Goal: Task Accomplishment & Management: Manage account settings

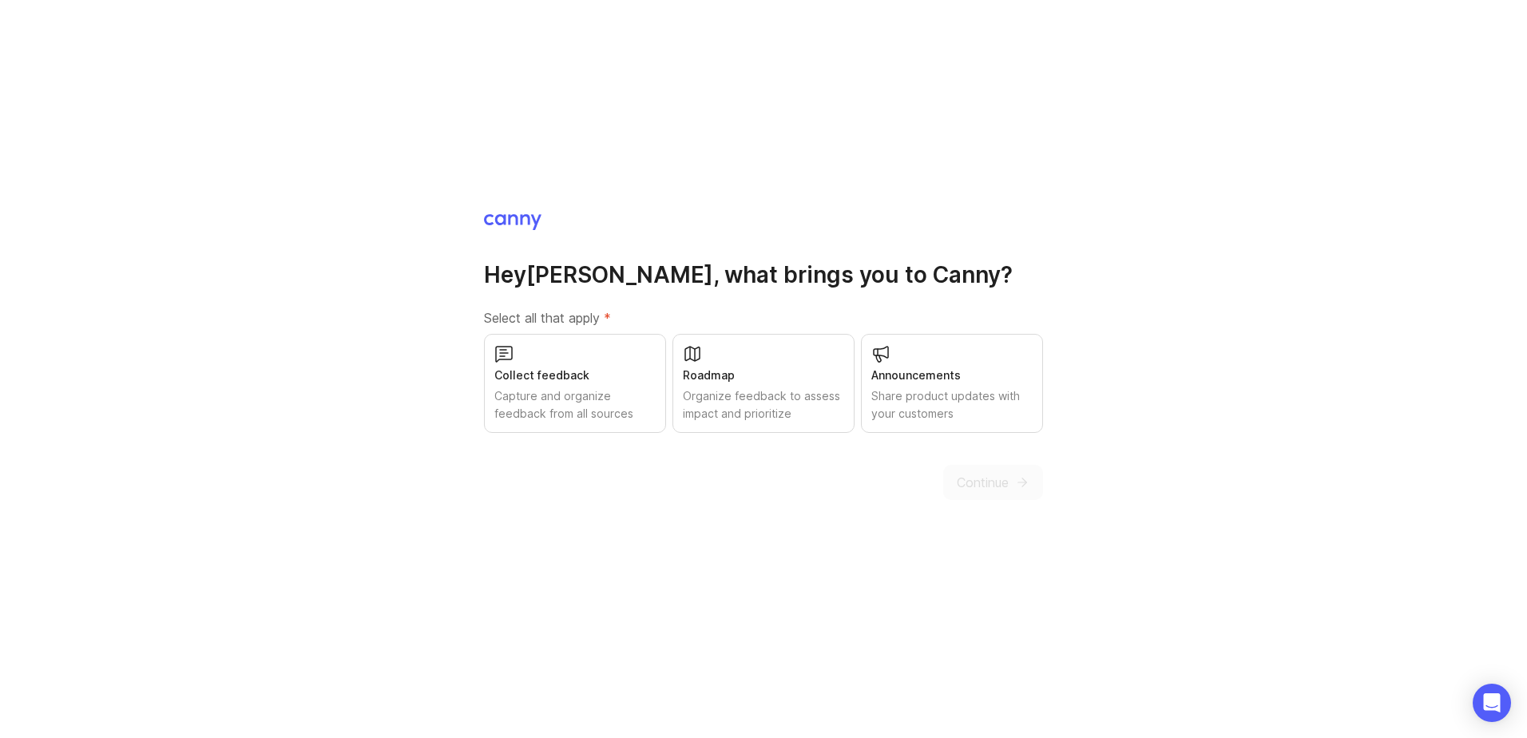
click at [732, 407] on div "Organize feedback to assess impact and prioritize" at bounding box center [763, 404] width 161 height 35
click at [952, 487] on button "Continue" at bounding box center [993, 482] width 100 height 35
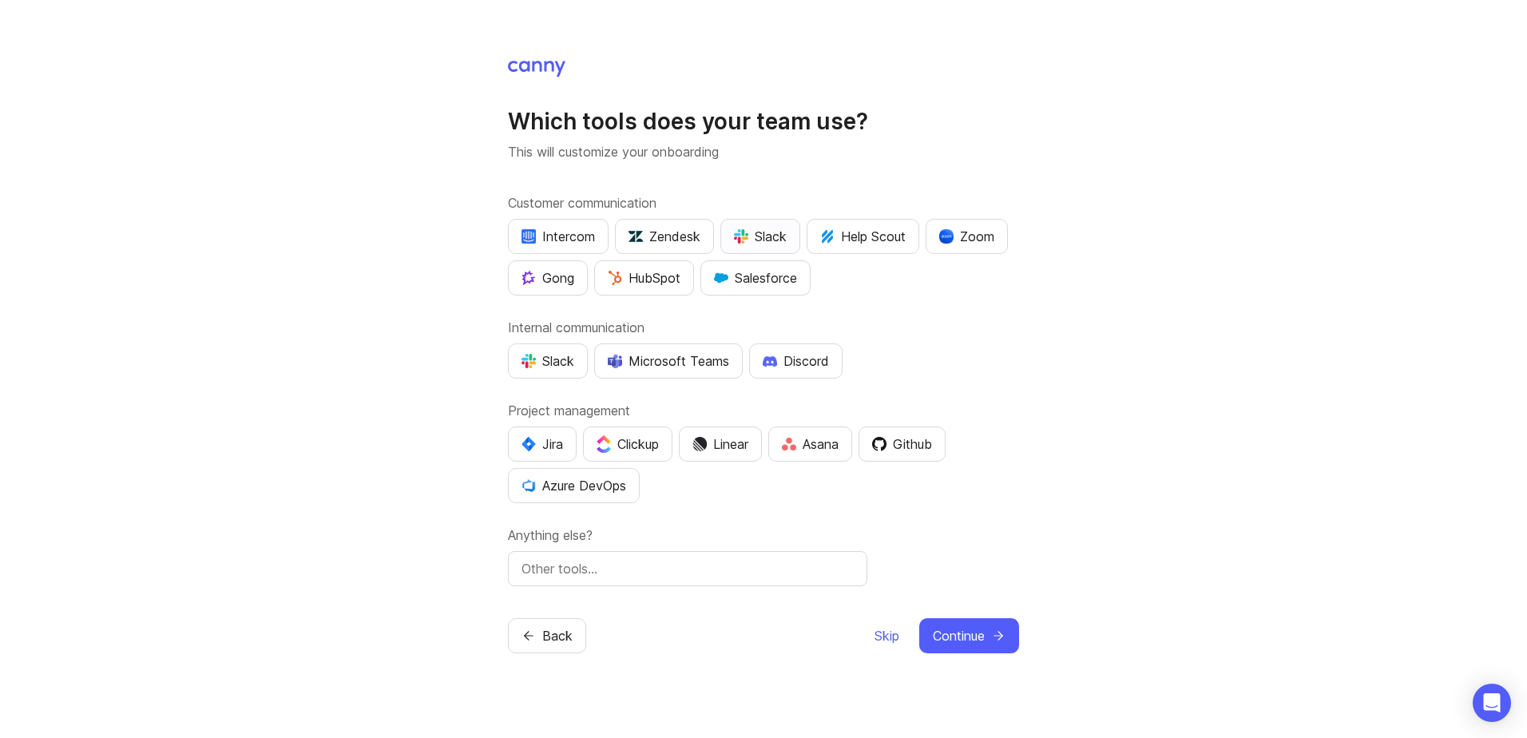
click at [767, 237] on div "Slack" at bounding box center [760, 236] width 53 height 19
click at [764, 227] on div "Slack" at bounding box center [760, 236] width 53 height 19
click at [548, 359] on div "Slack" at bounding box center [548, 360] width 53 height 19
click at [533, 444] on img "button" at bounding box center [529, 444] width 14 height 14
click at [552, 489] on div "Azure DevOps" at bounding box center [574, 485] width 105 height 19
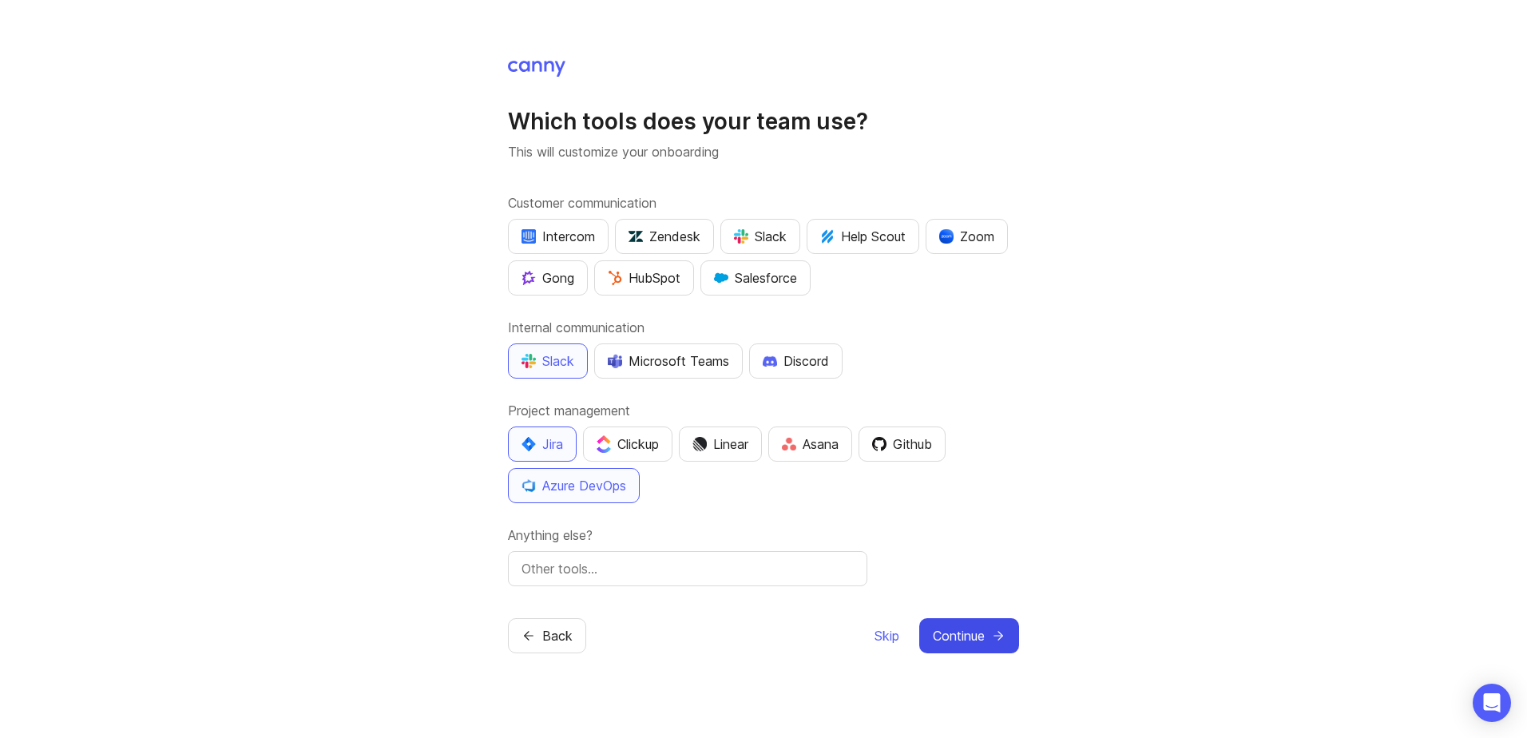
click at [996, 629] on icon "submit" at bounding box center [998, 636] width 14 height 14
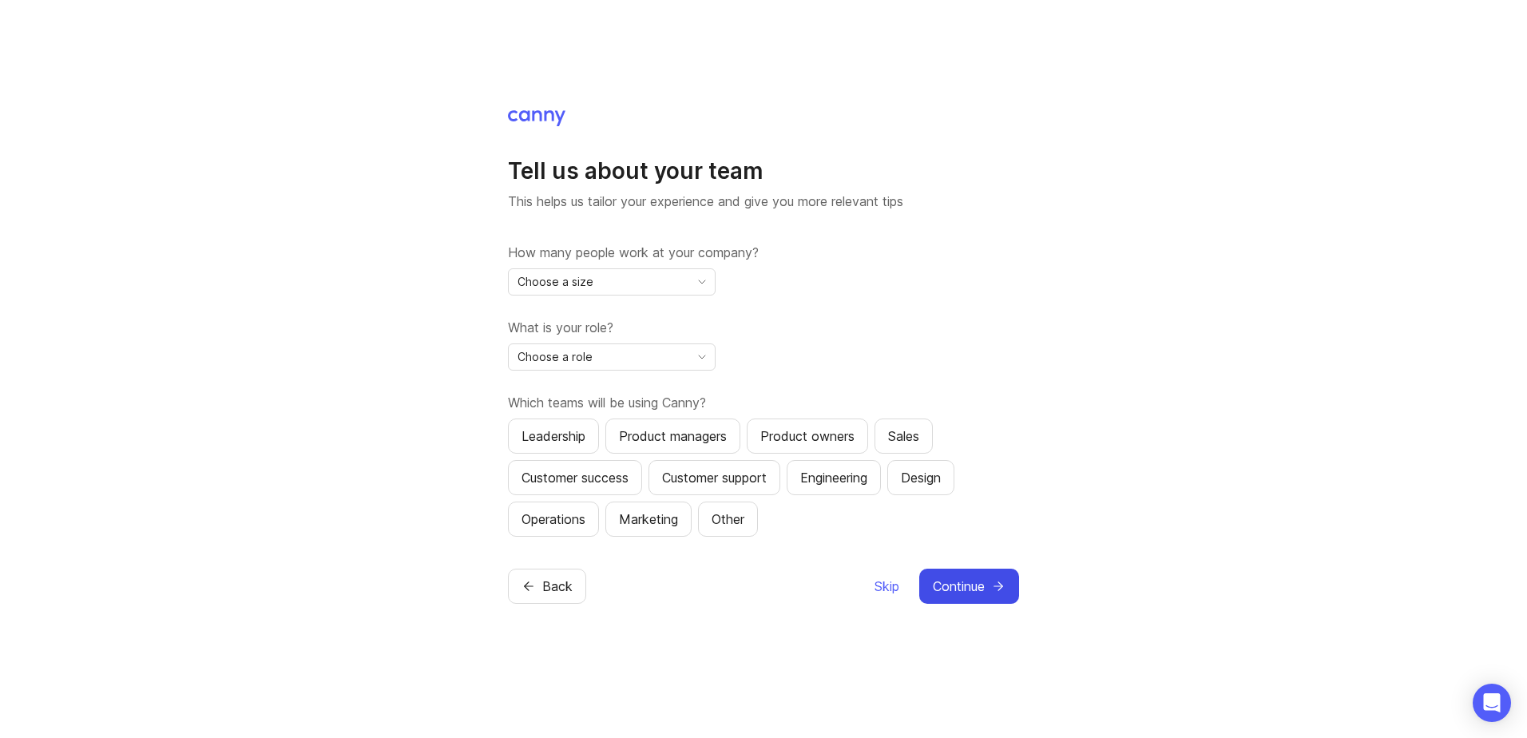
click at [585, 281] on span "Choose a size" at bounding box center [556, 282] width 76 height 18
click at [547, 446] on span "1,001" at bounding box center [536, 445] width 34 height 18
click at [575, 289] on div "1,001" at bounding box center [599, 282] width 180 height 26
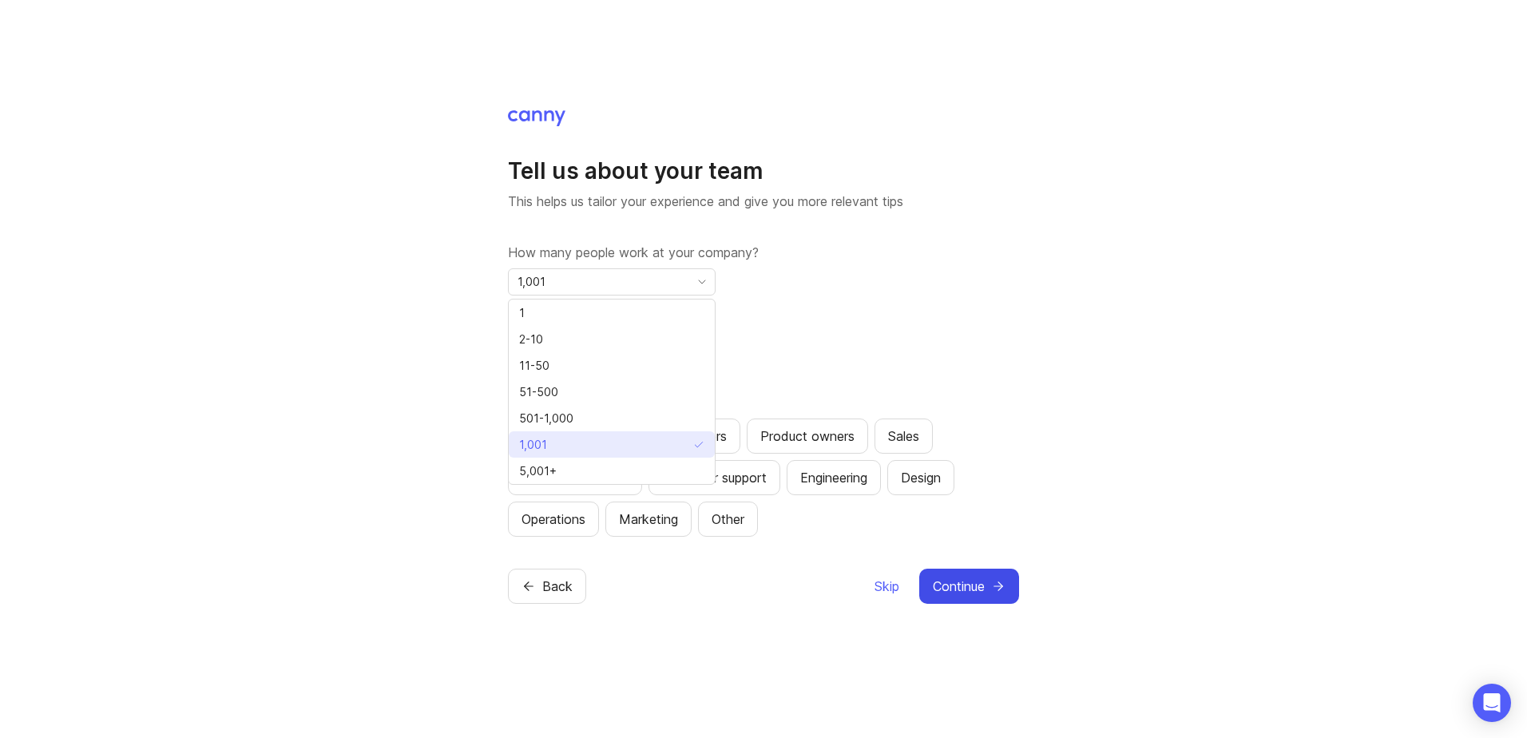
click at [512, 438] on li "1,001" at bounding box center [612, 444] width 206 height 26
click at [521, 363] on span "Choose a role" at bounding box center [555, 357] width 75 height 18
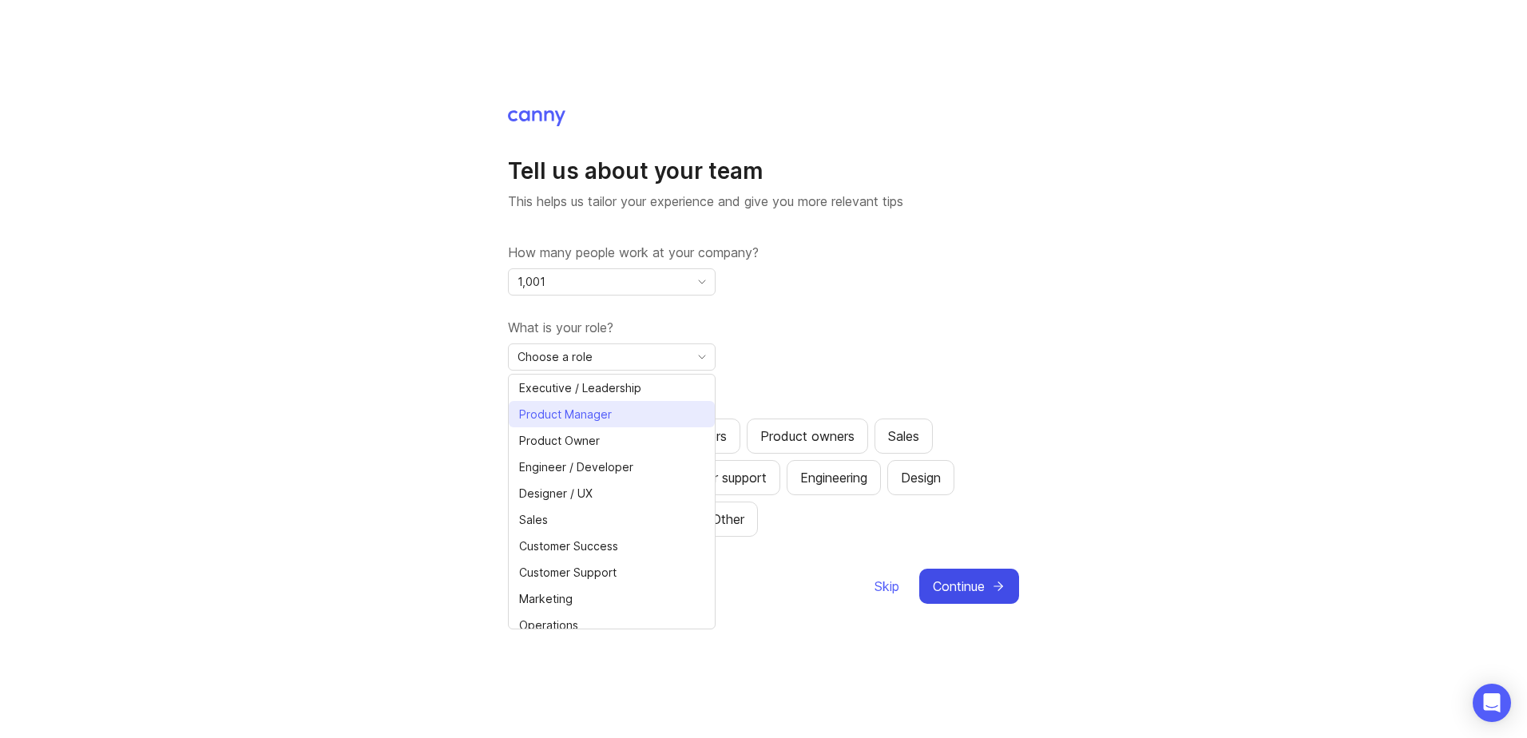
click at [541, 419] on span "Product Manager" at bounding box center [565, 415] width 93 height 18
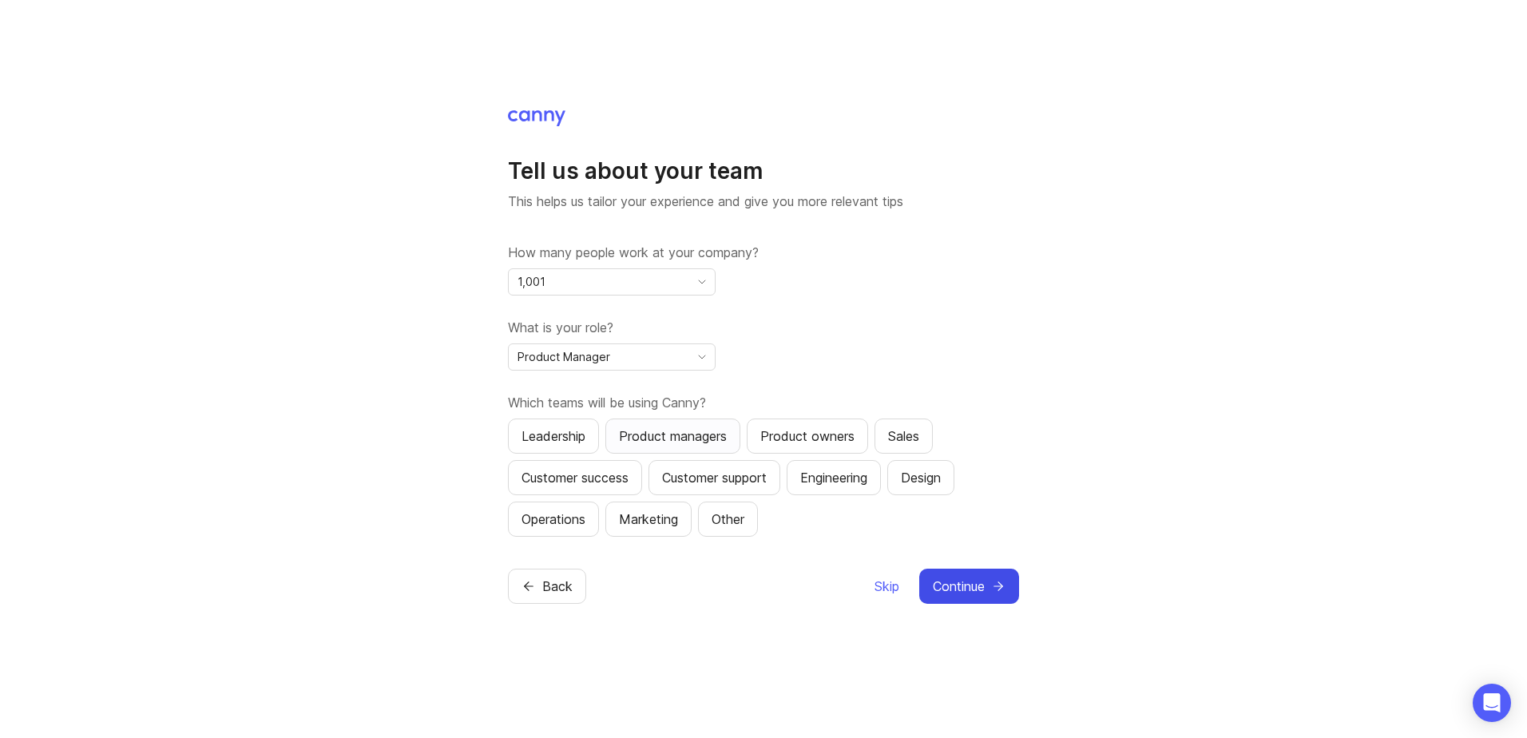
click at [637, 434] on div "Product managers" at bounding box center [673, 435] width 108 height 19
click at [790, 429] on div "Product owners" at bounding box center [807, 435] width 94 height 19
click at [553, 432] on div "Leadership" at bounding box center [554, 435] width 64 height 19
click at [997, 589] on icon "submit" at bounding box center [998, 586] width 14 height 14
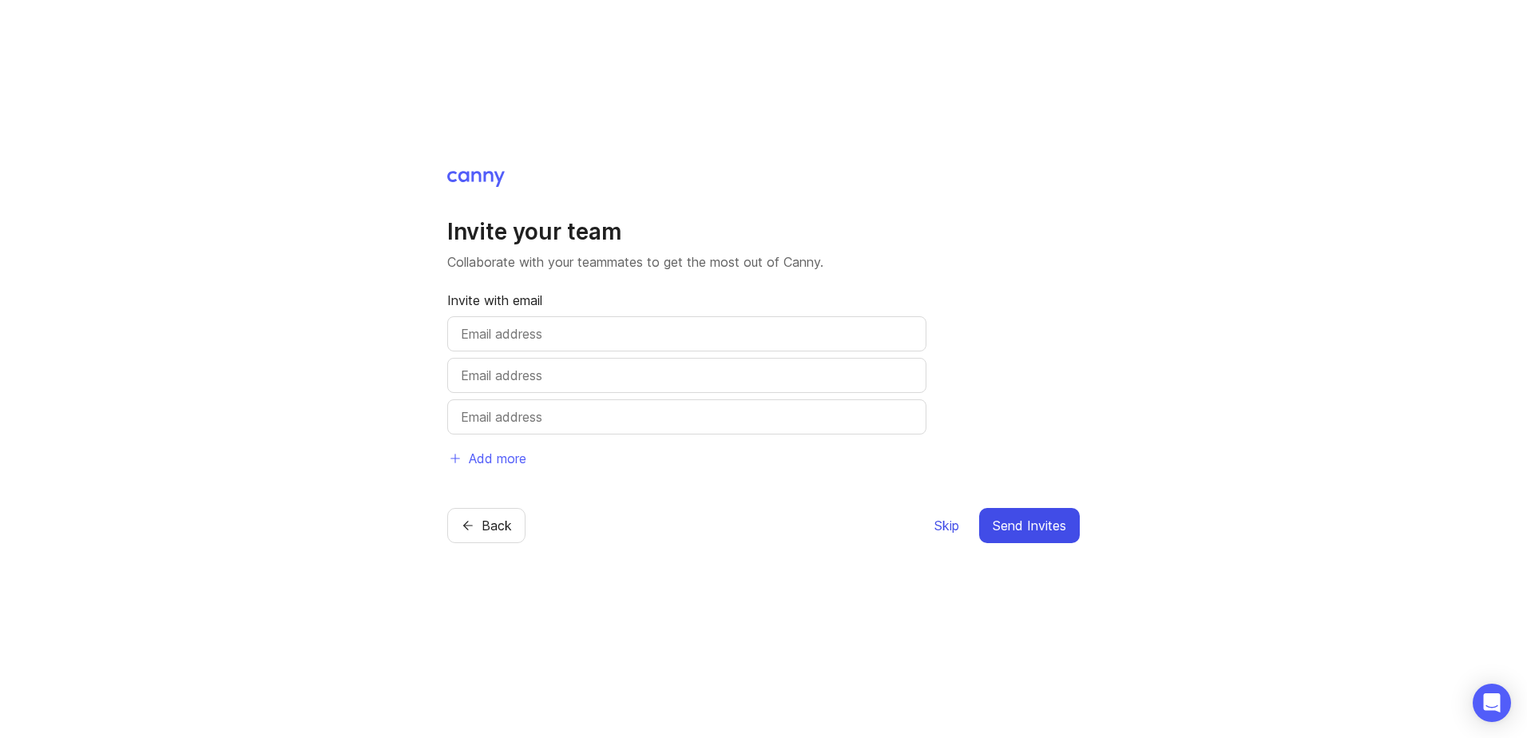
click at [938, 530] on span "Skip" at bounding box center [946, 525] width 25 height 19
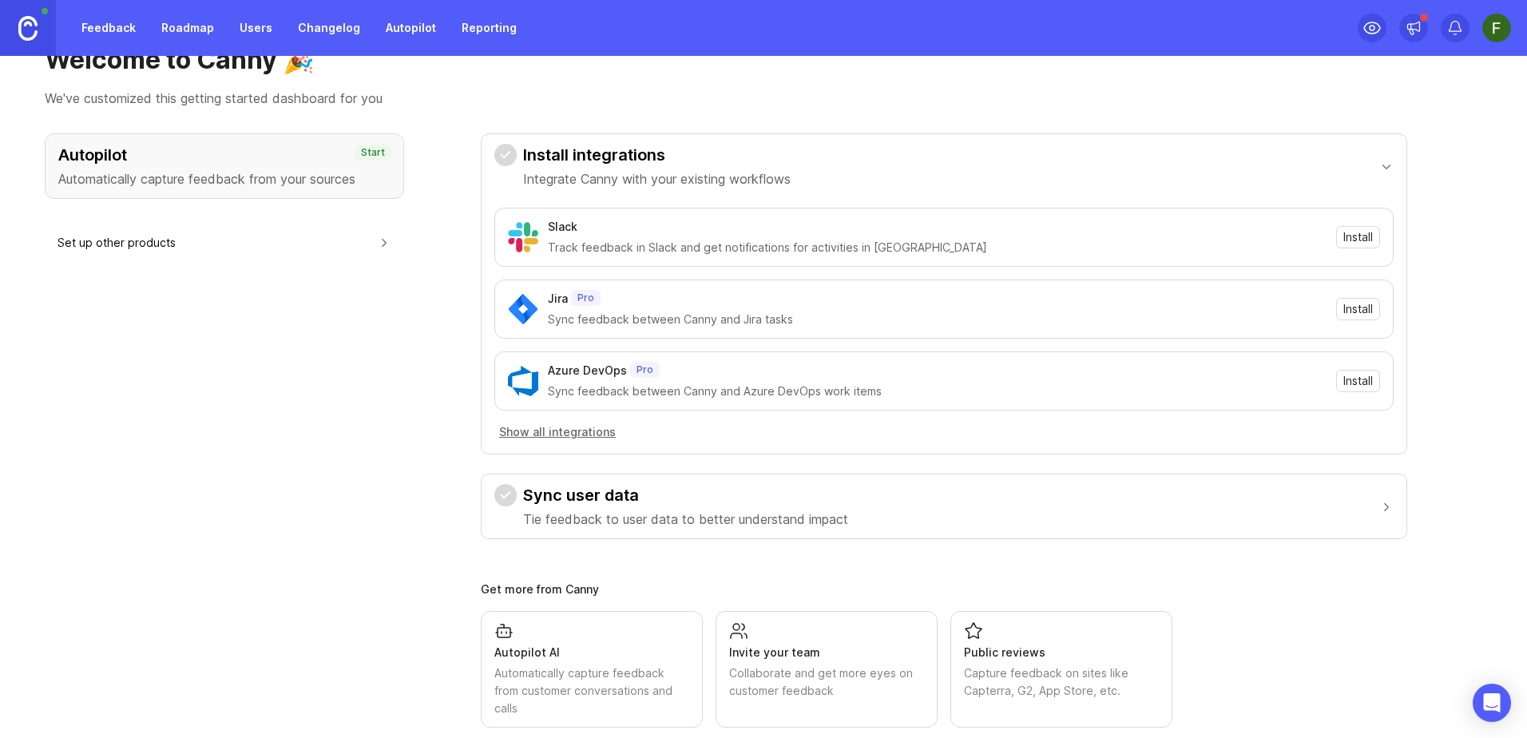
scroll to position [78, 0]
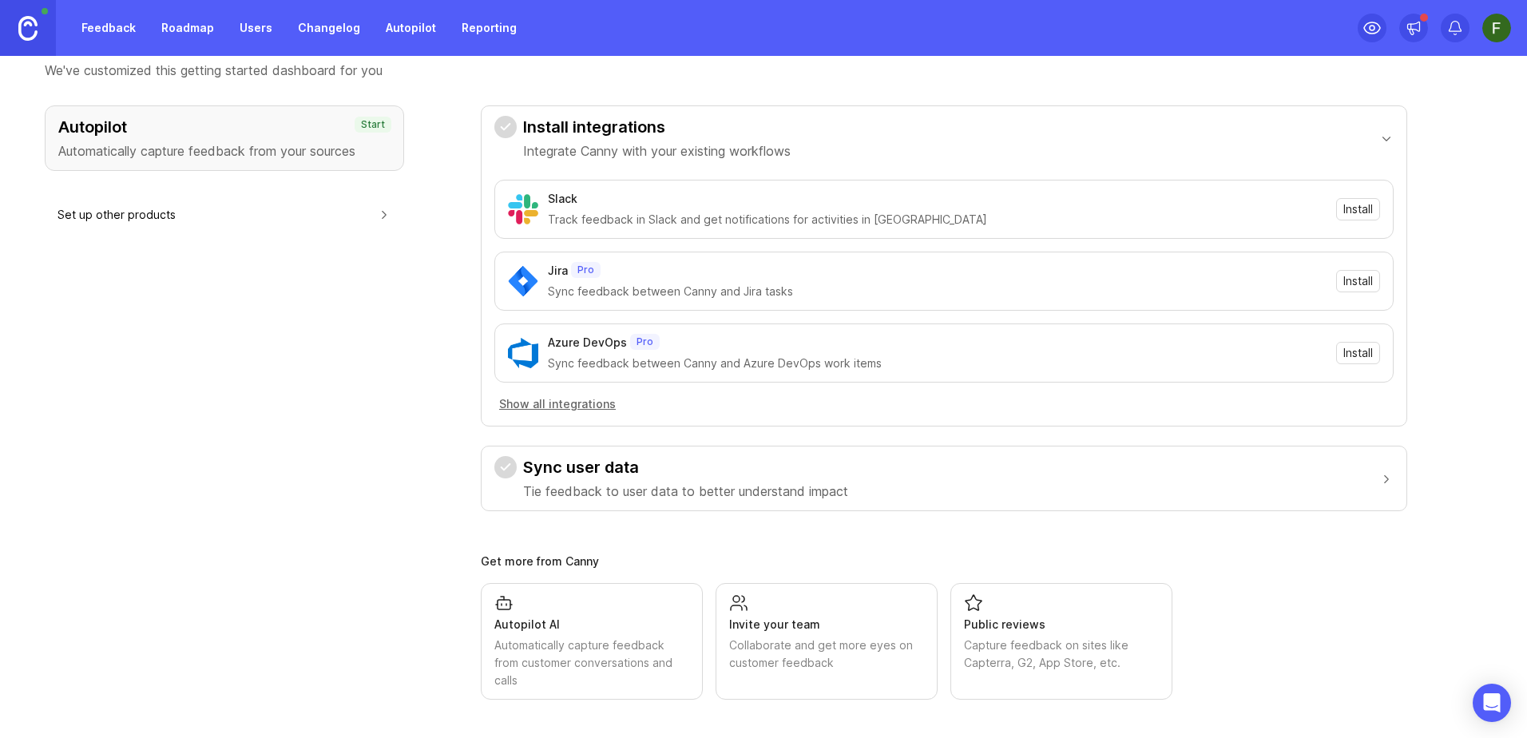
click at [190, 34] on link "Roadmap" at bounding box center [188, 28] width 72 height 29
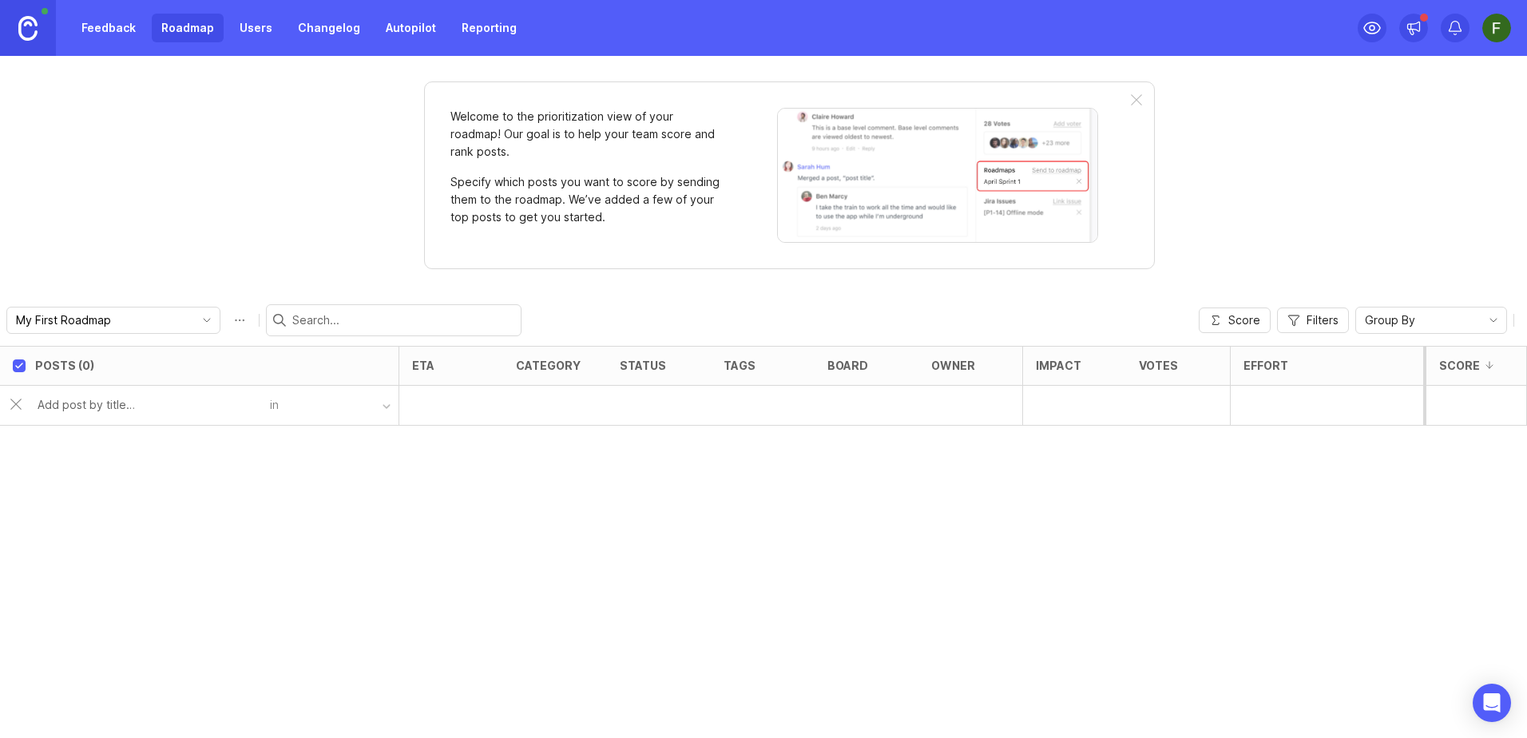
click at [91, 321] on input "My First Roadmap" at bounding box center [104, 320] width 177 height 18
click at [98, 383] on span "Create new roadmap" at bounding box center [90, 379] width 113 height 16
type input "Criador de site com IA"
click at [131, 550] on div "Posts (0) eta category status tags board owner Impact Votes Effort Score Criado…" at bounding box center [763, 542] width 1527 height 392
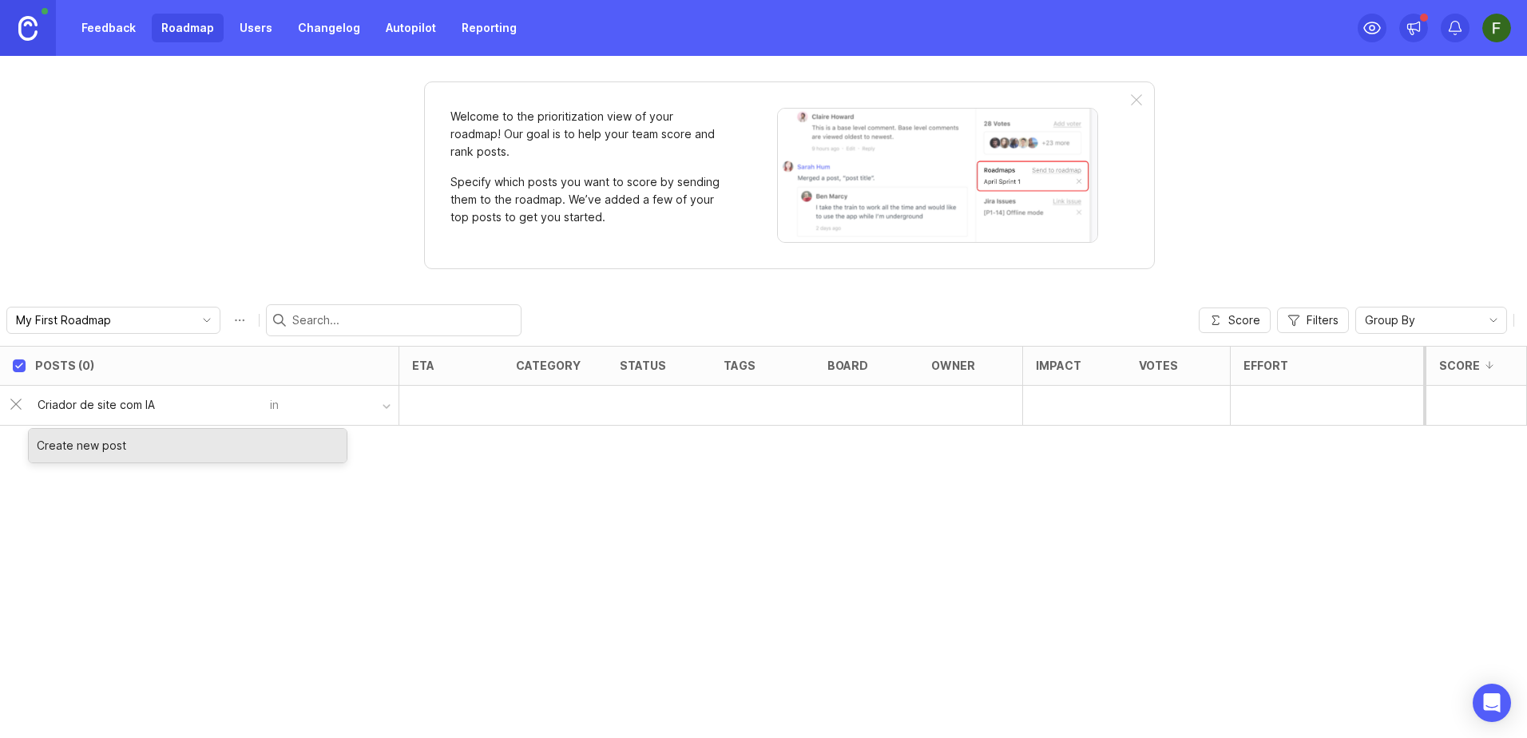
click at [162, 410] on input "Criador de site com IA" at bounding box center [149, 405] width 223 height 18
click at [149, 436] on div "Create new post" at bounding box center [188, 446] width 318 height 34
click at [139, 403] on input "text" at bounding box center [149, 405] width 223 height 18
type input "Criador de site por IA"
click at [712, 537] on div "Posts (0) eta category status tags board owner Impact Votes Effort Score Criado…" at bounding box center [763, 542] width 1527 height 392
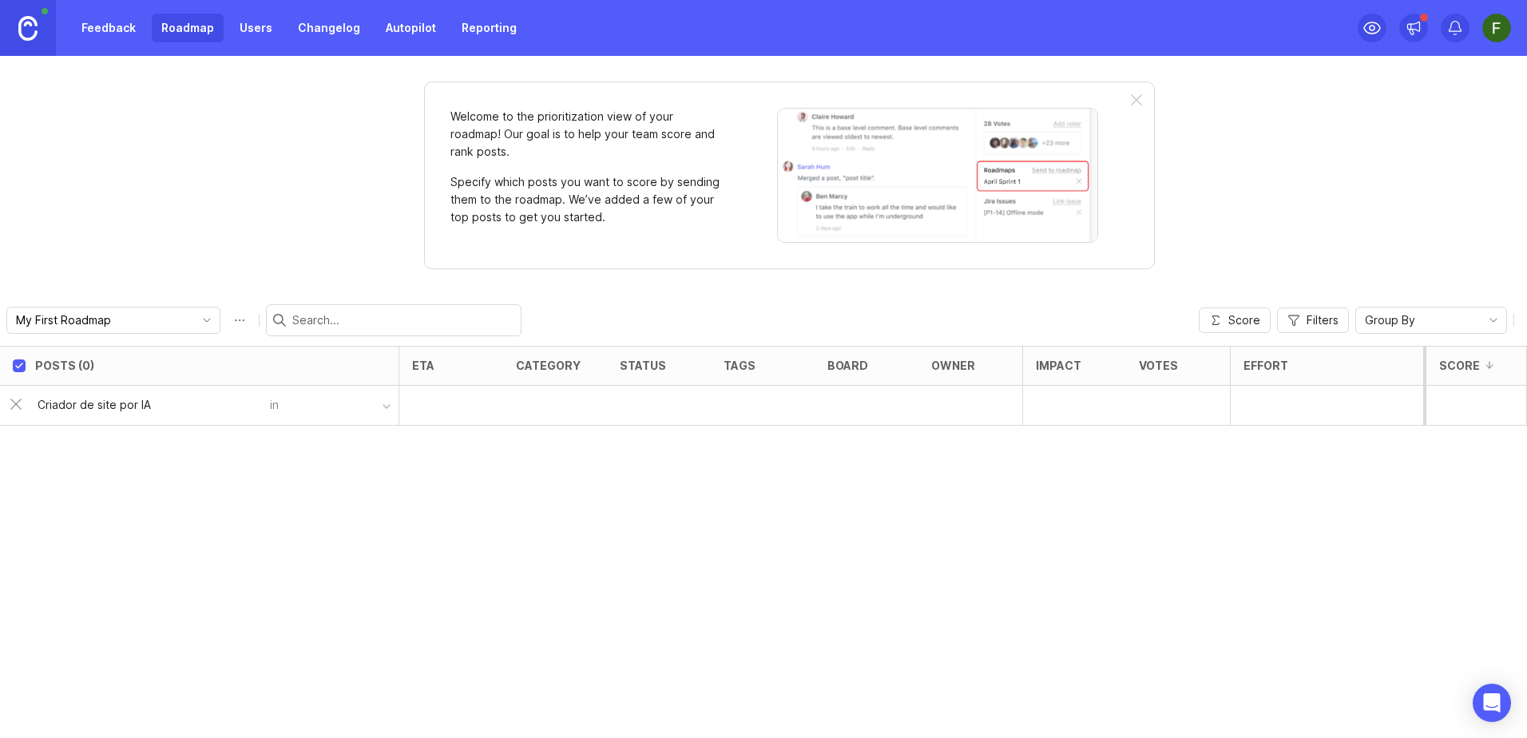
click at [281, 410] on button "button" at bounding box center [339, 405] width 120 height 23
click at [359, 402] on button "button" at bounding box center [339, 405] width 120 height 23
click at [384, 407] on div "button" at bounding box center [387, 407] width 8 height 8
click at [462, 403] on div at bounding box center [451, 406] width 104 height 40
click at [446, 403] on div at bounding box center [451, 406] width 104 height 40
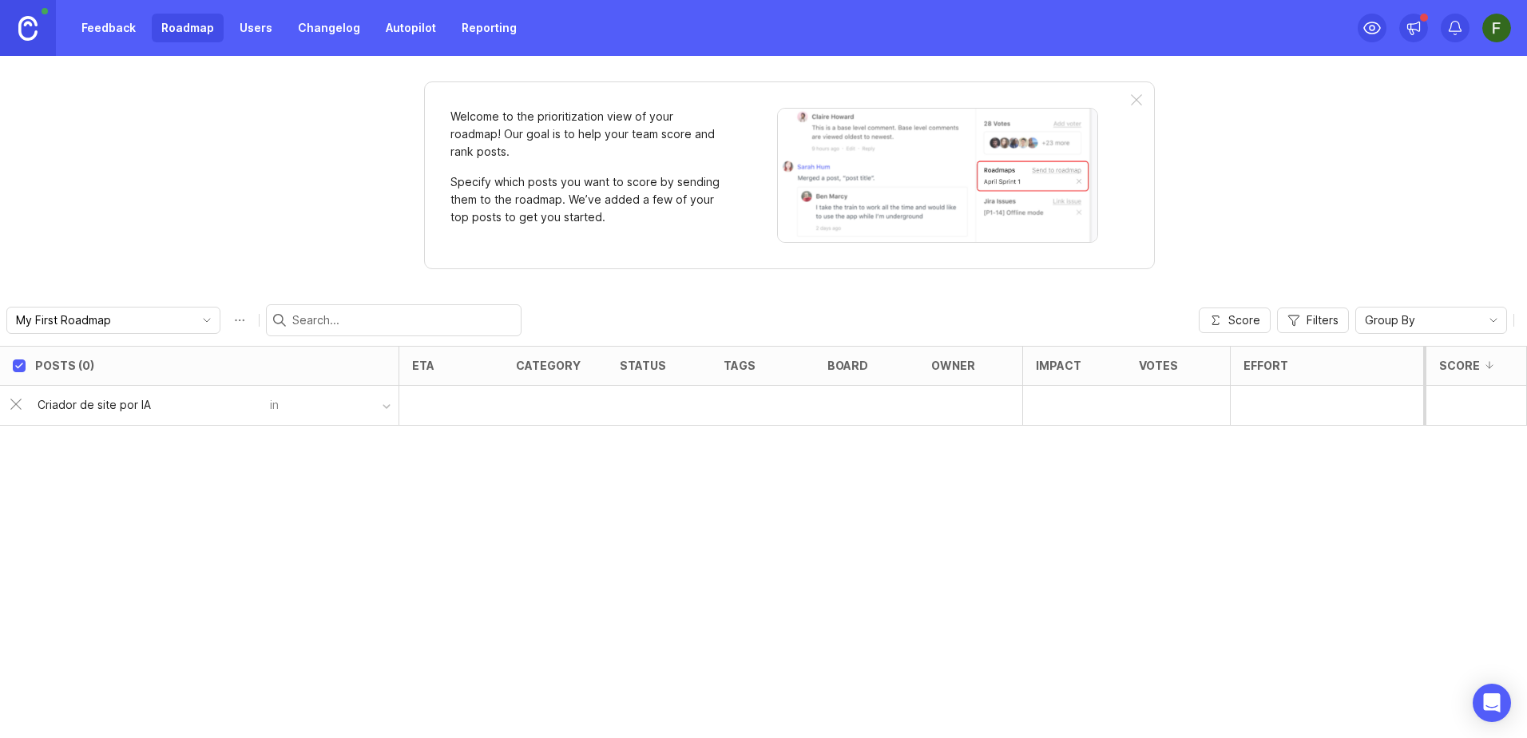
click at [446, 403] on div at bounding box center [451, 406] width 104 height 40
drag, startPoint x: 446, startPoint y: 403, endPoint x: 531, endPoint y: 601, distance: 216.1
click at [544, 601] on div "Posts (0) eta category status tags board owner Impact Votes Effort Score Criado…" at bounding box center [763, 542] width 1527 height 392
click at [482, 407] on div at bounding box center [451, 406] width 104 height 40
click at [286, 409] on button "button" at bounding box center [339, 405] width 120 height 23
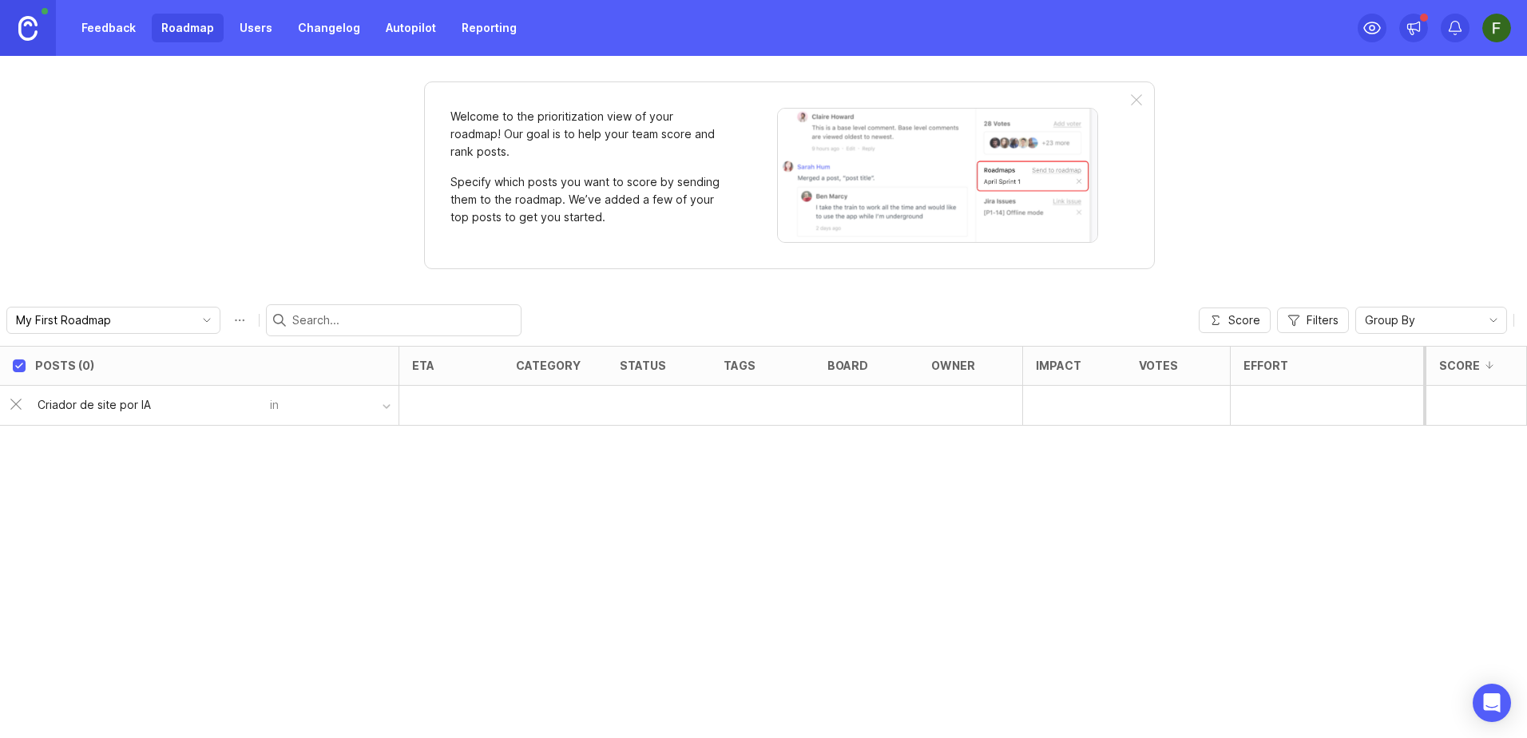
click at [287, 409] on button "button" at bounding box center [339, 405] width 120 height 23
click at [131, 480] on div "Posts (0) eta category status tags board owner Impact Votes Effort Score Criado…" at bounding box center [763, 542] width 1527 height 392
click at [87, 404] on input "Criador de site por IA" at bounding box center [149, 405] width 223 height 18
click at [94, 440] on div "Create new post" at bounding box center [188, 446] width 318 height 34
click at [147, 321] on input "My First Roadmap" at bounding box center [104, 320] width 177 height 18
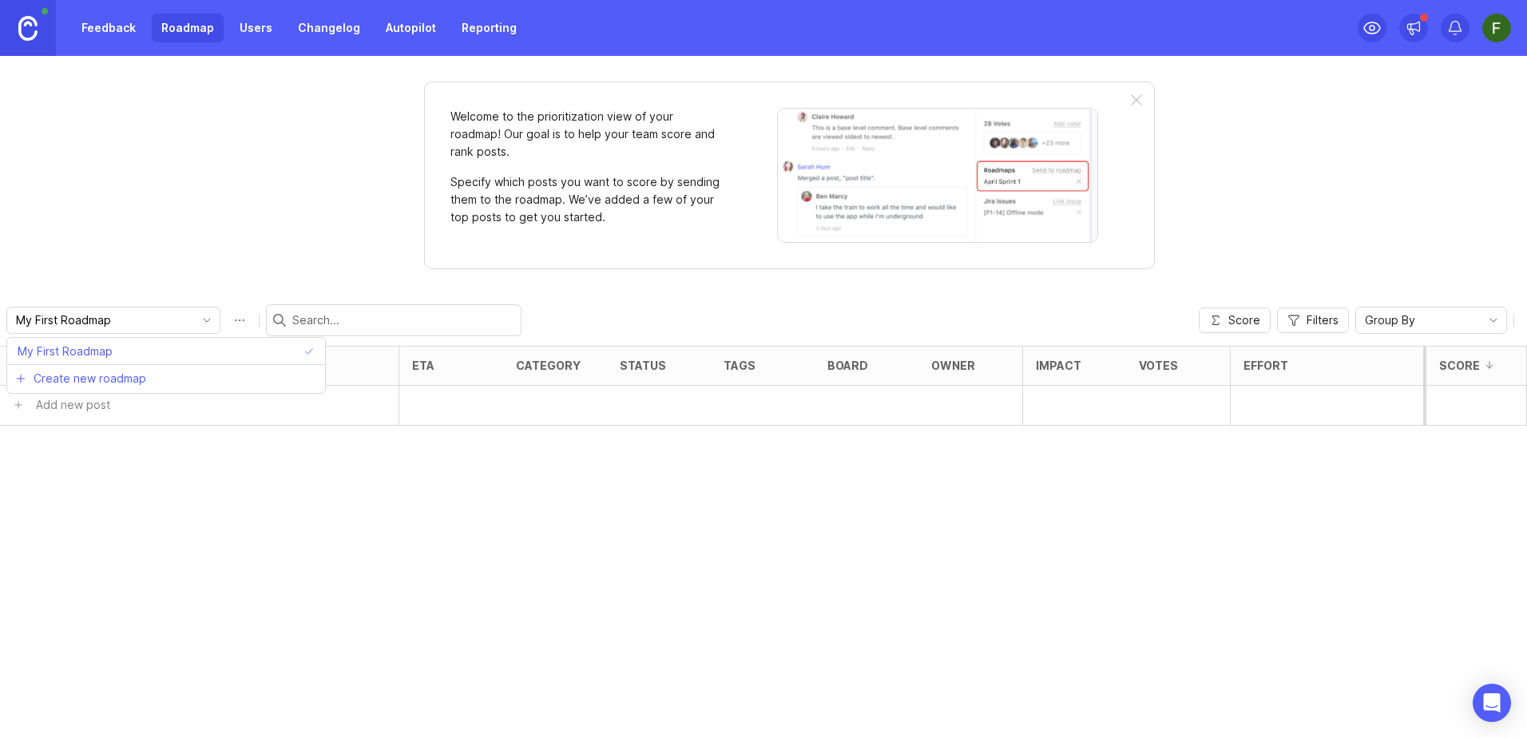
click at [375, 247] on div "Welcome to the prioritization view of your roadmap! Our goal is to help your te…" at bounding box center [763, 397] width 1527 height 682
click at [18, 367] on input "checkbox" at bounding box center [19, 365] width 13 height 13
checkbox input "true"
drag, startPoint x: 549, startPoint y: 134, endPoint x: 593, endPoint y: 141, distance: 45.2
click at [593, 141] on p "Welcome to the prioritization view of your roadmap! Our goal is to help your te…" at bounding box center [586, 134] width 272 height 53
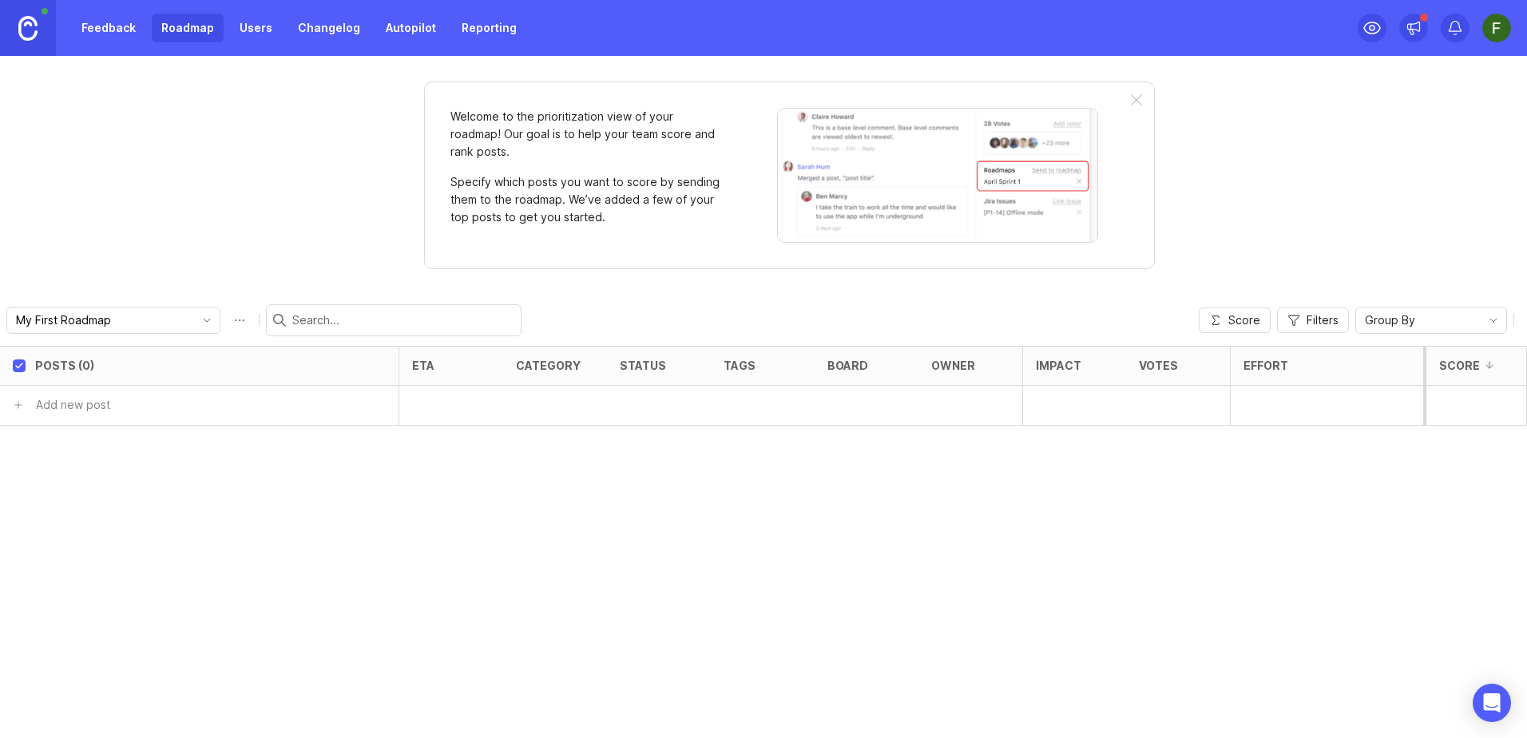
drag, startPoint x: 593, startPoint y: 141, endPoint x: 551, endPoint y: 190, distance: 65.1
click at [553, 188] on p "Specify which posts you want to score by sending them to the roadmap. We’ve add…" at bounding box center [586, 199] width 272 height 53
drag, startPoint x: 512, startPoint y: 184, endPoint x: 615, endPoint y: 199, distance: 104.0
click at [615, 199] on p "Specify which posts you want to score by sending them to the roadmap. We’ve add…" at bounding box center [586, 199] width 272 height 53
drag, startPoint x: 615, startPoint y: 199, endPoint x: 625, endPoint y: 252, distance: 53.7
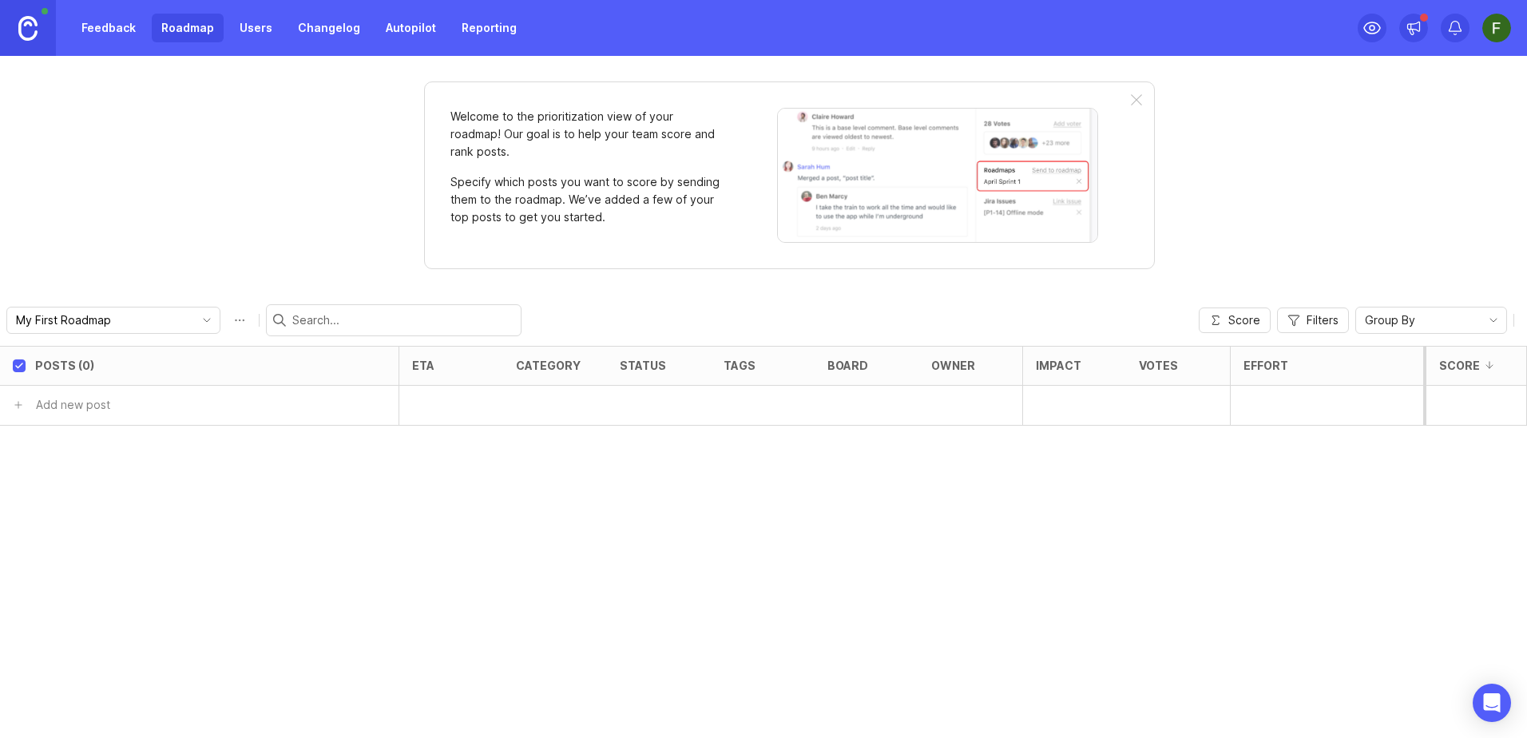
click at [625, 252] on div "Welcome to the prioritization view of your roadmap! Our goal is to help your te…" at bounding box center [789, 175] width 731 height 188
click at [1149, 102] on div "Welcome to the prioritization view of your roadmap! Our goal is to help your te…" at bounding box center [789, 175] width 731 height 188
click at [1136, 100] on div at bounding box center [1136, 100] width 11 height 13
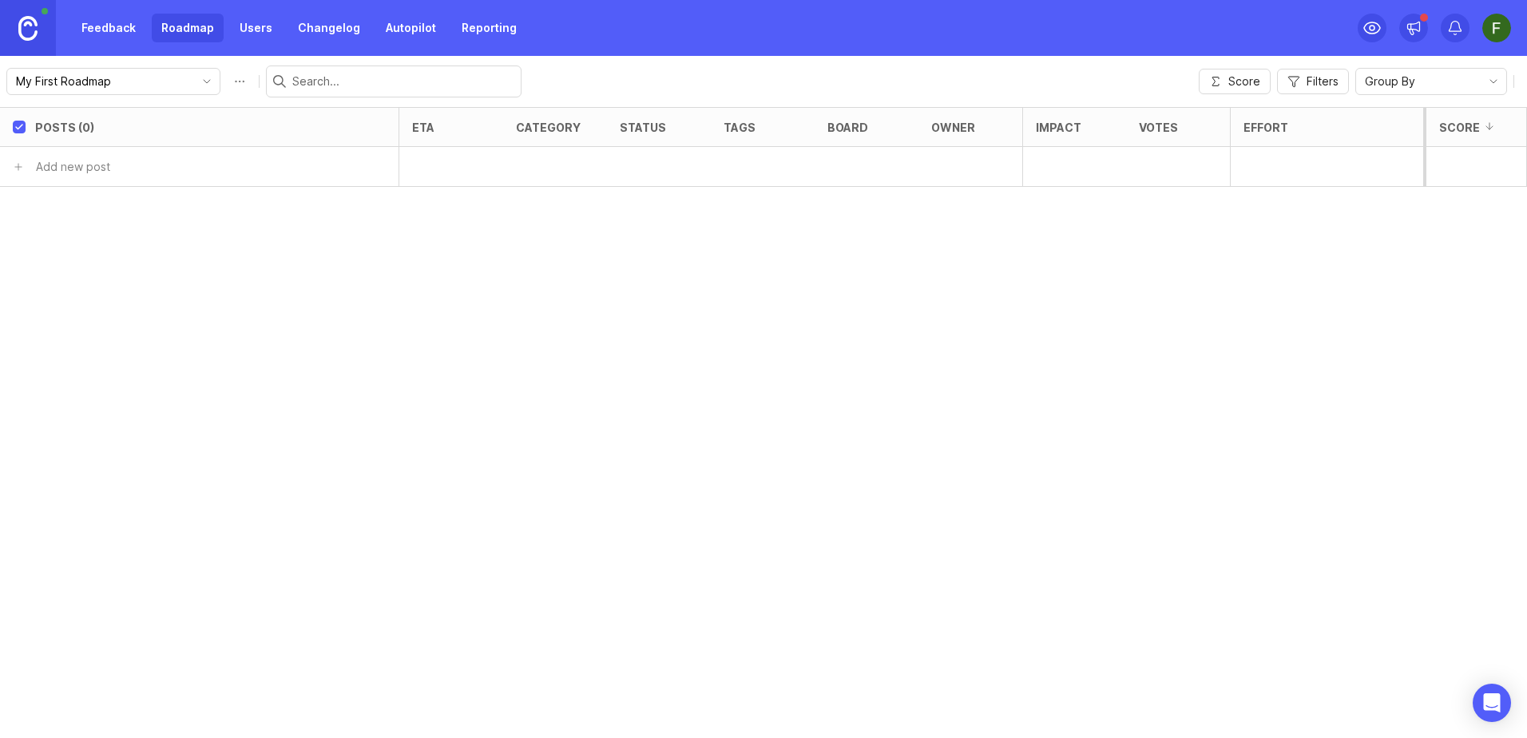
click at [1133, 103] on div "My First Roadmap Score Filters Group By" at bounding box center [763, 81] width 1527 height 51
click at [227, 82] on button "Roadmap options" at bounding box center [240, 82] width 26 height 26
click at [192, 274] on div "Posts (0) eta category status tags board owner Impact Votes Effort Score Add ne…" at bounding box center [763, 422] width 1527 height 631
click at [281, 169] on button "button" at bounding box center [339, 166] width 120 height 23
click at [379, 169] on button "button" at bounding box center [339, 166] width 120 height 23
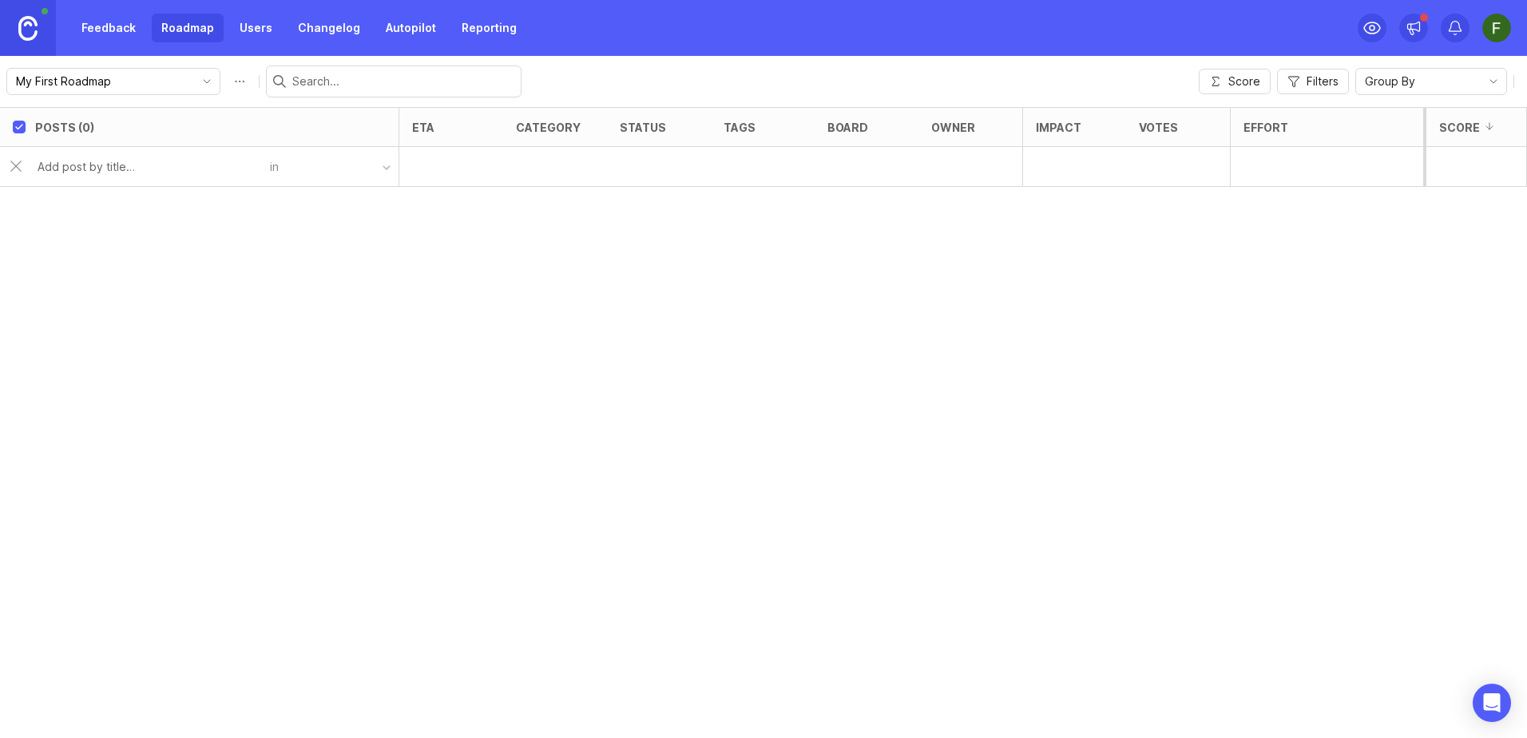
click at [379, 169] on button "button" at bounding box center [339, 166] width 120 height 23
click at [70, 164] on input "text" at bounding box center [149, 167] width 223 height 18
type input "Criador"
click at [82, 207] on div "Create new post" at bounding box center [188, 208] width 318 height 34
click at [256, 281] on div "Posts (0) eta category status tags board owner Impact Votes Effort Score Someth…" at bounding box center [763, 422] width 1527 height 631
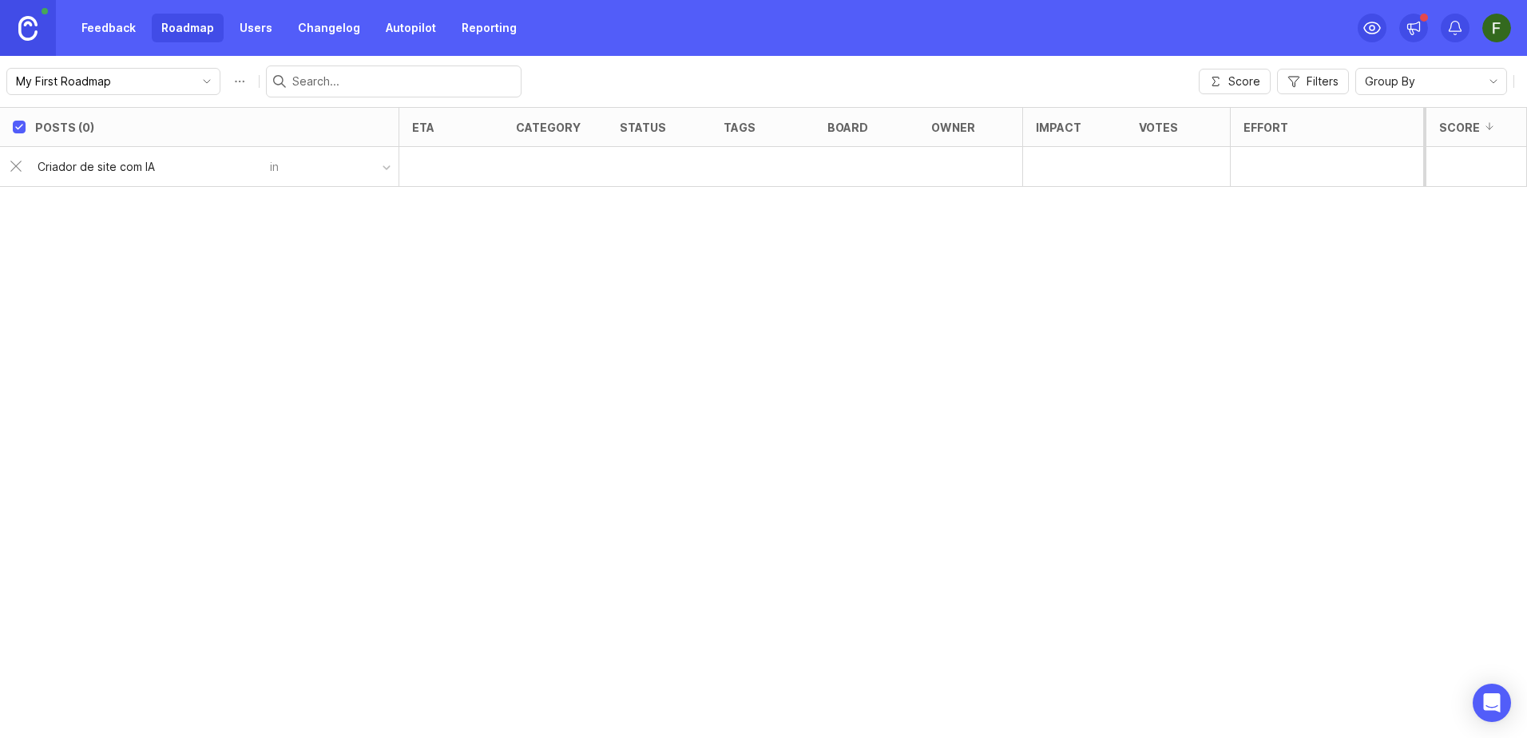
type input "Criador de site com IA"
click at [1476, 172] on div at bounding box center [1475, 167] width 104 height 40
click at [1424, 84] on div "Group By" at bounding box center [1418, 82] width 125 height 26
click at [1123, 73] on div "My First Roadmap Score Filters Group By" at bounding box center [763, 81] width 1527 height 51
click at [507, 470] on div "Posts (0) eta category status tags board owner Impact Votes Effort Score Someth…" at bounding box center [763, 422] width 1527 height 631
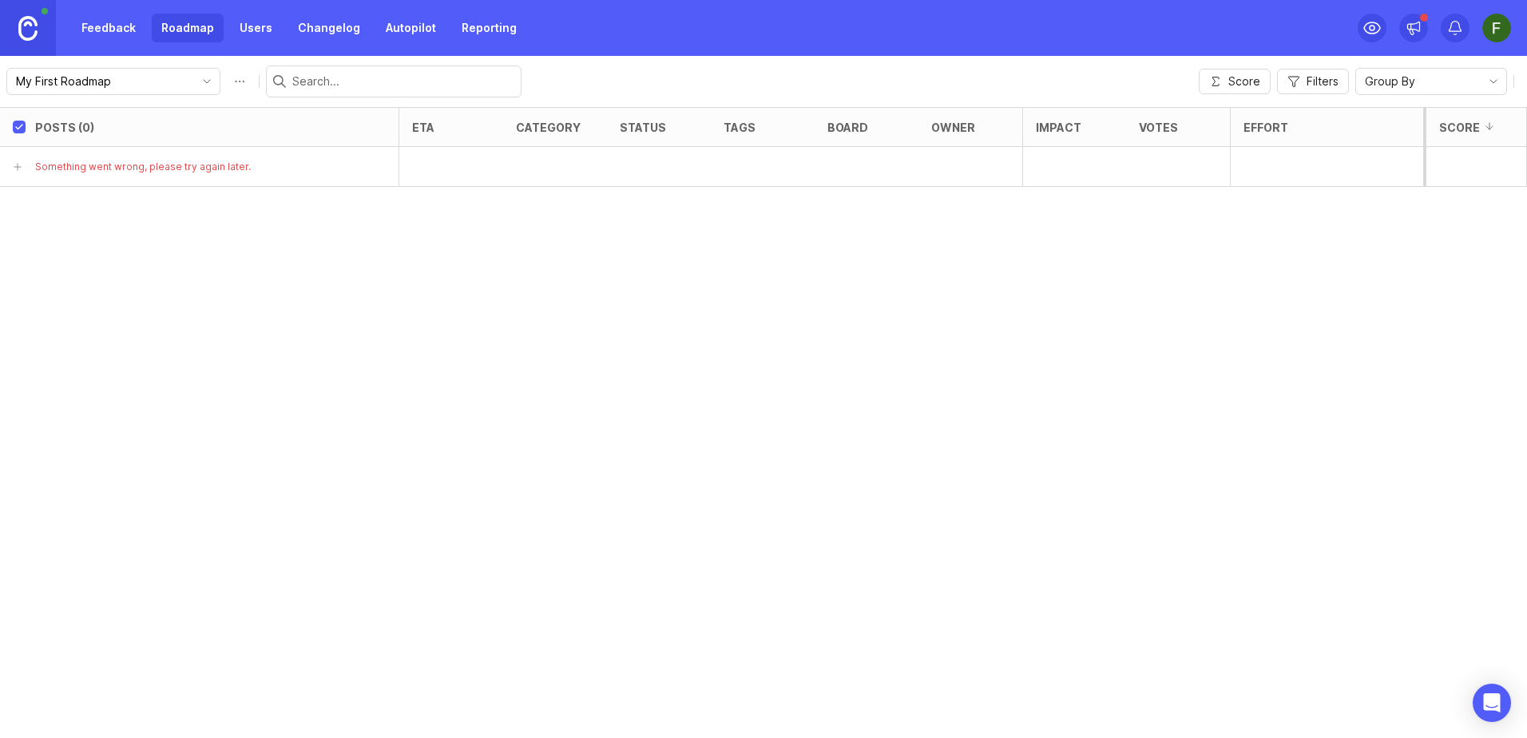
click at [461, 479] on div "Posts (0) eta category status tags board owner Impact Votes Effort Score Someth…" at bounding box center [763, 422] width 1527 height 631
click at [383, 170] on div "button" at bounding box center [387, 168] width 8 height 8
click at [293, 167] on button "button" at bounding box center [339, 166] width 120 height 23
click at [281, 167] on button "button" at bounding box center [339, 166] width 120 height 23
click at [162, 160] on input "text" at bounding box center [149, 167] width 223 height 18
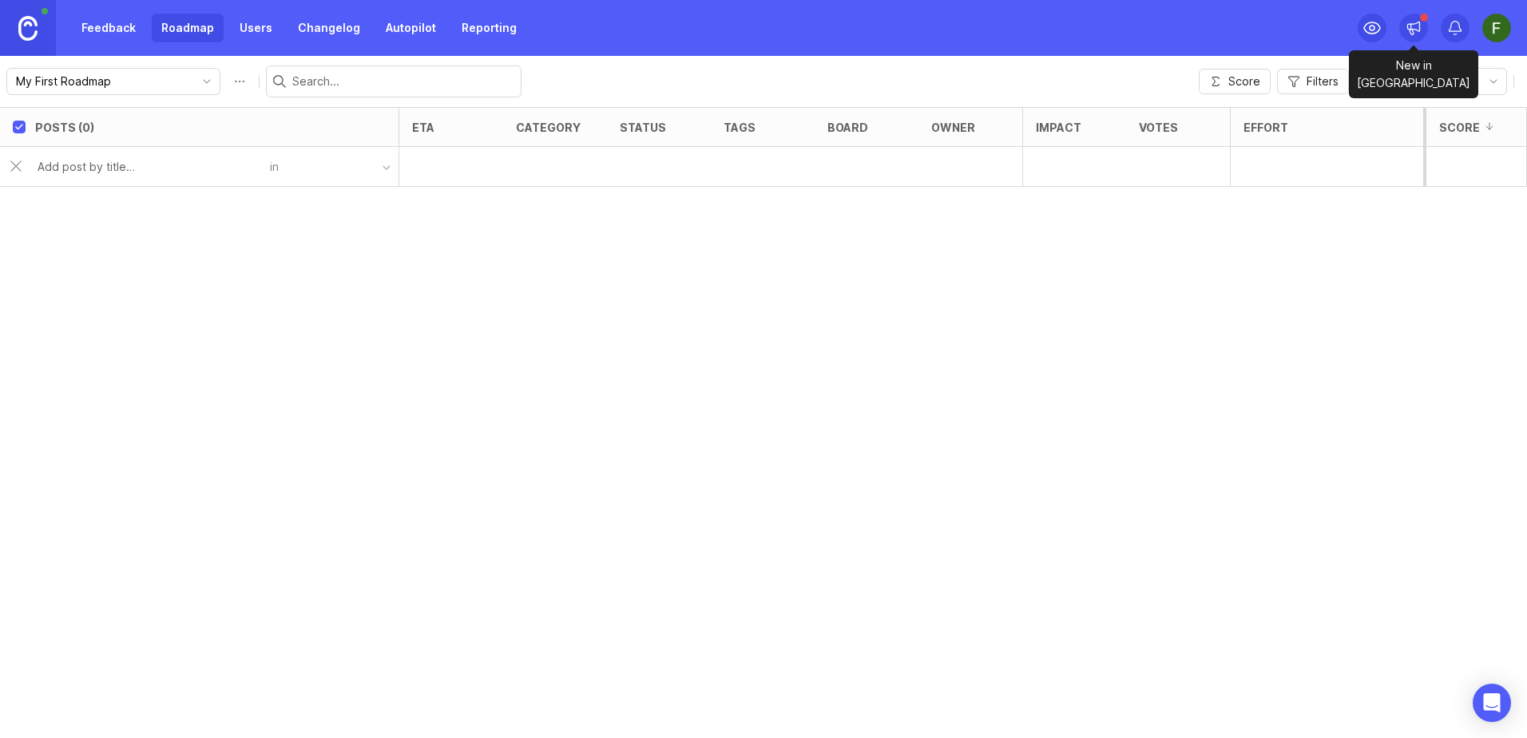
click at [1413, 27] on icon at bounding box center [1414, 28] width 16 height 16
click at [1341, 339] on div "Posts (0) eta category status tags board owner Impact Votes Effort Score Add ne…" at bounding box center [763, 422] width 1527 height 631
click at [1410, 27] on icon at bounding box center [1414, 28] width 16 height 16
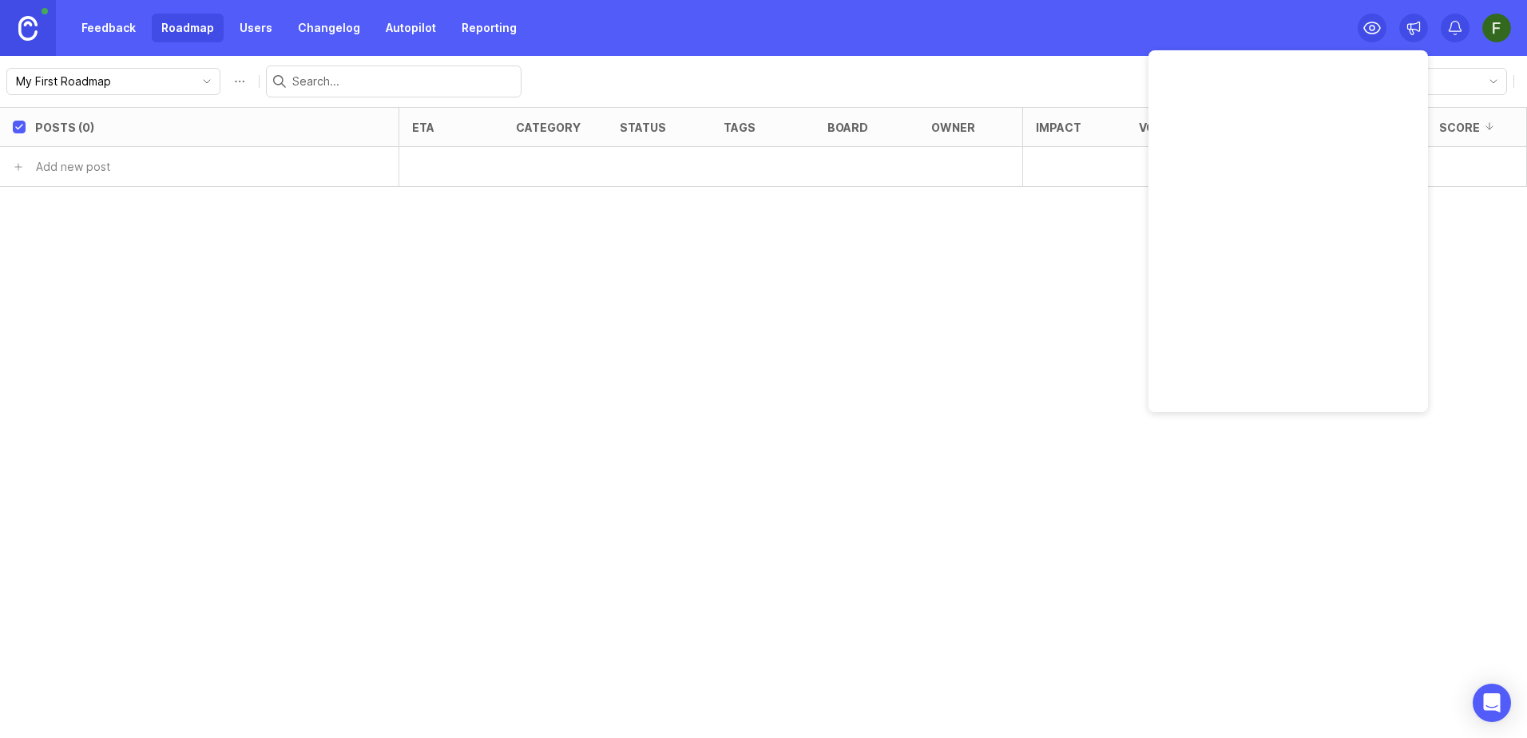
click at [1466, 253] on div "Posts (0) eta category status tags board owner Impact Votes Effort Score Add ne…" at bounding box center [763, 422] width 1527 height 631
click at [1341, 158] on div at bounding box center [1326, 167] width 193 height 40
click at [1268, 134] on div "Effort" at bounding box center [1327, 127] width 192 height 38
click at [1081, 133] on div "Impact" at bounding box center [1074, 127] width 103 height 38
click at [425, 126] on div "eta" at bounding box center [423, 127] width 22 height 12
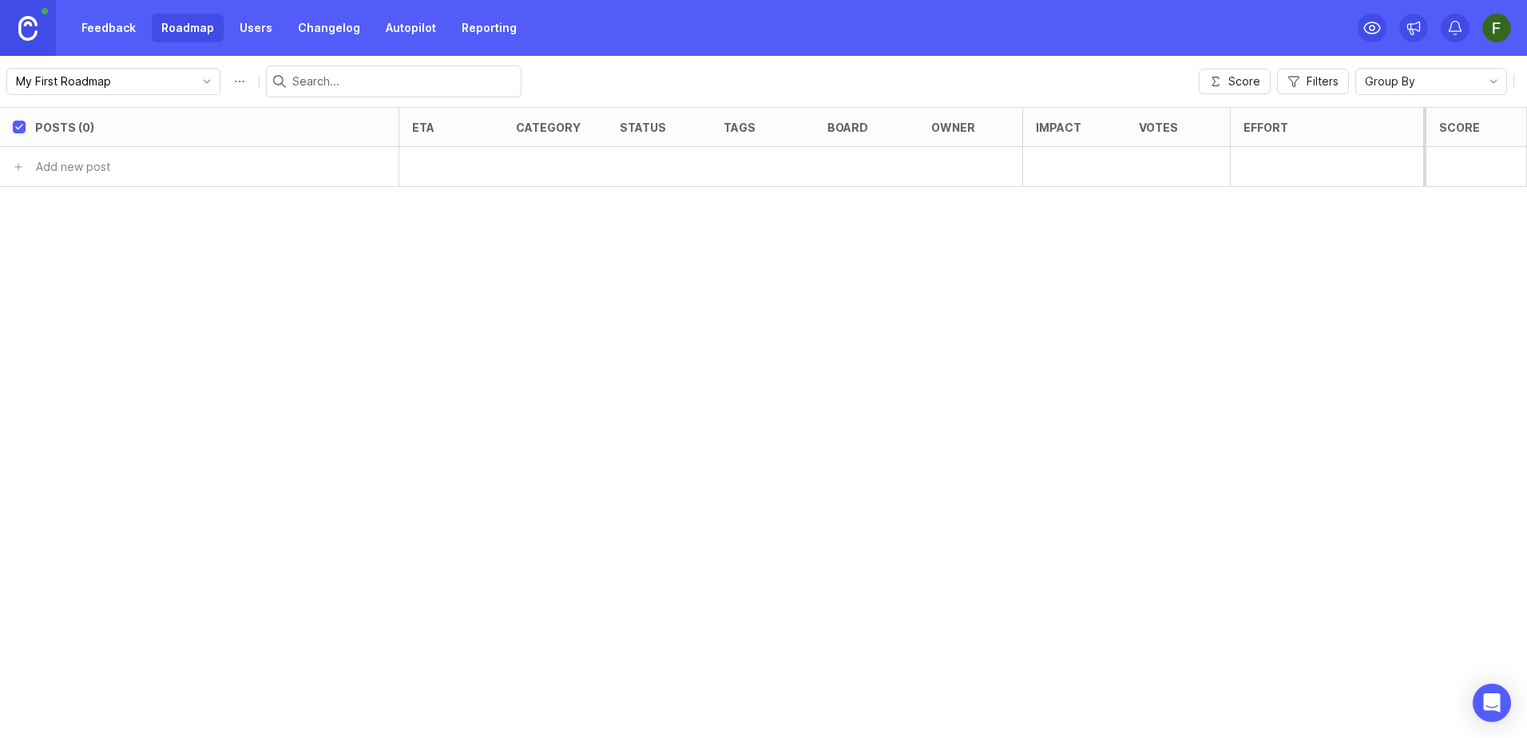
click at [305, 132] on div "Posts (0)" at bounding box center [216, 127] width 363 height 38
click at [139, 170] on input "text" at bounding box center [149, 167] width 223 height 18
type input "s"
type input "Criador de sites com IA"
click at [54, 208] on div "Create new post" at bounding box center [188, 208] width 318 height 34
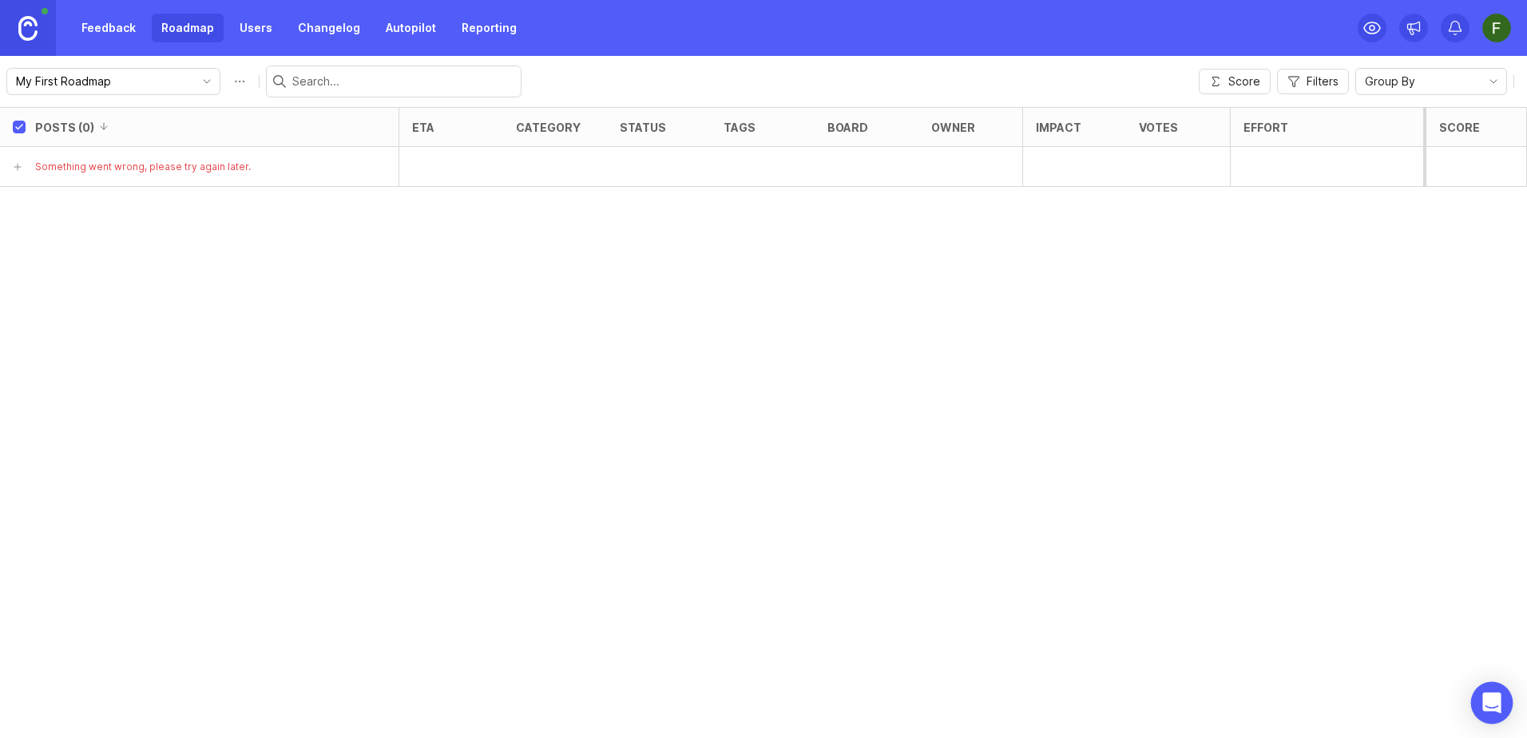
click at [1499, 694] on icon "Open Intercom Messenger" at bounding box center [1491, 702] width 21 height 21
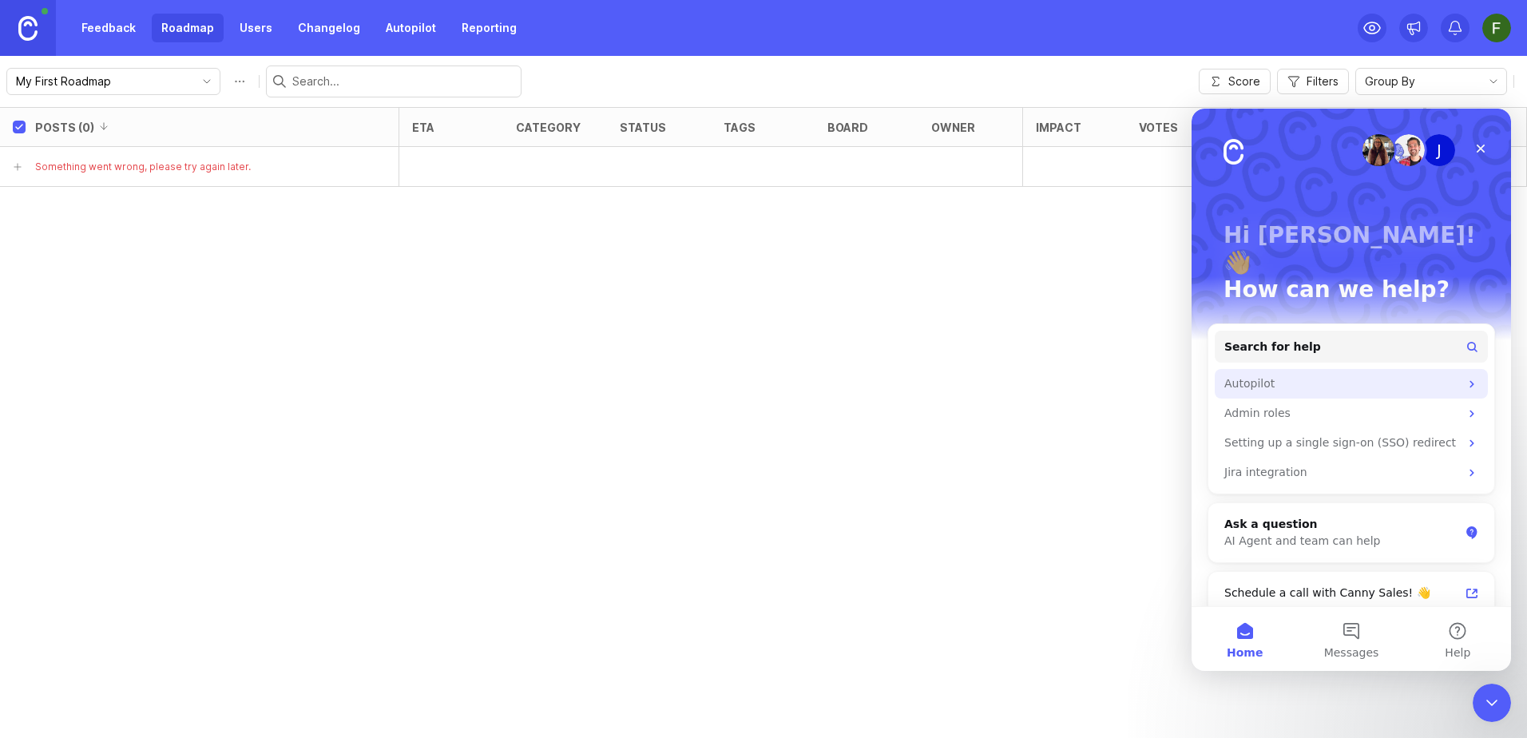
click at [1273, 375] on div "Autopilot" at bounding box center [1341, 383] width 235 height 17
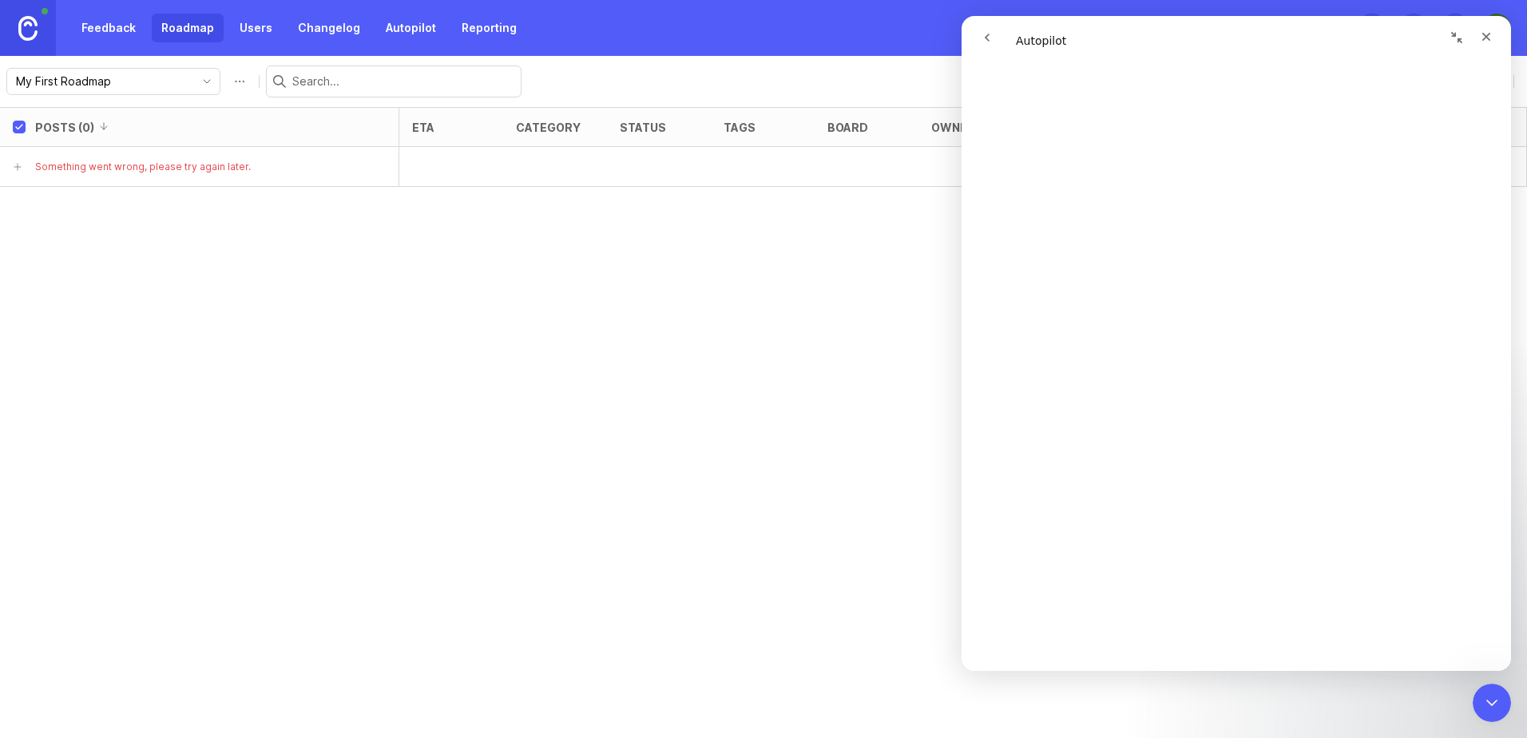
scroll to position [2795, 0]
click at [372, 348] on div "Posts (0) eta category status tags board owner Impact Votes Effort Score Someth…" at bounding box center [763, 422] width 1527 height 631
click at [502, 292] on div "Posts (0) eta category status tags board owner Impact Votes Effort Score Someth…" at bounding box center [763, 422] width 1527 height 631
click at [108, 24] on link "Feedback" at bounding box center [108, 28] width 73 height 29
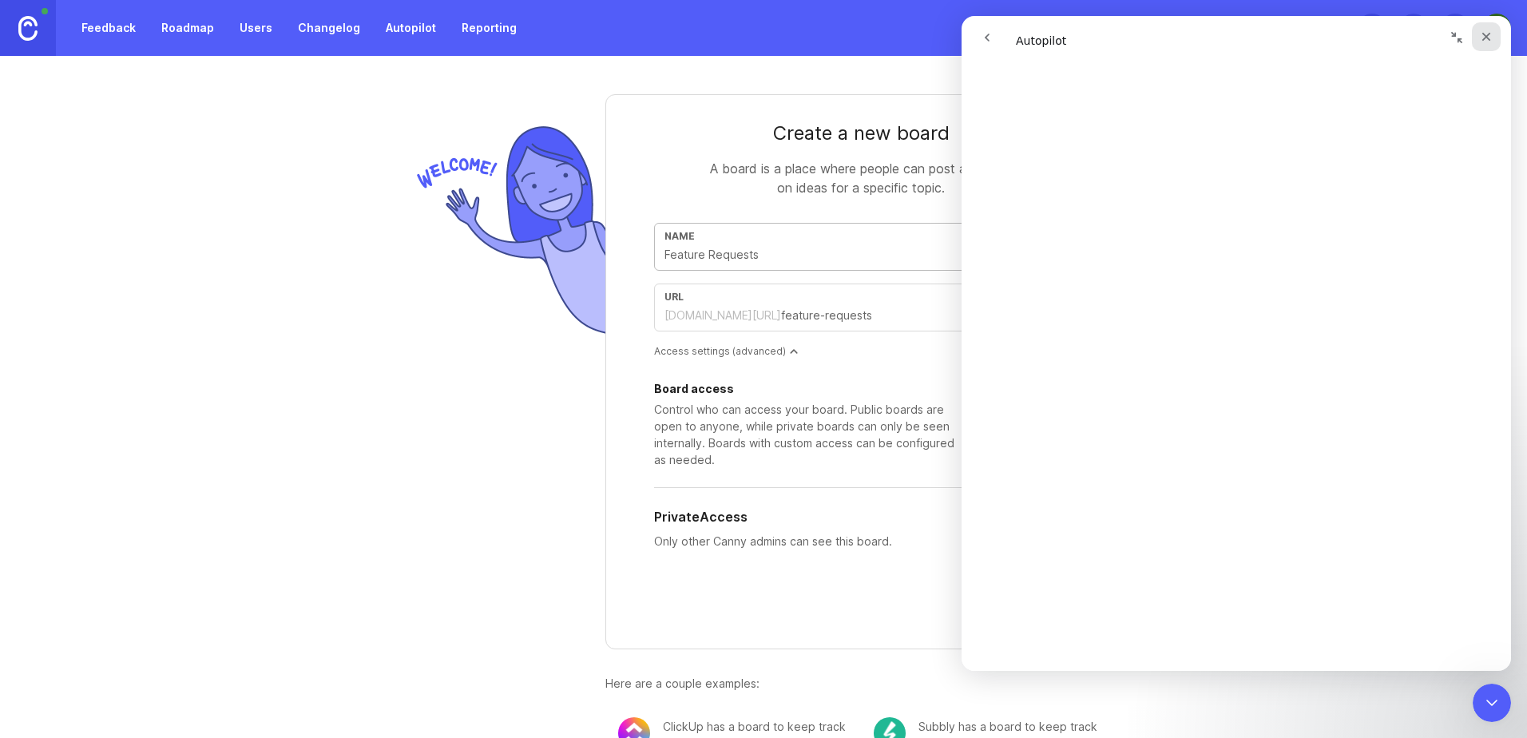
click at [1480, 45] on div "Close" at bounding box center [1486, 36] width 29 height 29
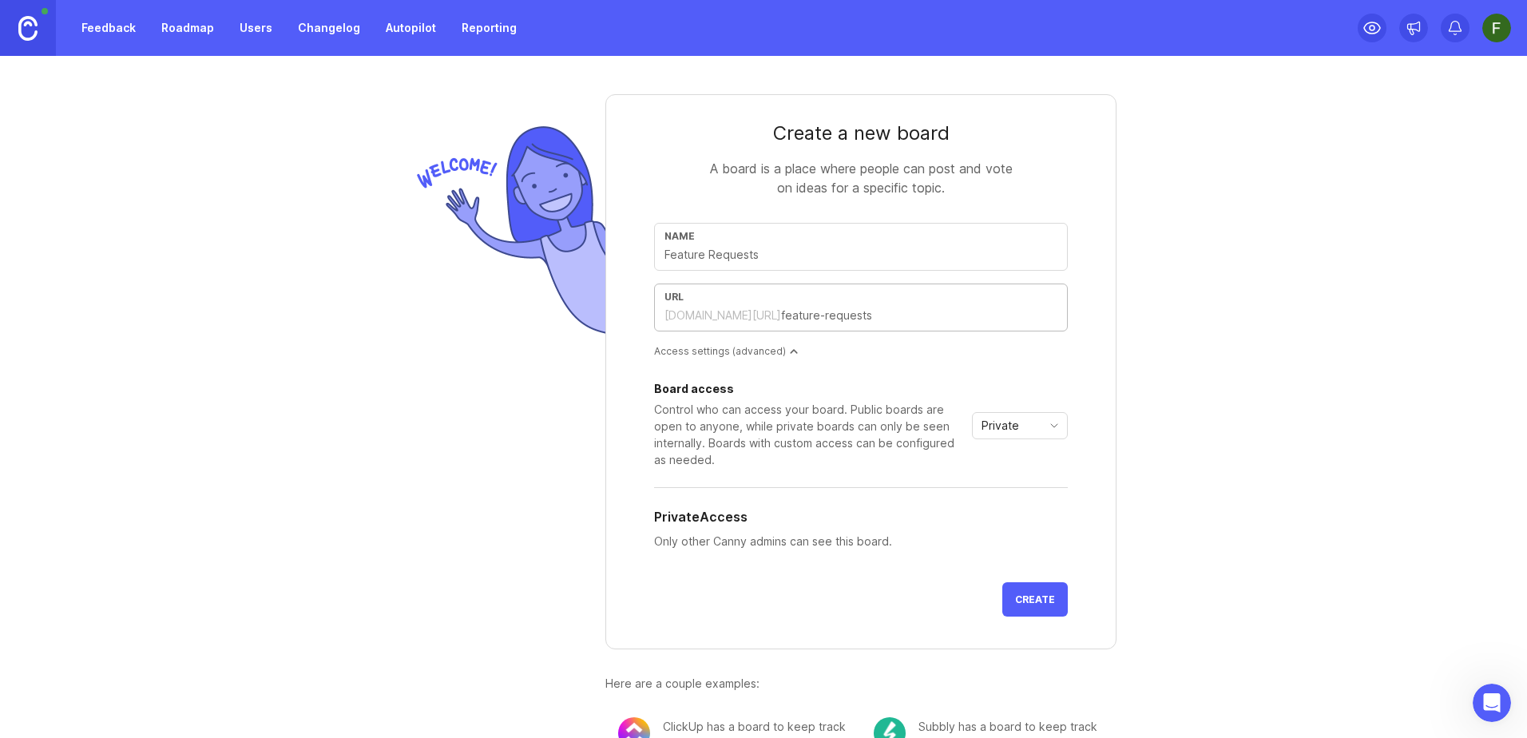
click at [825, 314] on input "text" at bounding box center [919, 316] width 276 height 18
click at [721, 315] on div "roadmaplwkh.canny.io/" at bounding box center [722, 315] width 117 height 16
click at [667, 316] on div "roadmaplwkh.canny.io/" at bounding box center [722, 315] width 117 height 16
type input "r"
click at [1290, 376] on div "Create a new board A board is a place where people can post and vote on ideas f…" at bounding box center [763, 397] width 1527 height 682
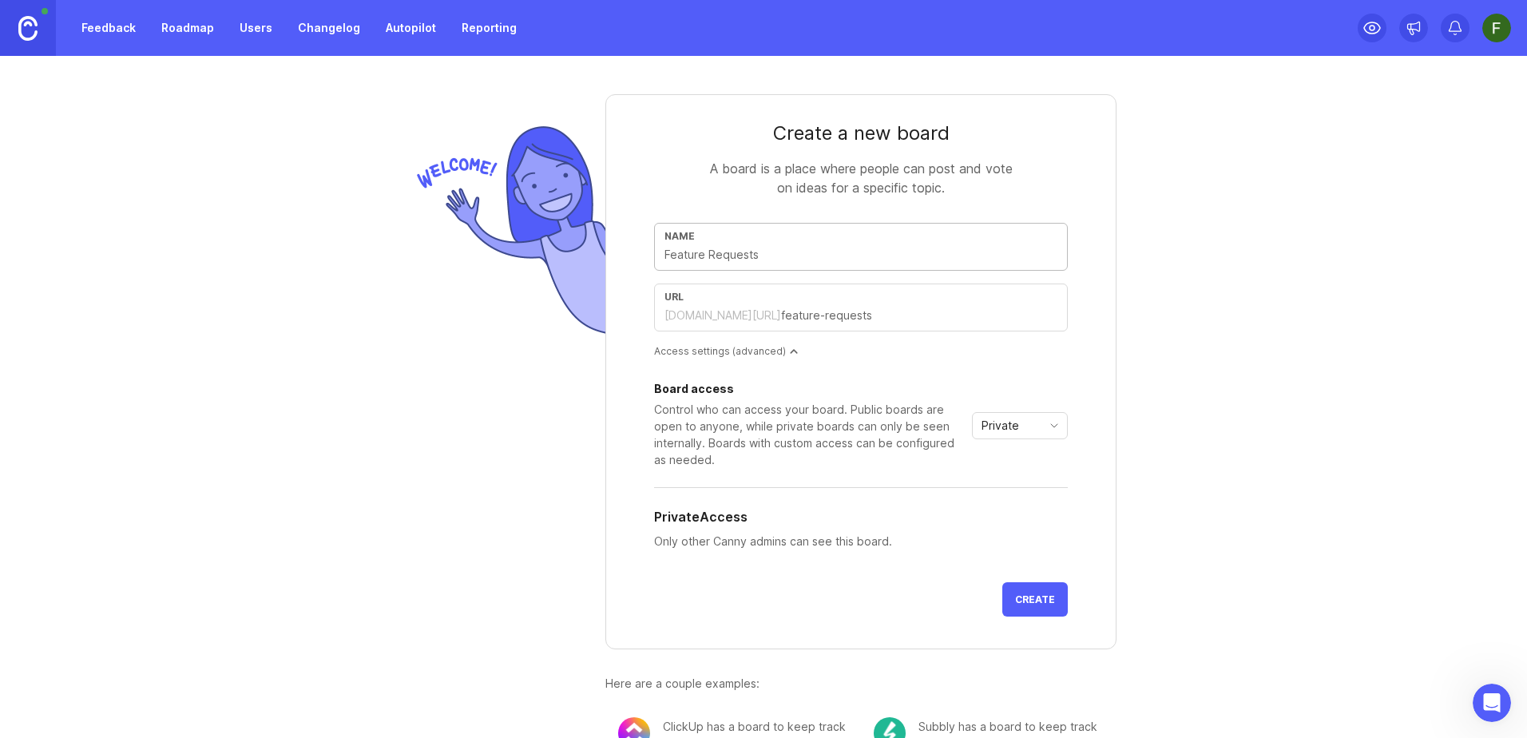
click at [696, 254] on input "text" at bounding box center [860, 255] width 393 height 18
drag, startPoint x: 764, startPoint y: 259, endPoint x: 604, endPoint y: 254, distance: 159.8
click at [605, 254] on form "Create a new board A board is a place where people can post and vote on ideas f…" at bounding box center [860, 371] width 511 height 555
type input "P"
type input "p"
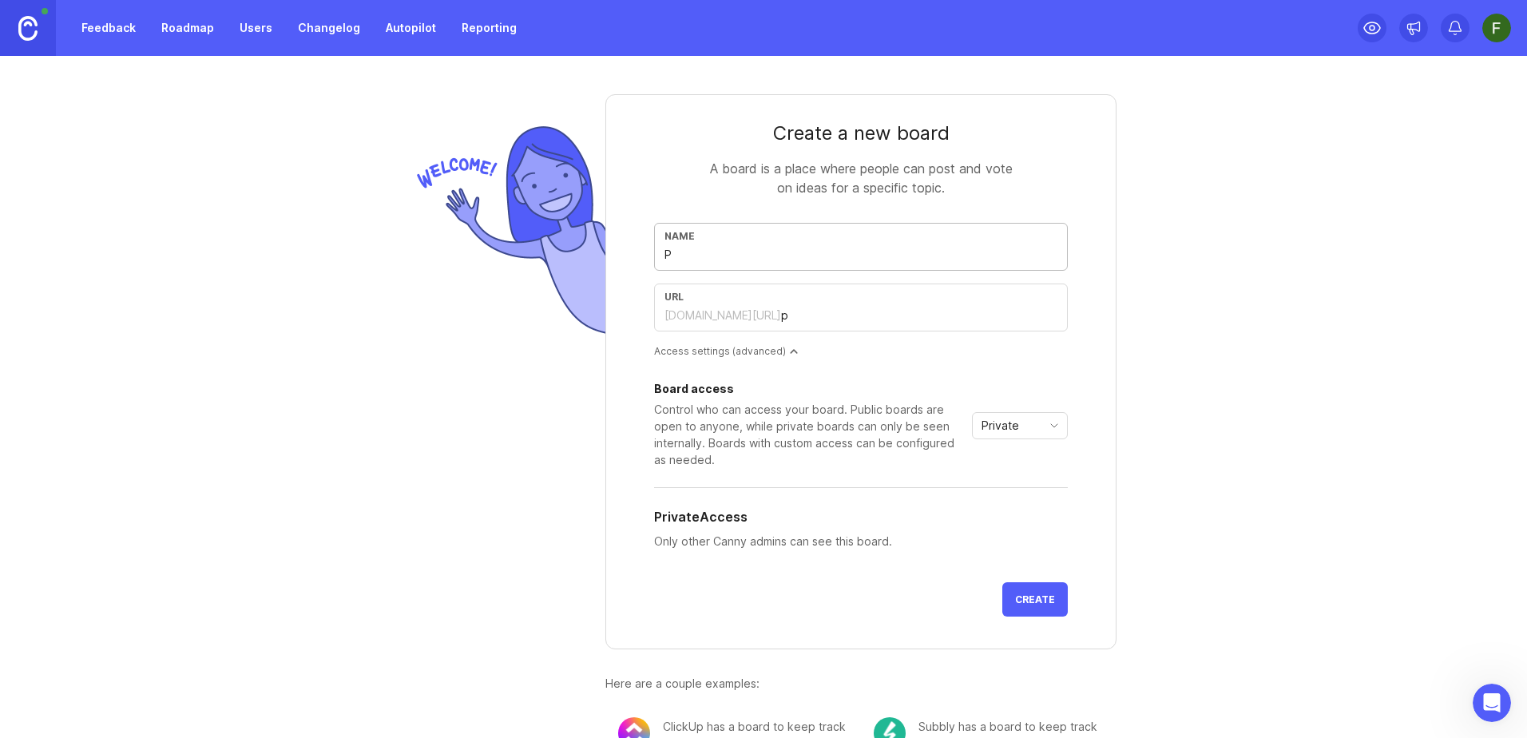
type input "PR"
type input "pr"
type input "PRo"
type input "pro"
type input "PRox"
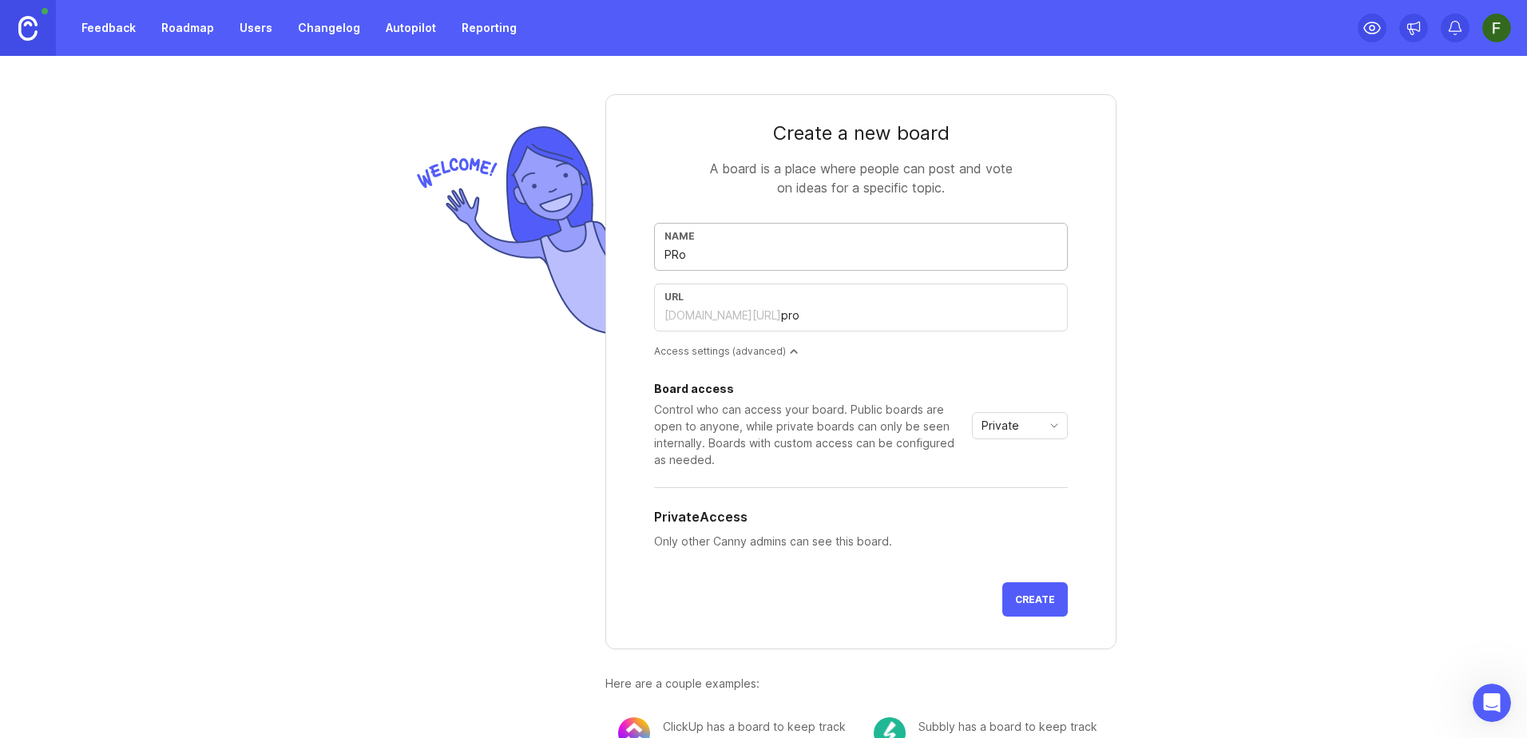
type input "prox"
type input "PRoxi"
type input "proxi"
type input "PRoxim"
type input "proxim"
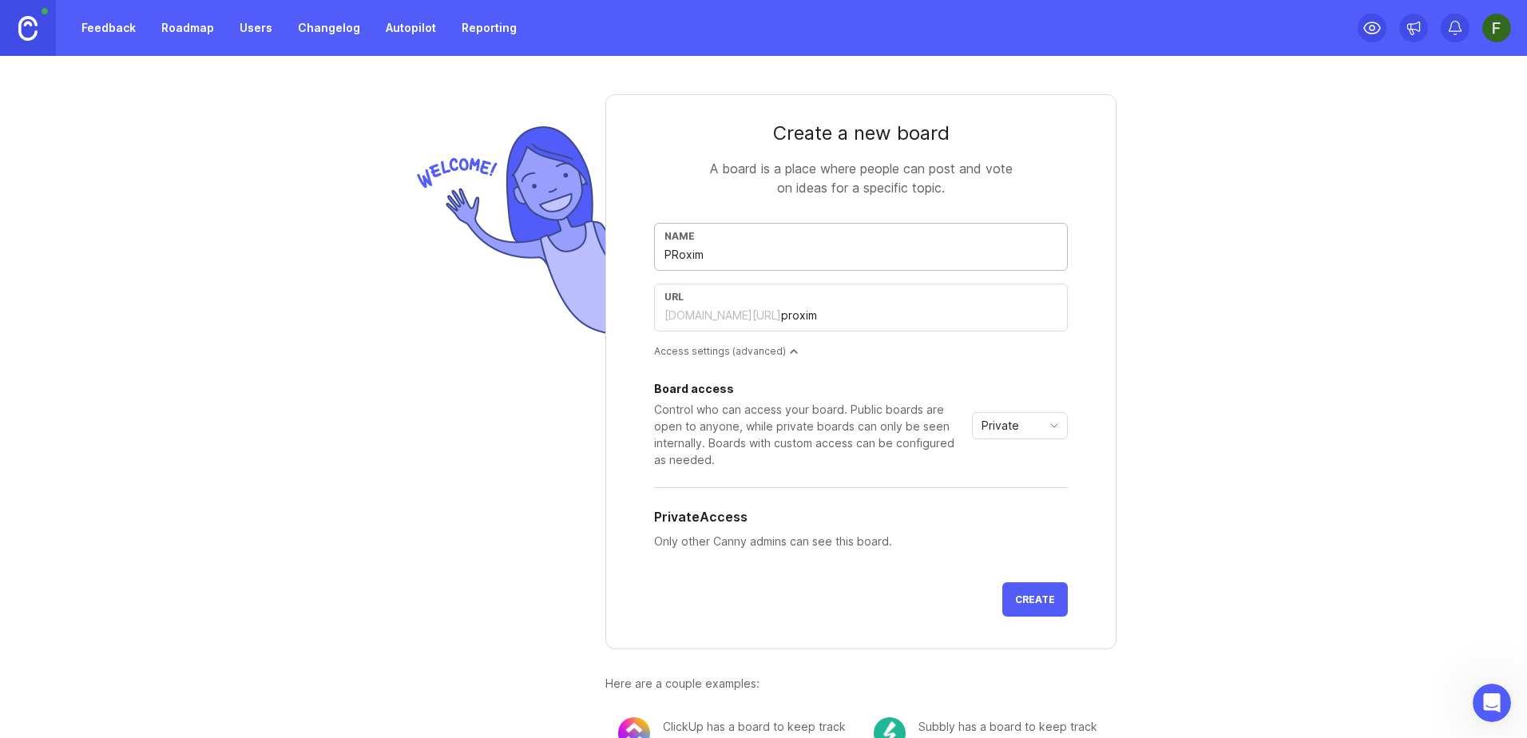
type input "PRoxi"
type input "proxi"
type input "PRox"
type input "prox"
type input "PRo"
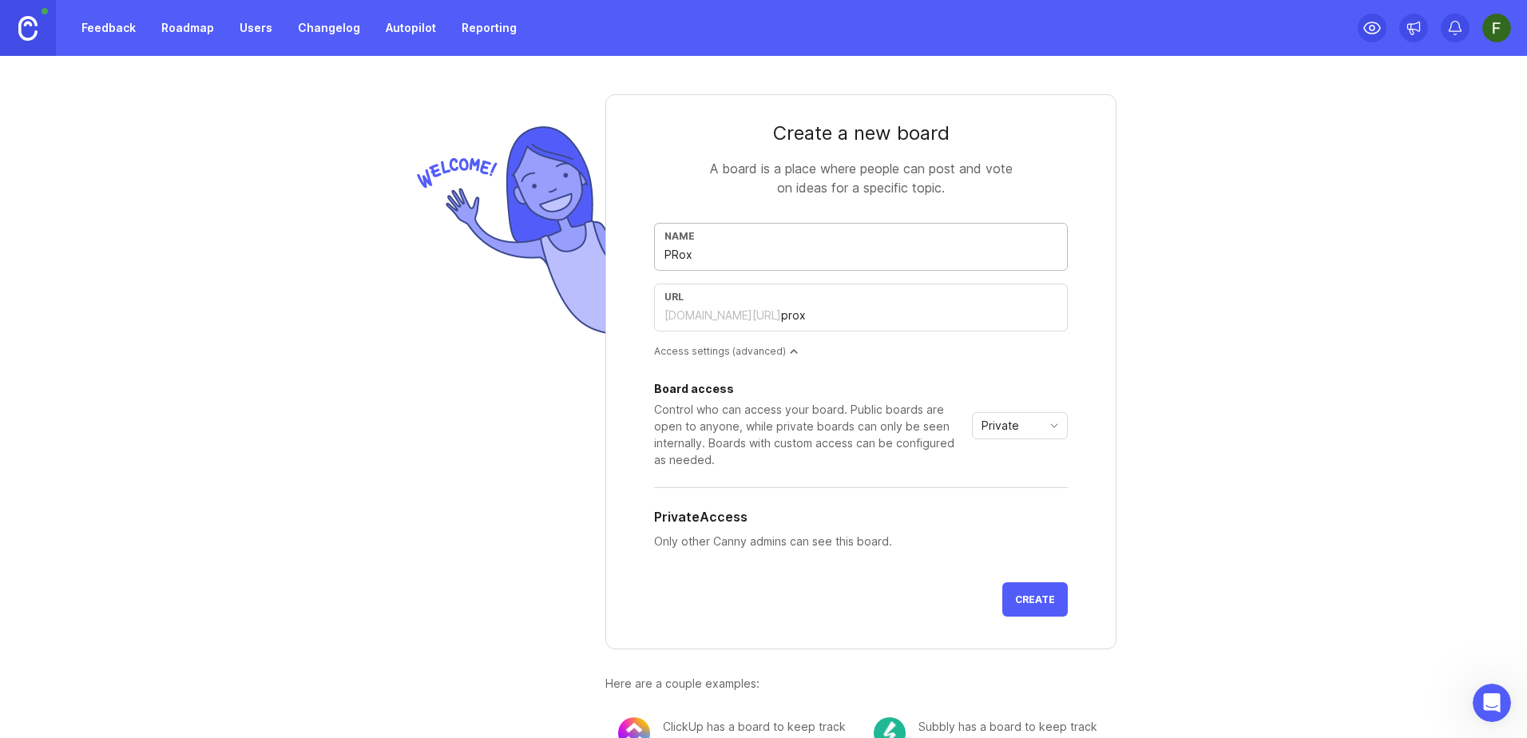
type input "pro"
type input "PR"
type input "pr"
type input "P"
type input "p"
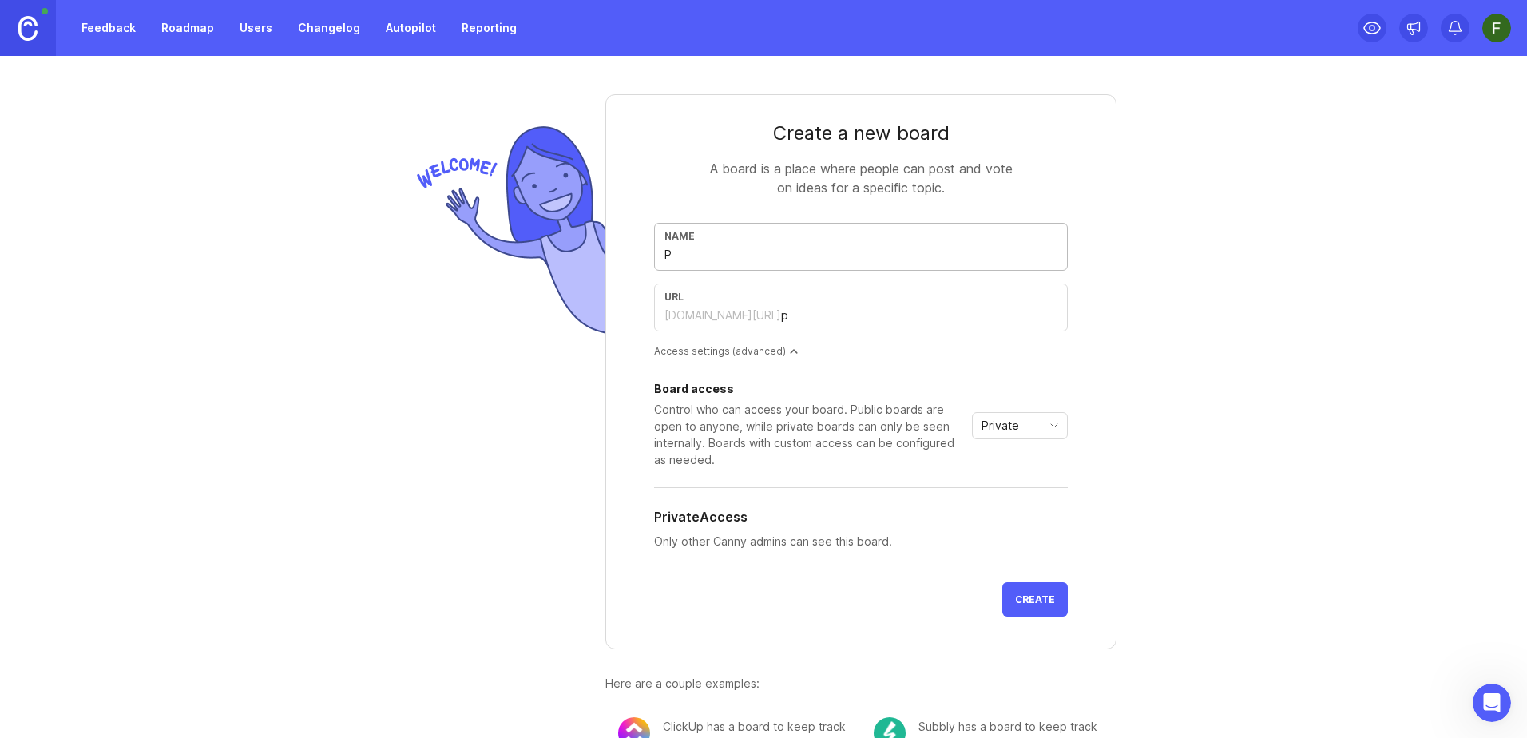
type input "Pr"
type input "pr"
type input "Pró"
type input "pro"
type input "Próx"
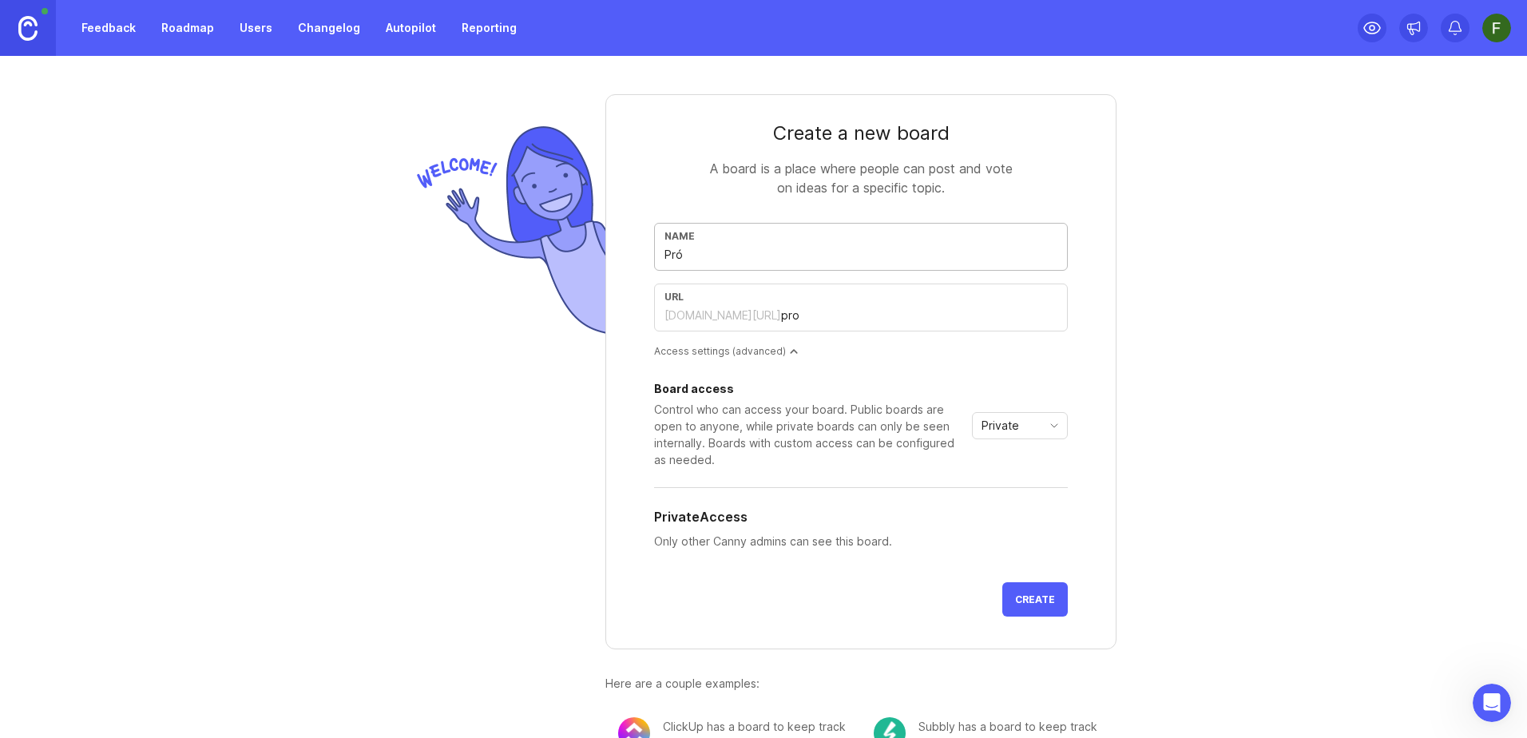
type input "prox"
type input "Próxi"
type input "proxi"
type input "Próxim"
type input "proxim"
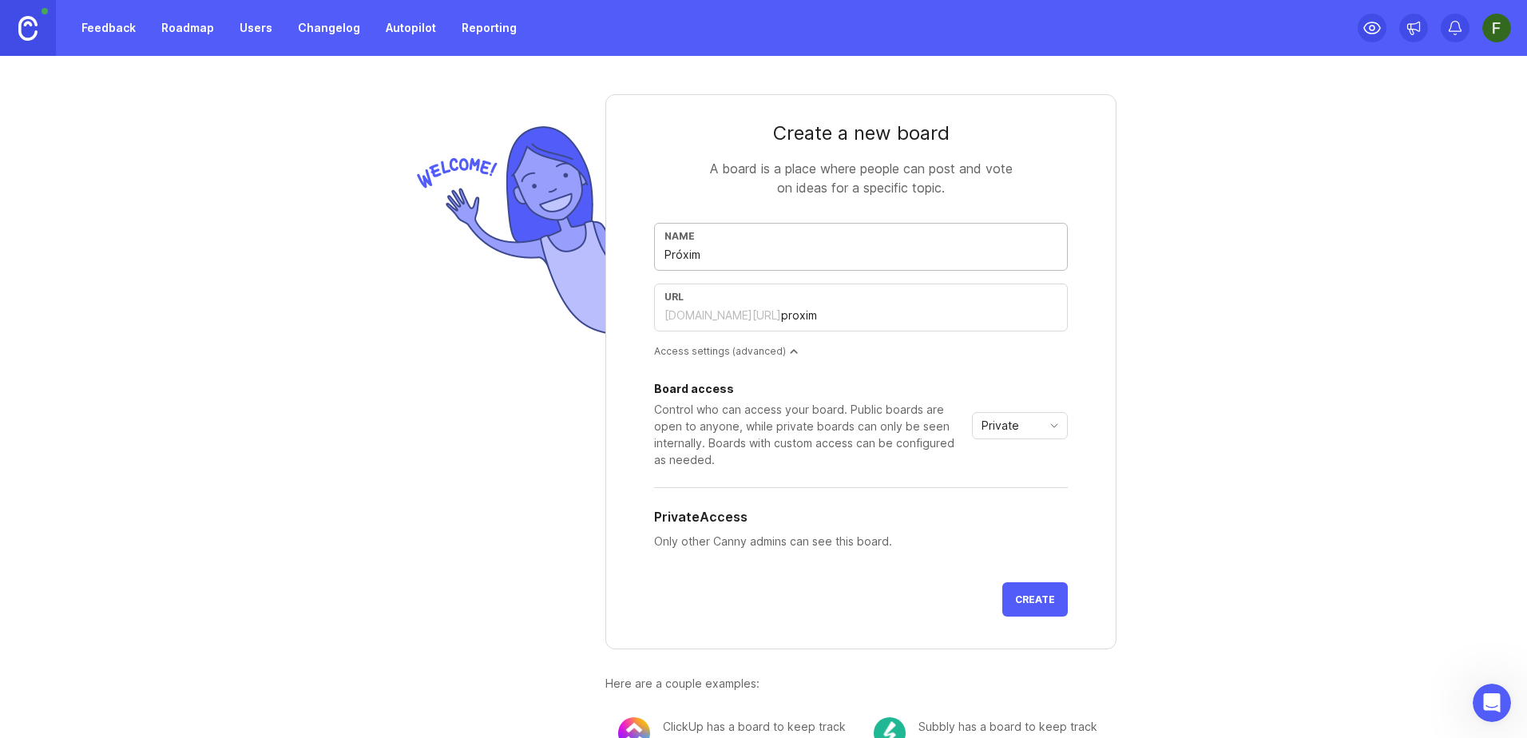
type input "Próxima"
type input "proxima"
type input "Próximas"
type input "proximas"
type input "Próximas f"
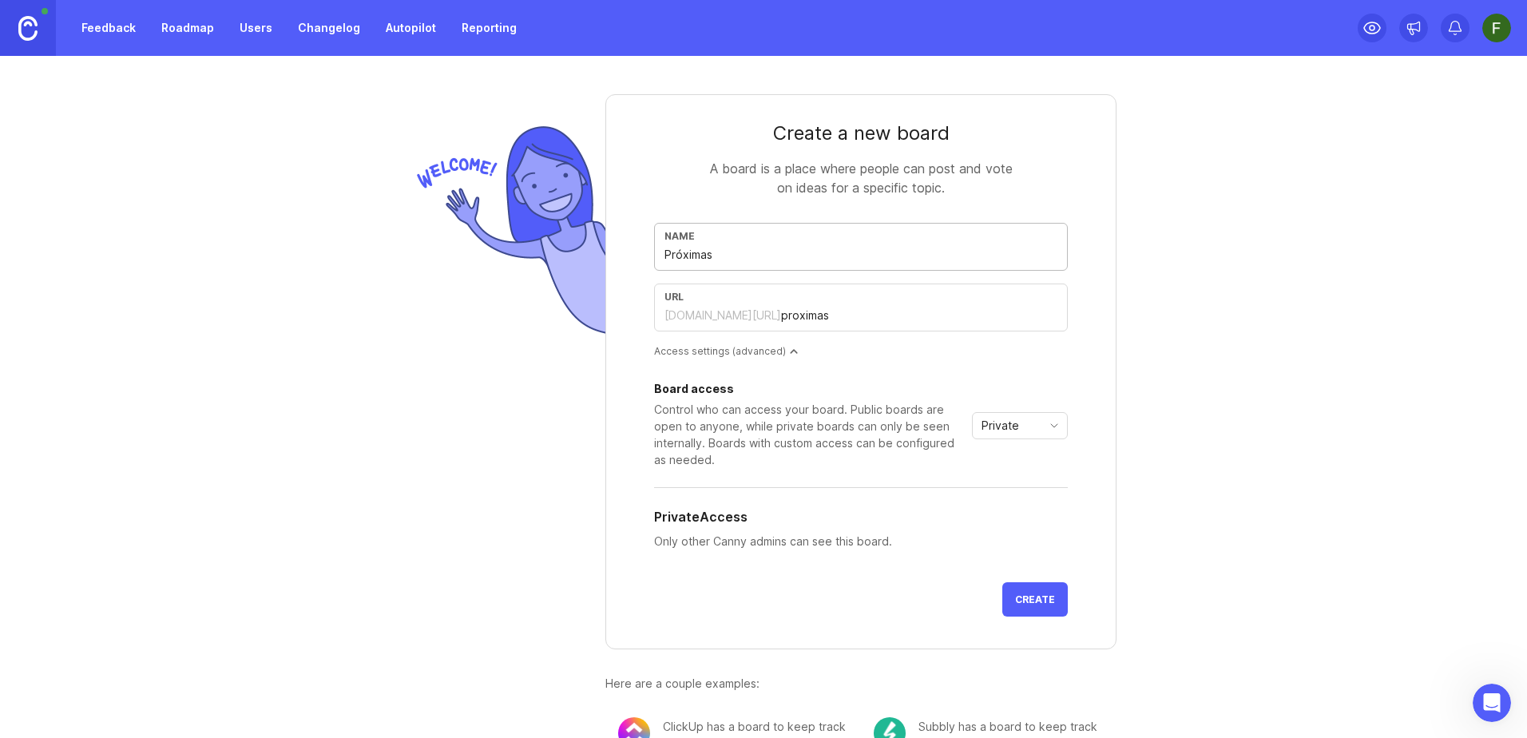
type input "proximas-f"
type input "Próximas fu"
type input "proximas-fu"
type input "Próximas fun"
type input "proximas-fun"
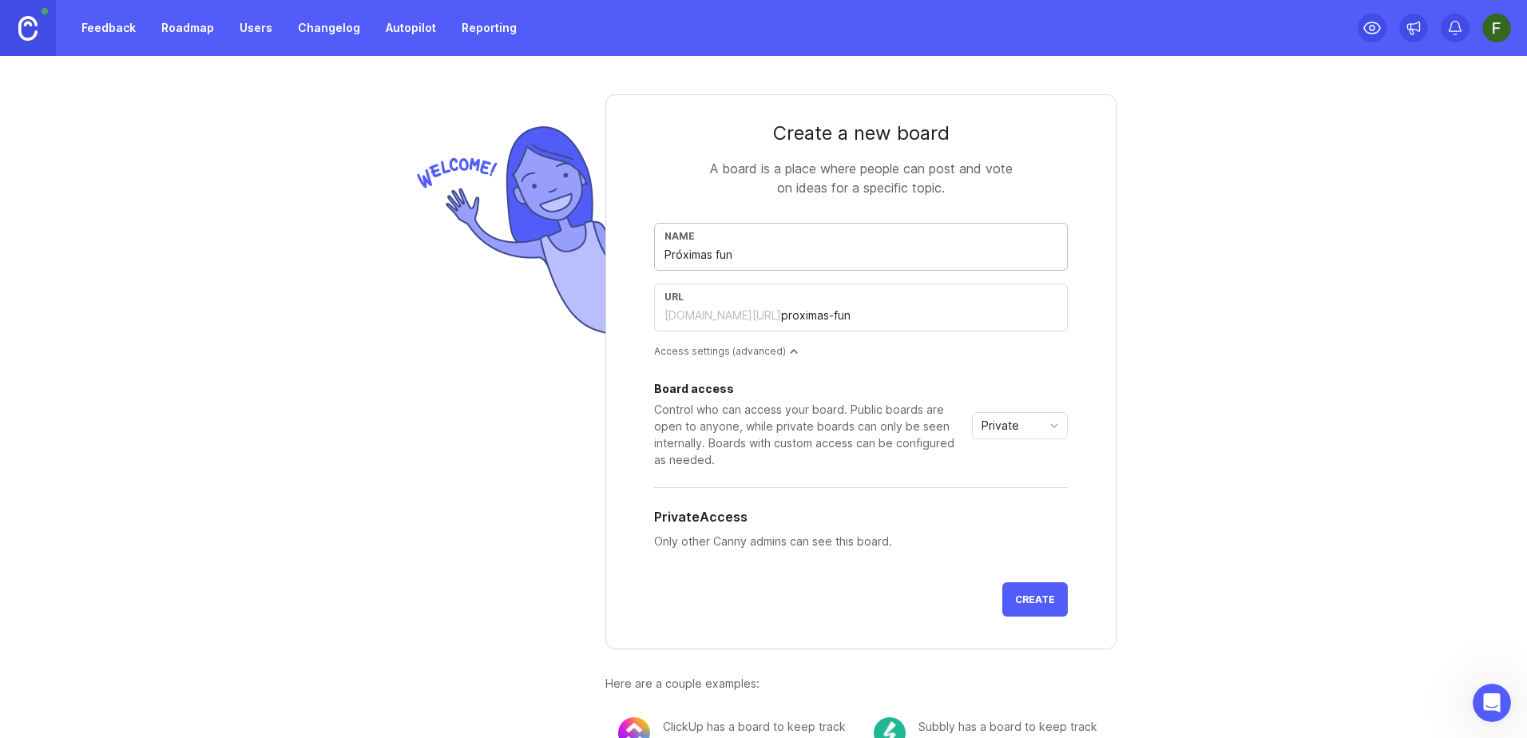
type input "Próximas func"
type input "proximas-func"
type input "Próximas funci"
type input "proximas-funci"
type input "Próximas funcio"
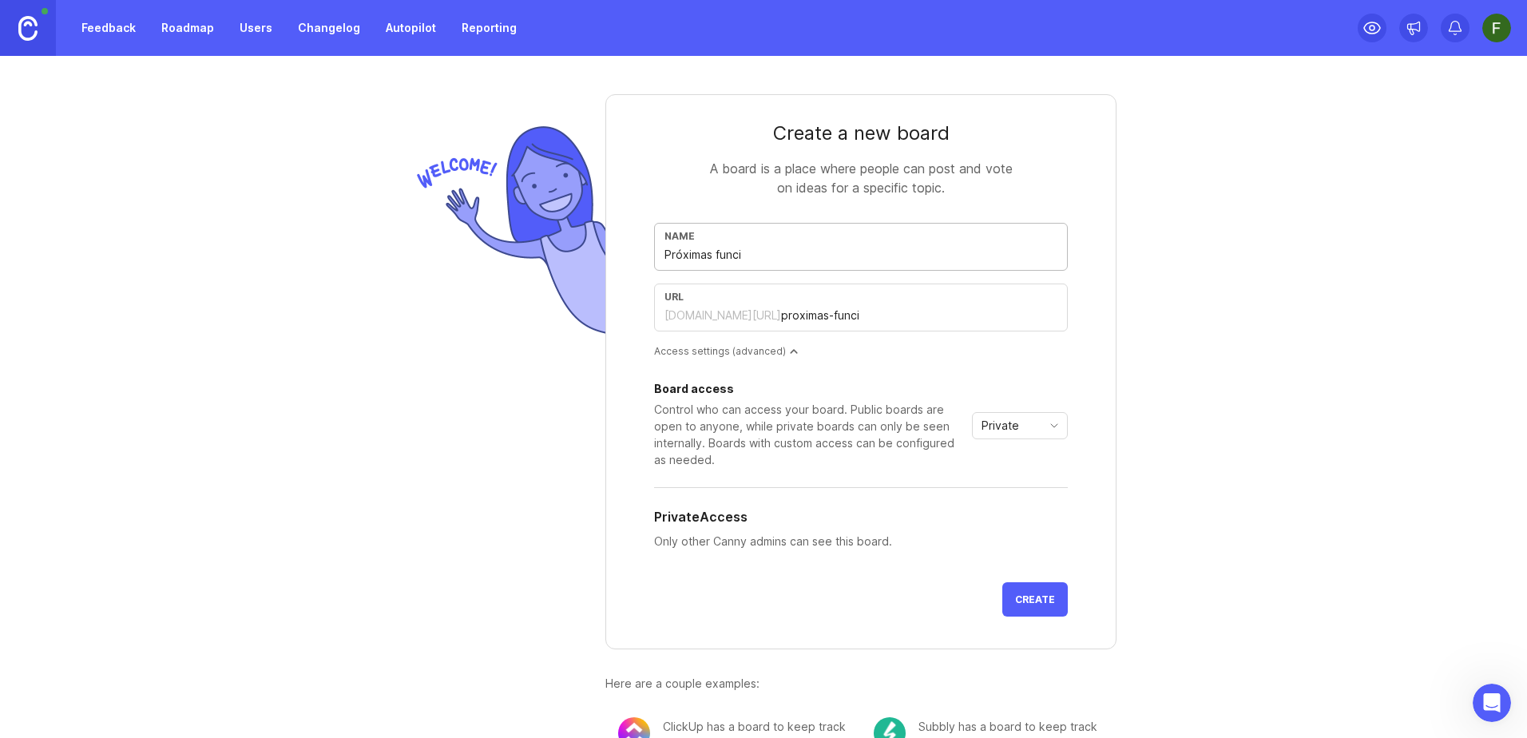
type input "proximas-funcio"
type input "Próximas funcion"
type input "proximas-funcion"
type input "Próximas funciona"
type input "proximas-funciona"
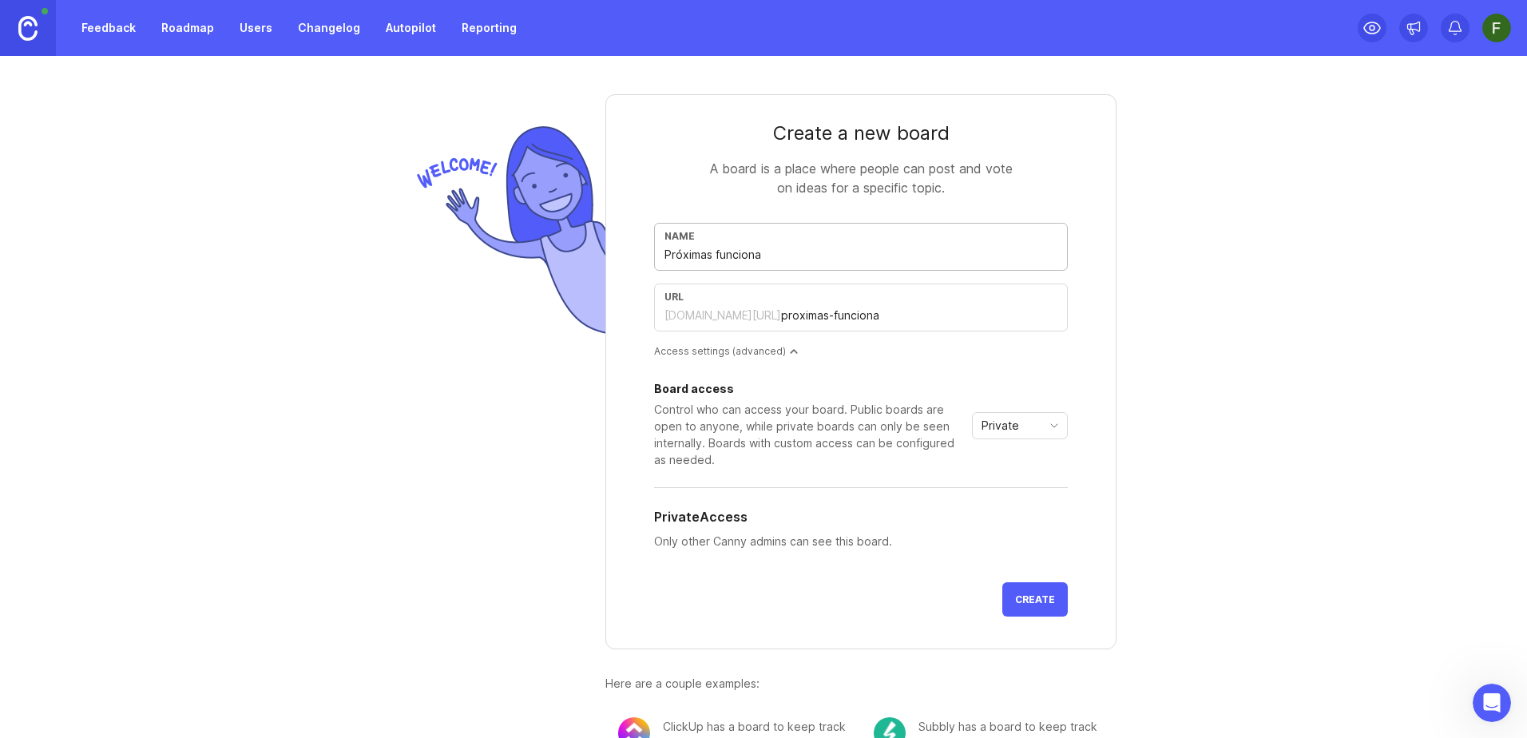
type input "Próximas funcional"
type input "proximas-funcional"
type input "Próximas funcionali"
type input "proximas-funcionali"
type input "Próximas funcionalid"
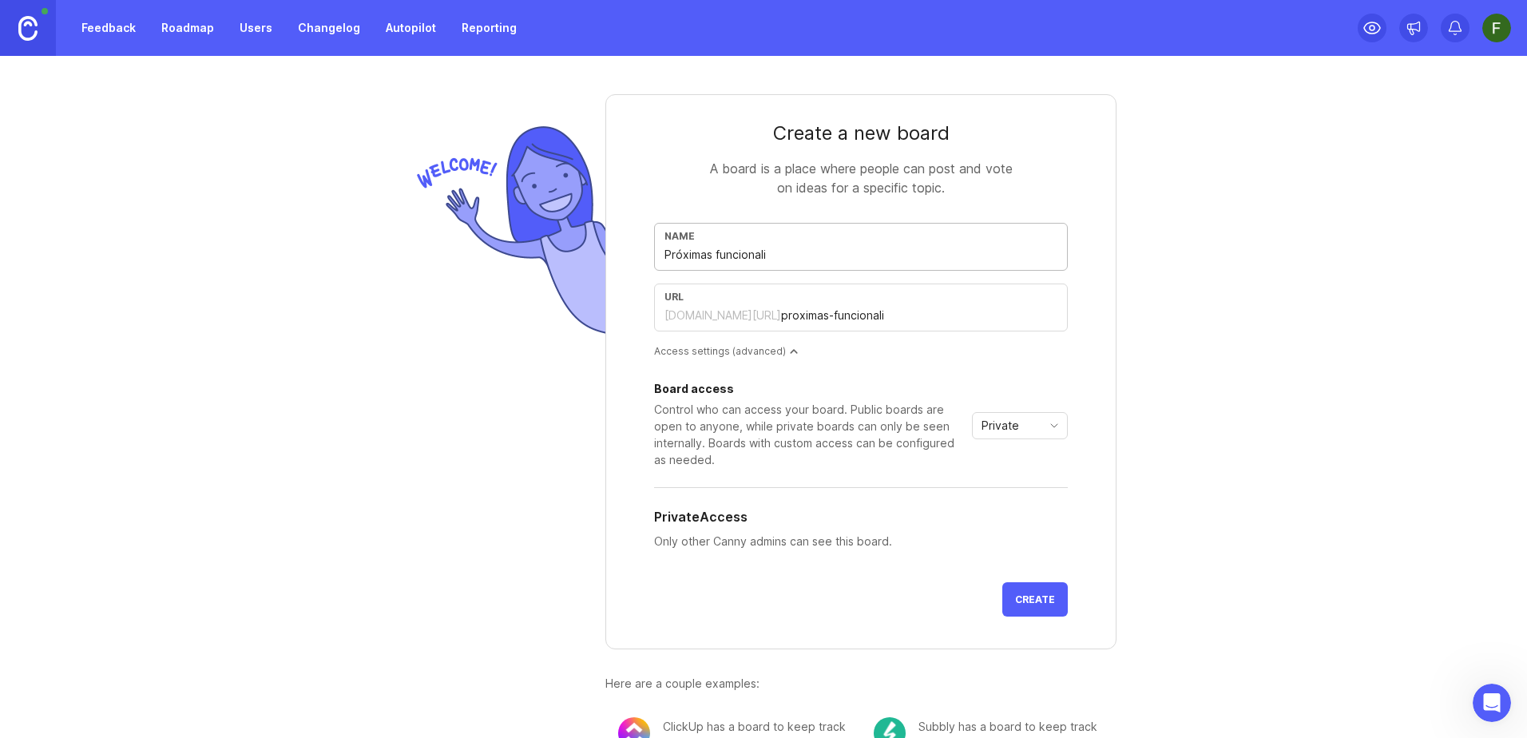
type input "proximas-funcionalid"
type input "Próximas funcionalida"
type input "proximas-funcionalida"
type input "Próximas funcionalidade"
type input "proximas-funcionalidade"
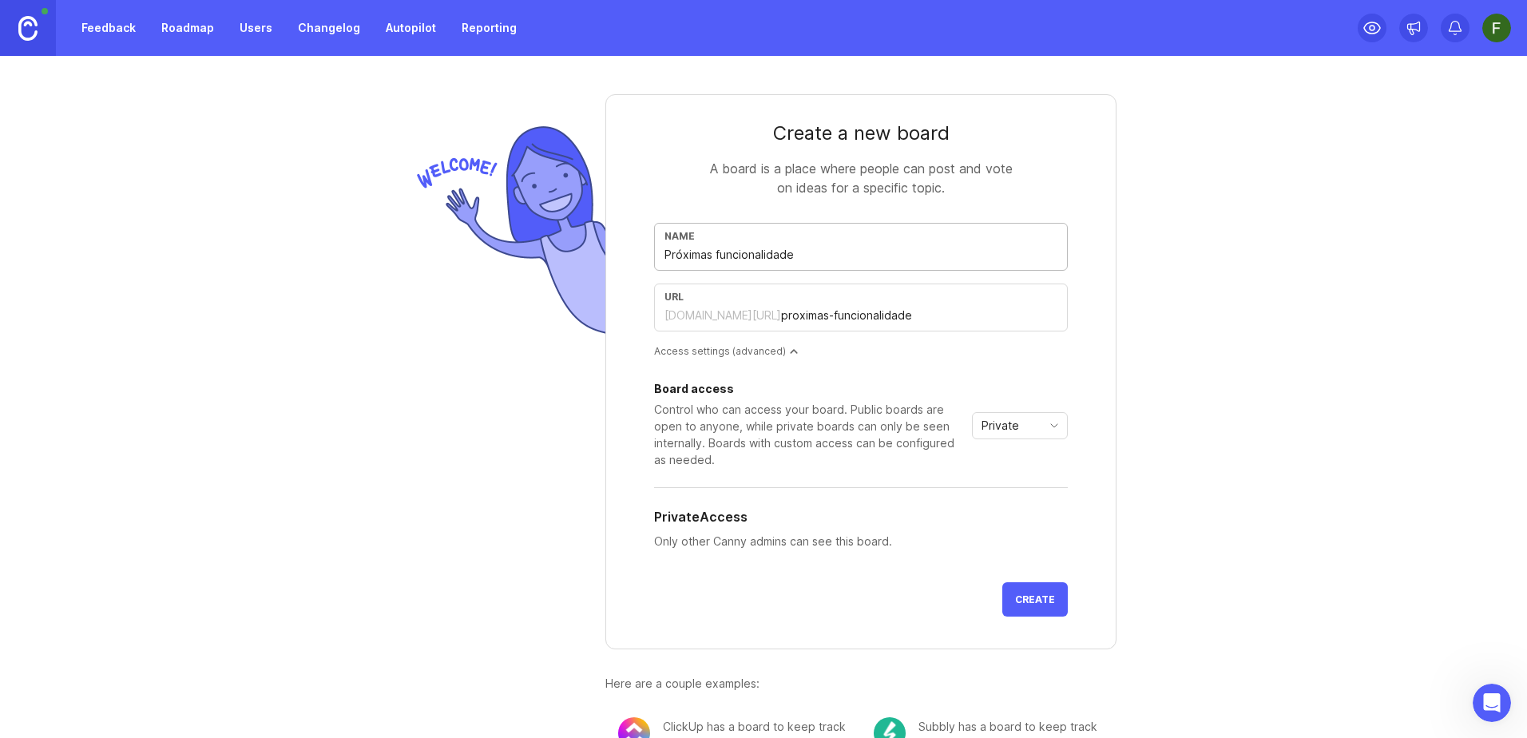
type input "Próximas funcionalidades"
type input "proximas-funcionalidades"
type input "Próximas funcionalidades"
click at [1037, 603] on span "Create" at bounding box center [1035, 599] width 40 height 12
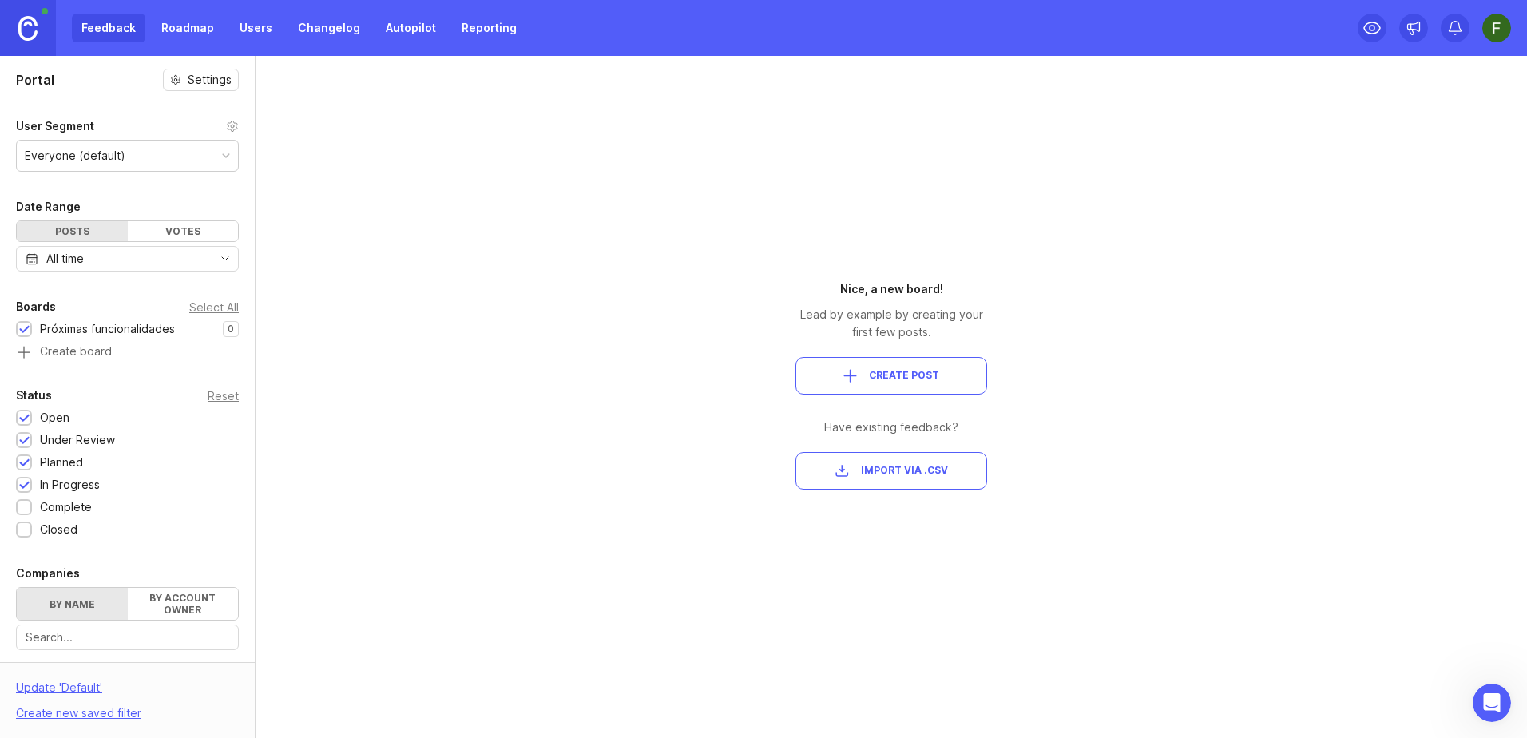
drag, startPoint x: 191, startPoint y: 26, endPoint x: 200, endPoint y: 29, distance: 9.3
click at [191, 26] on link "Roadmap" at bounding box center [188, 28] width 72 height 29
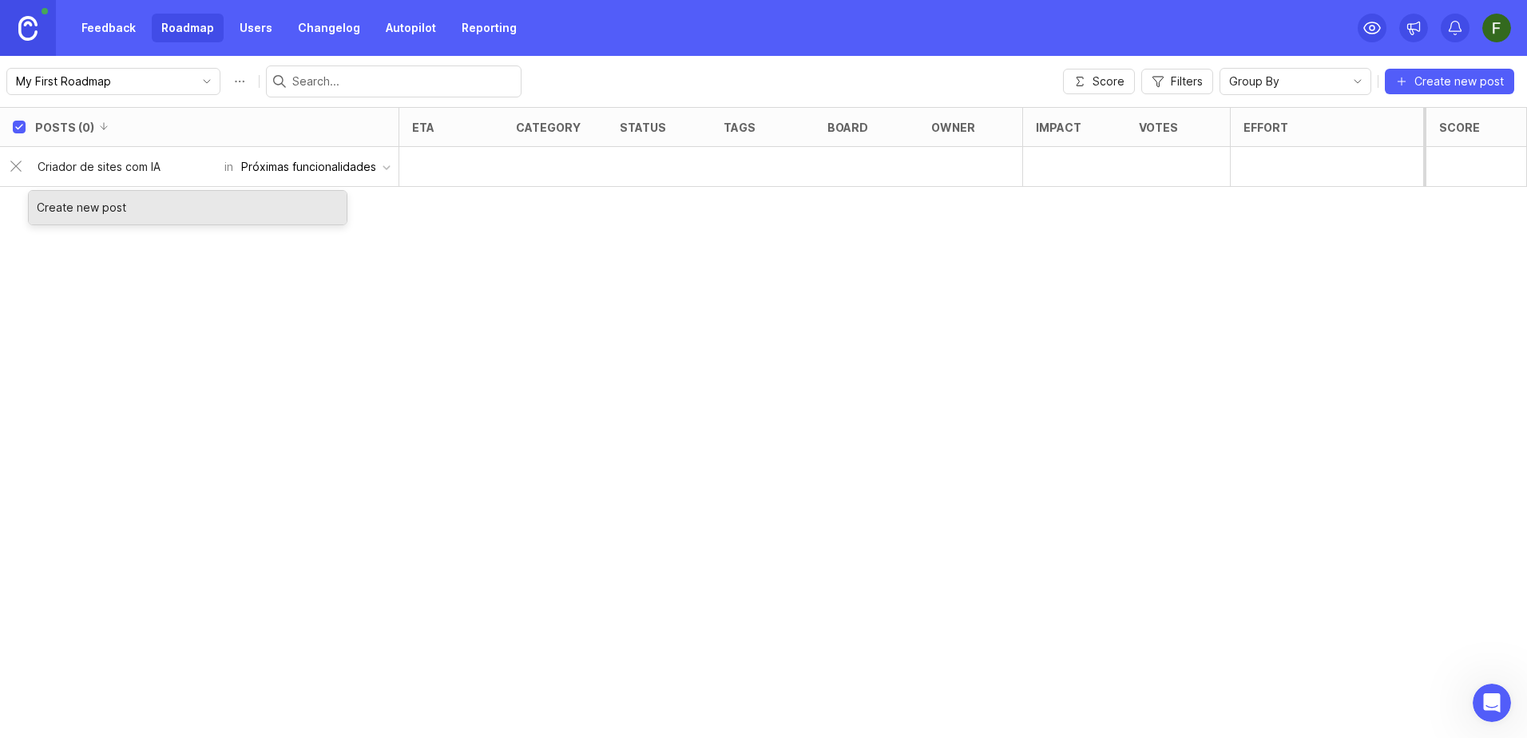
type input "Criador de sites com IA"
click at [135, 216] on div "Create new post" at bounding box center [188, 208] width 318 height 34
checkbox input "false"
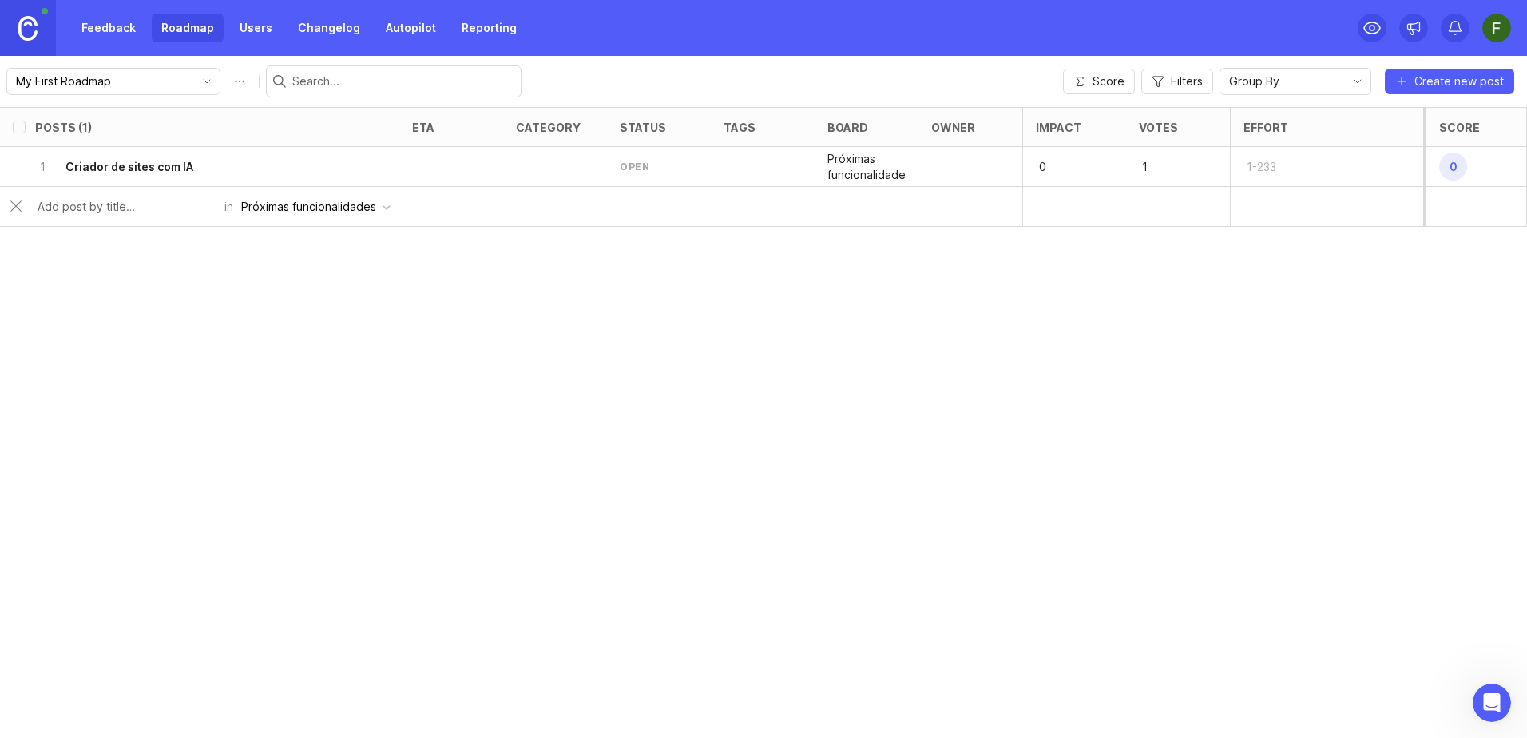
click at [299, 212] on div "Próximas funcionalidades" at bounding box center [308, 207] width 135 height 18
click at [299, 210] on div "Próximas funcionalidades" at bounding box center [308, 207] width 135 height 18
click at [239, 165] on div "1 Criador de sites com IA" at bounding box center [194, 166] width 319 height 39
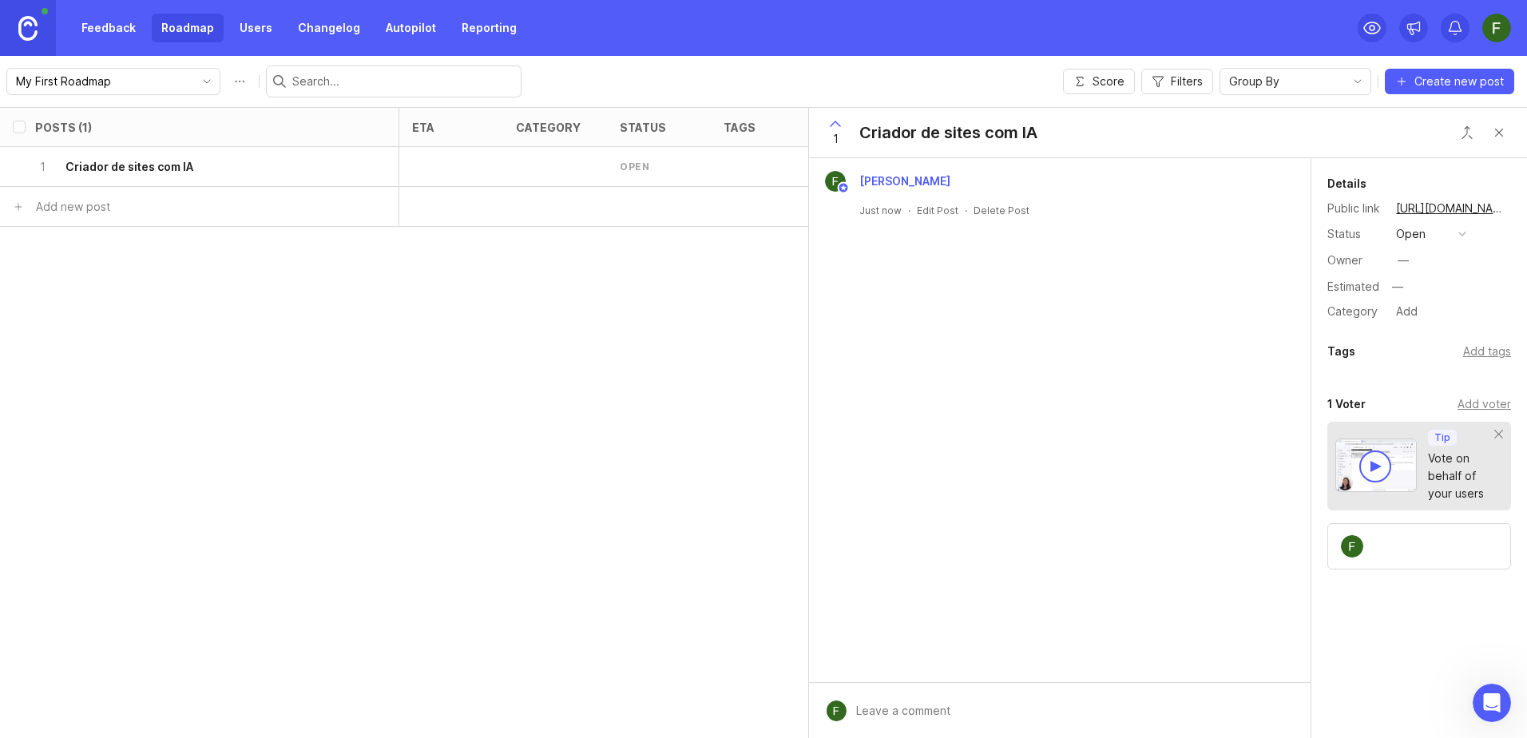
click at [1511, 214] on button "copy icon" at bounding box center [1522, 208] width 22 height 22
click at [1427, 235] on button "open" at bounding box center [1431, 234] width 80 height 21
click at [1441, 348] on div "in progress" at bounding box center [1435, 351] width 72 height 14
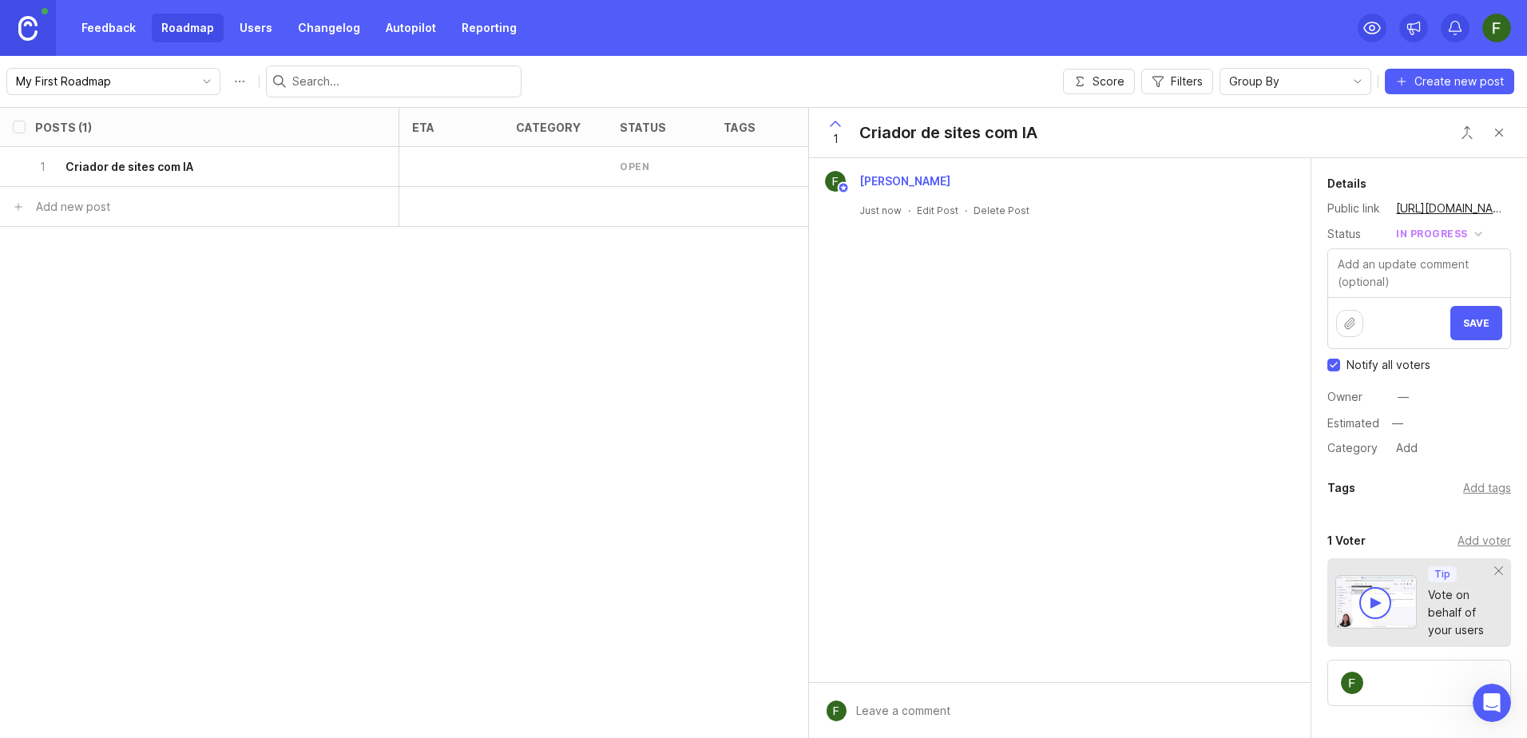
click at [666, 519] on div "Posts (1) eta category status tags board owner Impact Votes Effort Score 1 Cria…" at bounding box center [763, 422] width 1527 height 631
click at [1502, 129] on button "Close button" at bounding box center [1499, 133] width 32 height 32
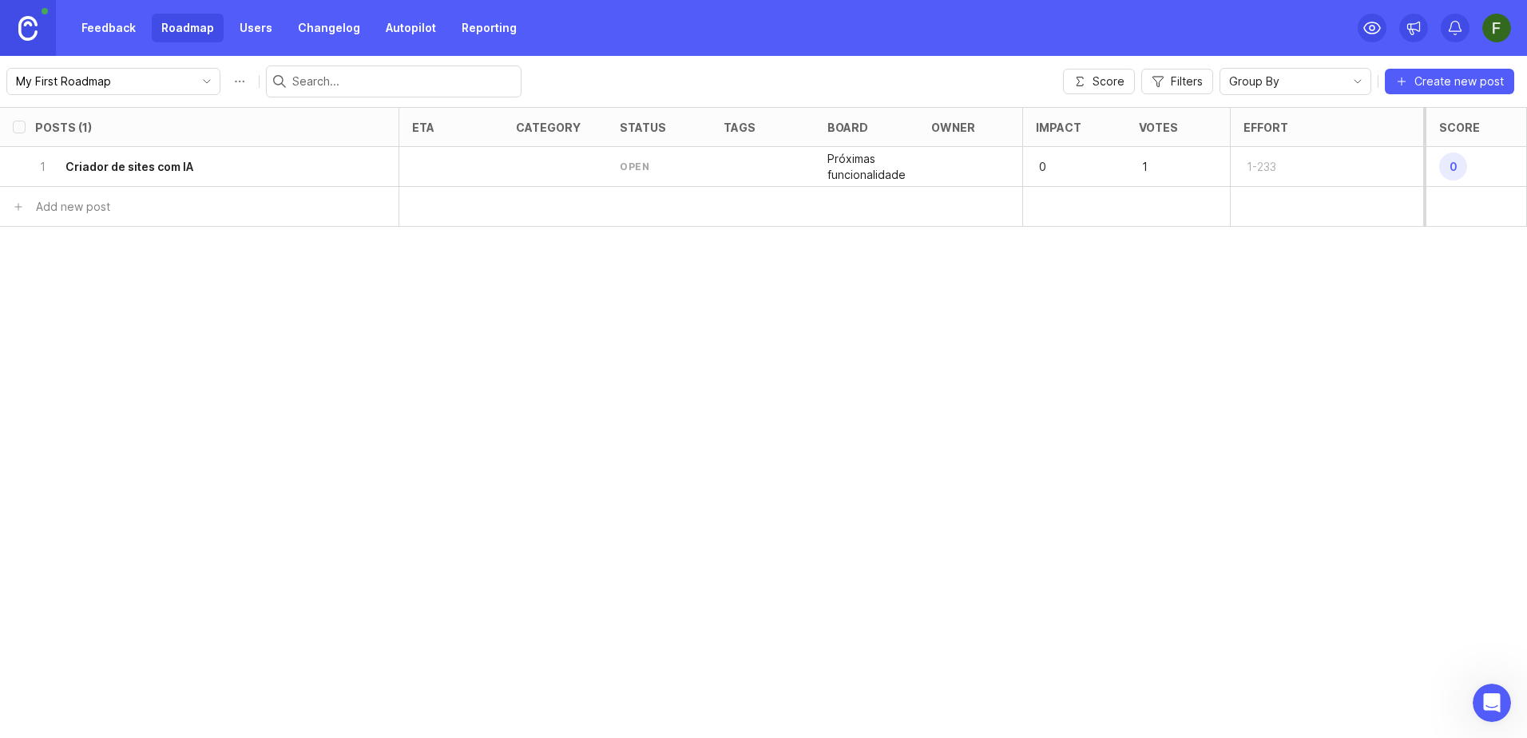
click at [687, 340] on div "Posts (1) eta category status tags board owner Impact Votes Effort Score 1 Cria…" at bounding box center [763, 422] width 1527 height 631
click at [641, 168] on div "open" at bounding box center [635, 167] width 30 height 14
click at [645, 128] on div "status" at bounding box center [643, 127] width 46 height 12
click at [130, 166] on h6 "Criador de sites com IA" at bounding box center [129, 167] width 128 height 16
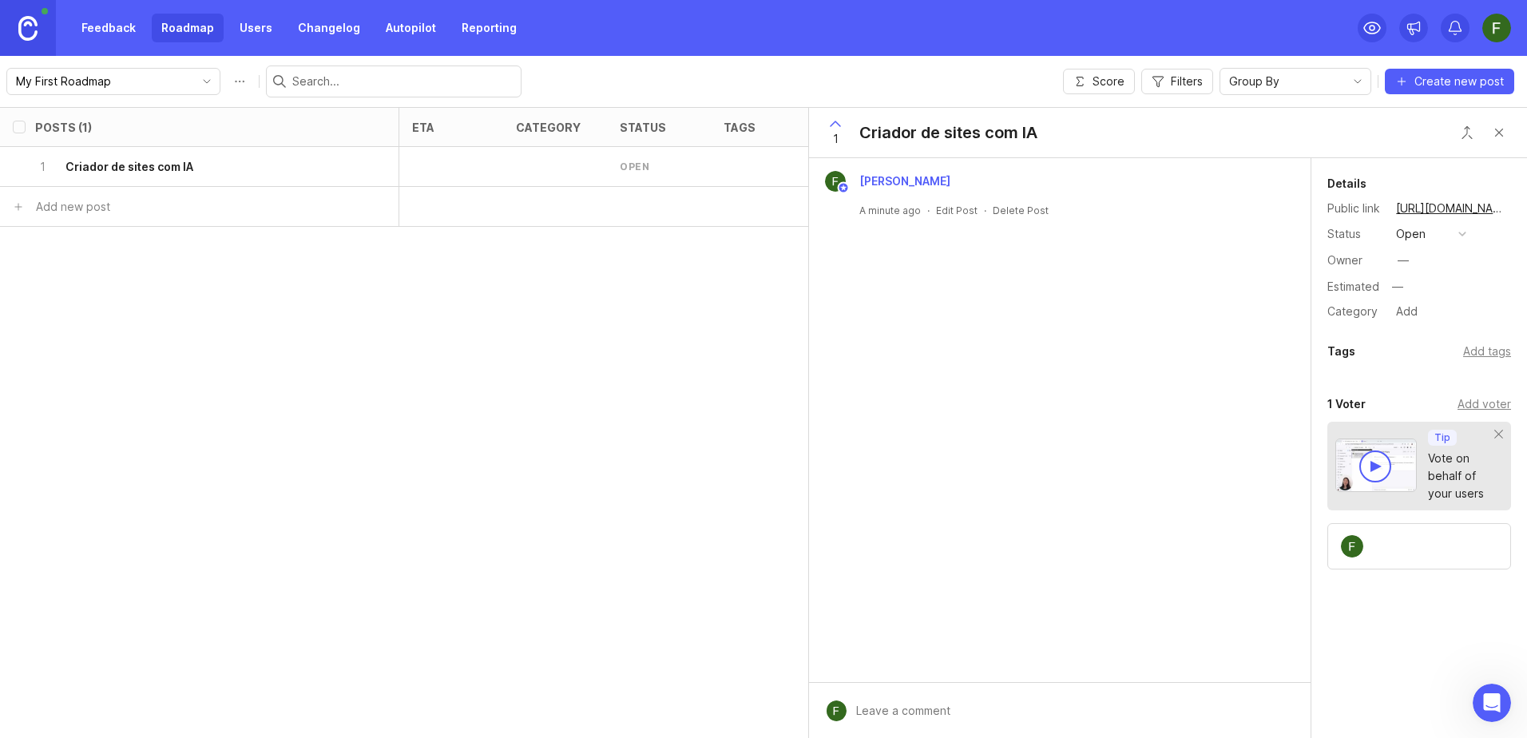
click at [1429, 232] on button "open" at bounding box center [1431, 234] width 80 height 21
click at [1430, 354] on div "in progress" at bounding box center [1435, 351] width 72 height 14
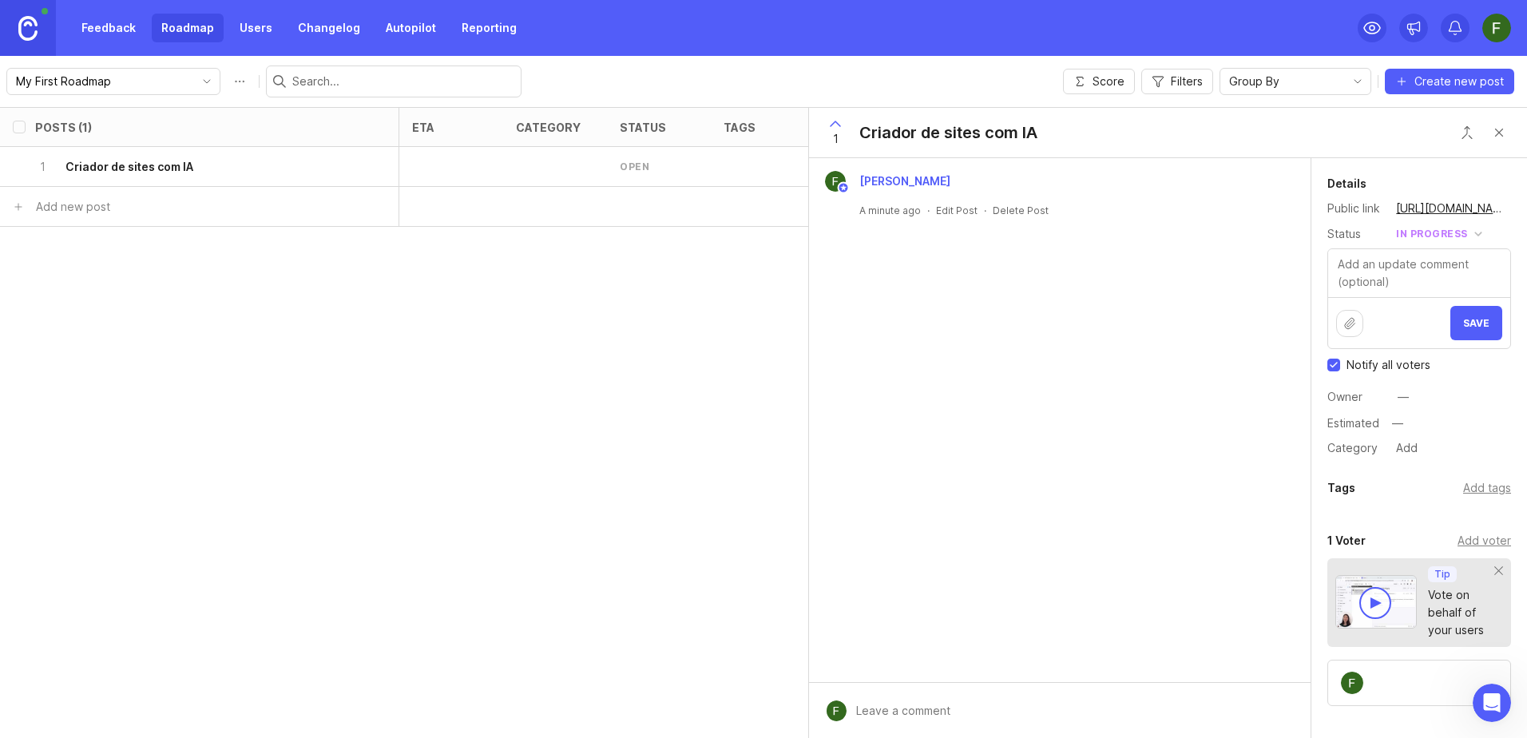
click at [1466, 328] on span "Save" at bounding box center [1476, 323] width 26 height 12
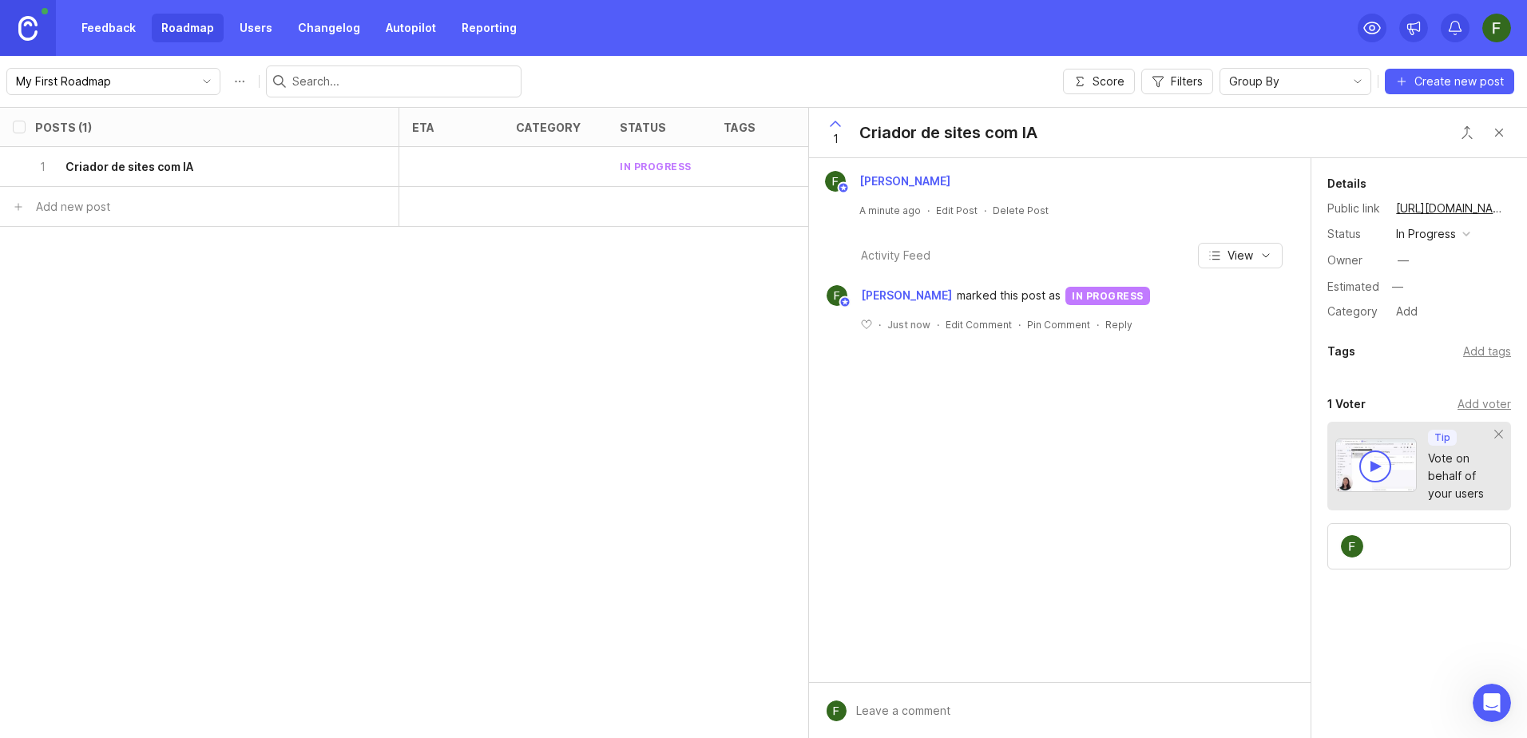
click at [508, 449] on div "Posts (1) eta category status tags board owner Impact Votes Effort Score 1 Cria…" at bounding box center [763, 422] width 1527 height 631
click at [1496, 131] on button "Close button" at bounding box center [1499, 133] width 32 height 32
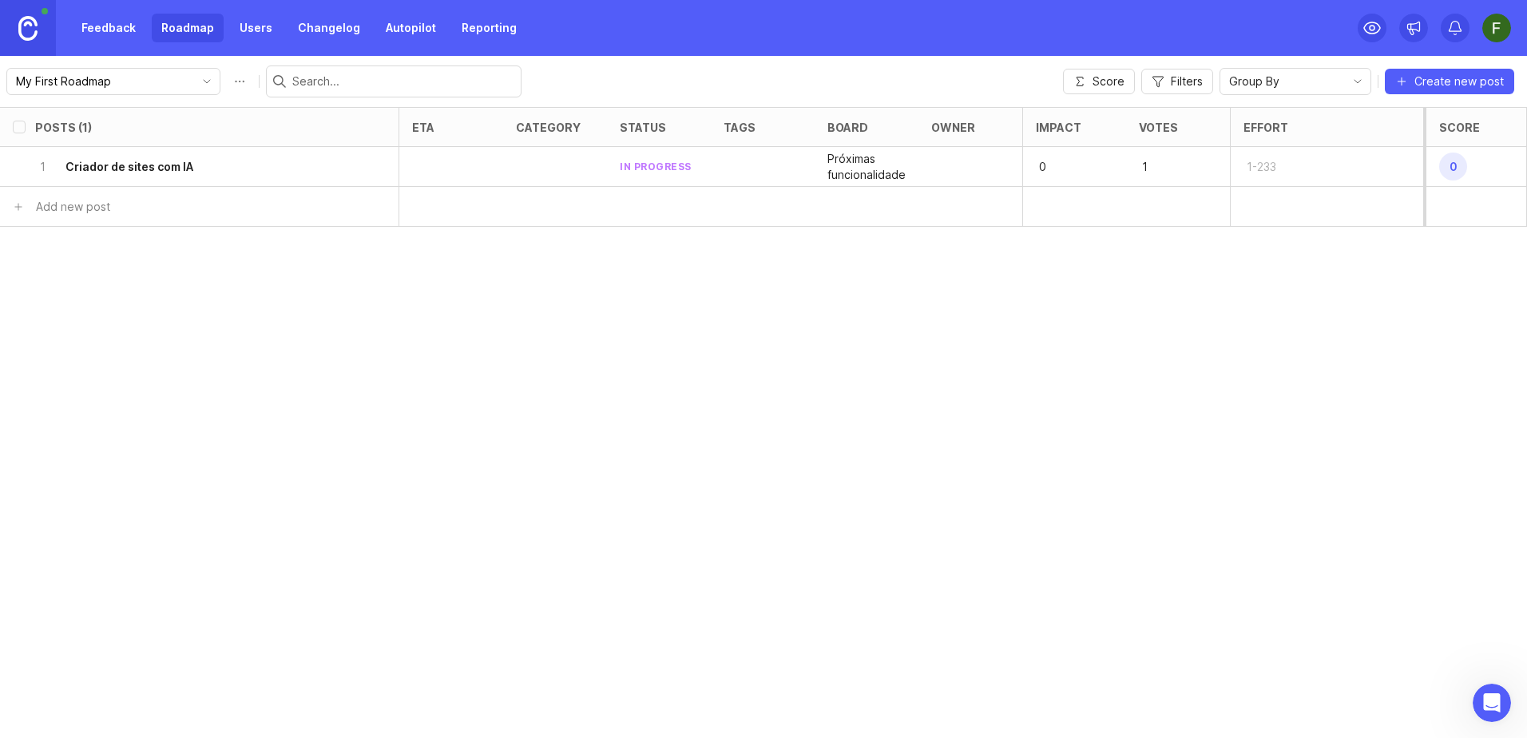
click at [108, 34] on link "Feedback" at bounding box center [108, 28] width 73 height 29
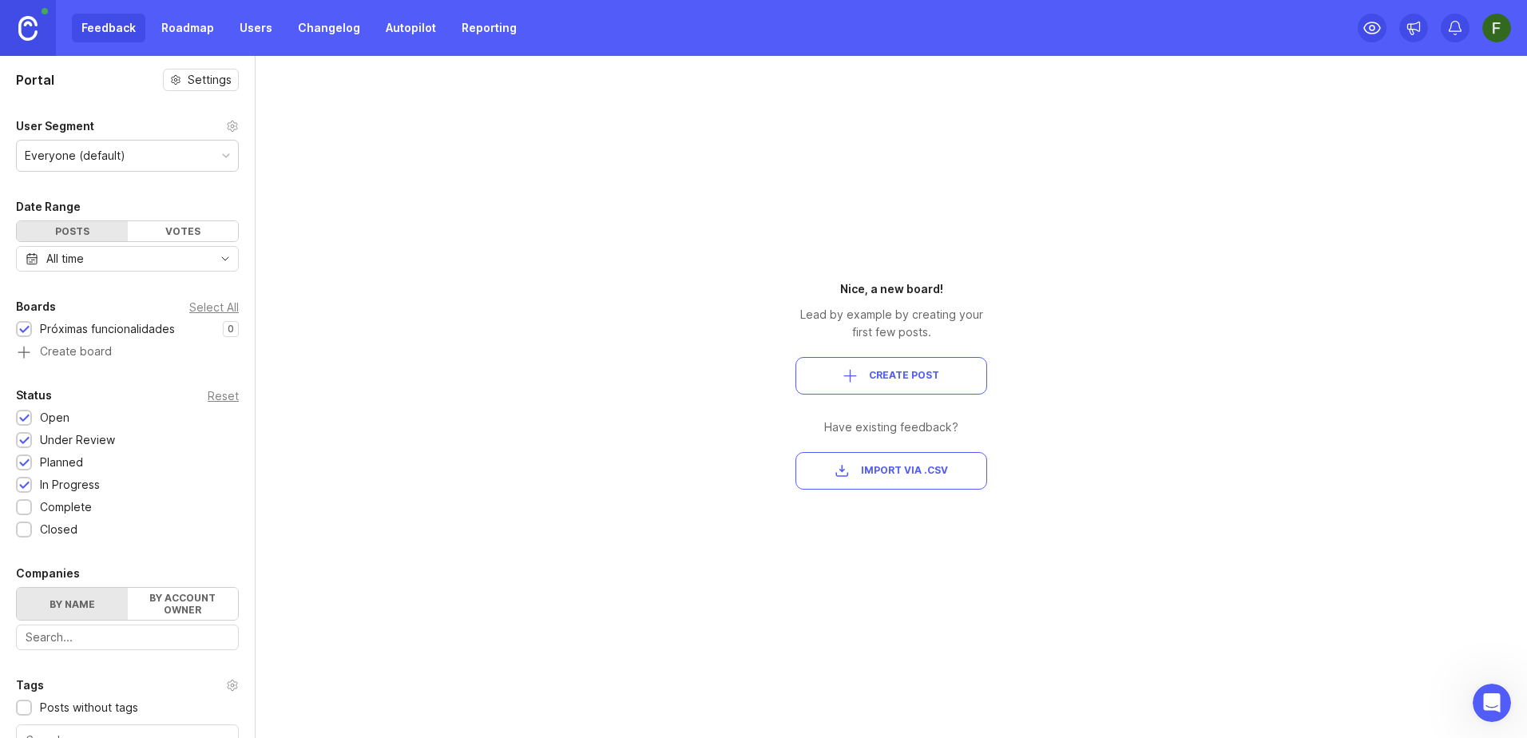
click at [263, 29] on link "Users" at bounding box center [256, 28] width 52 height 29
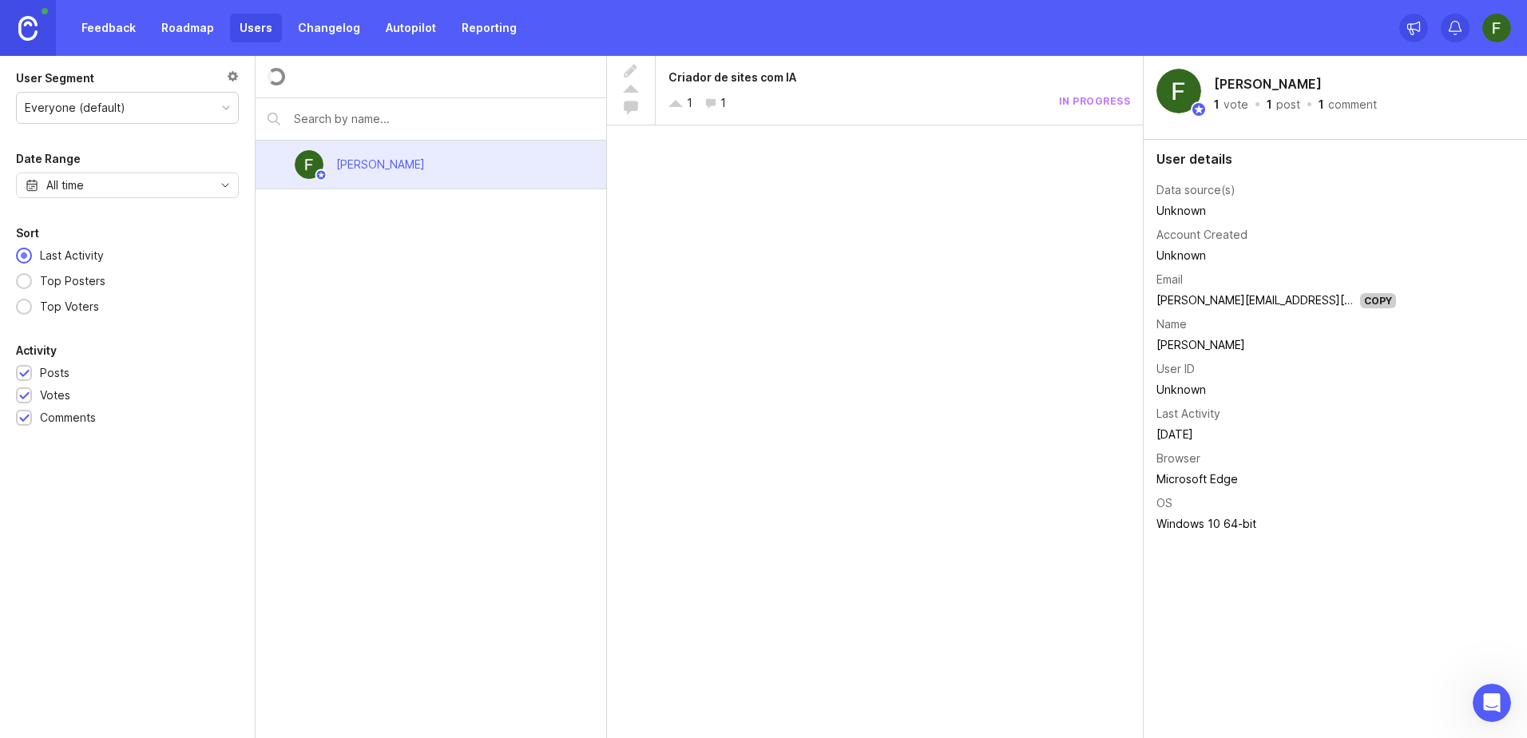
click at [22, 27] on img at bounding box center [27, 28] width 19 height 25
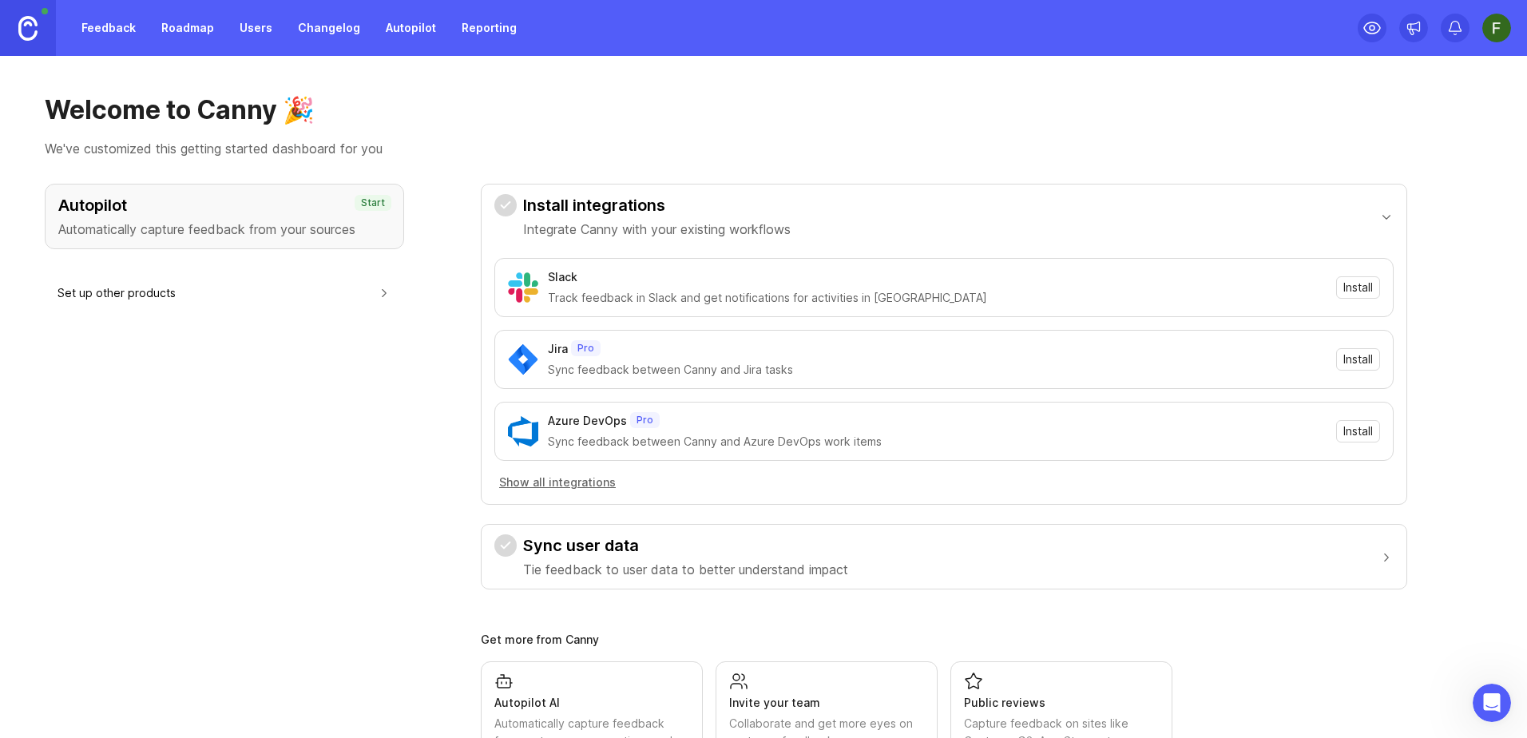
click at [1507, 27] on img at bounding box center [1496, 28] width 29 height 29
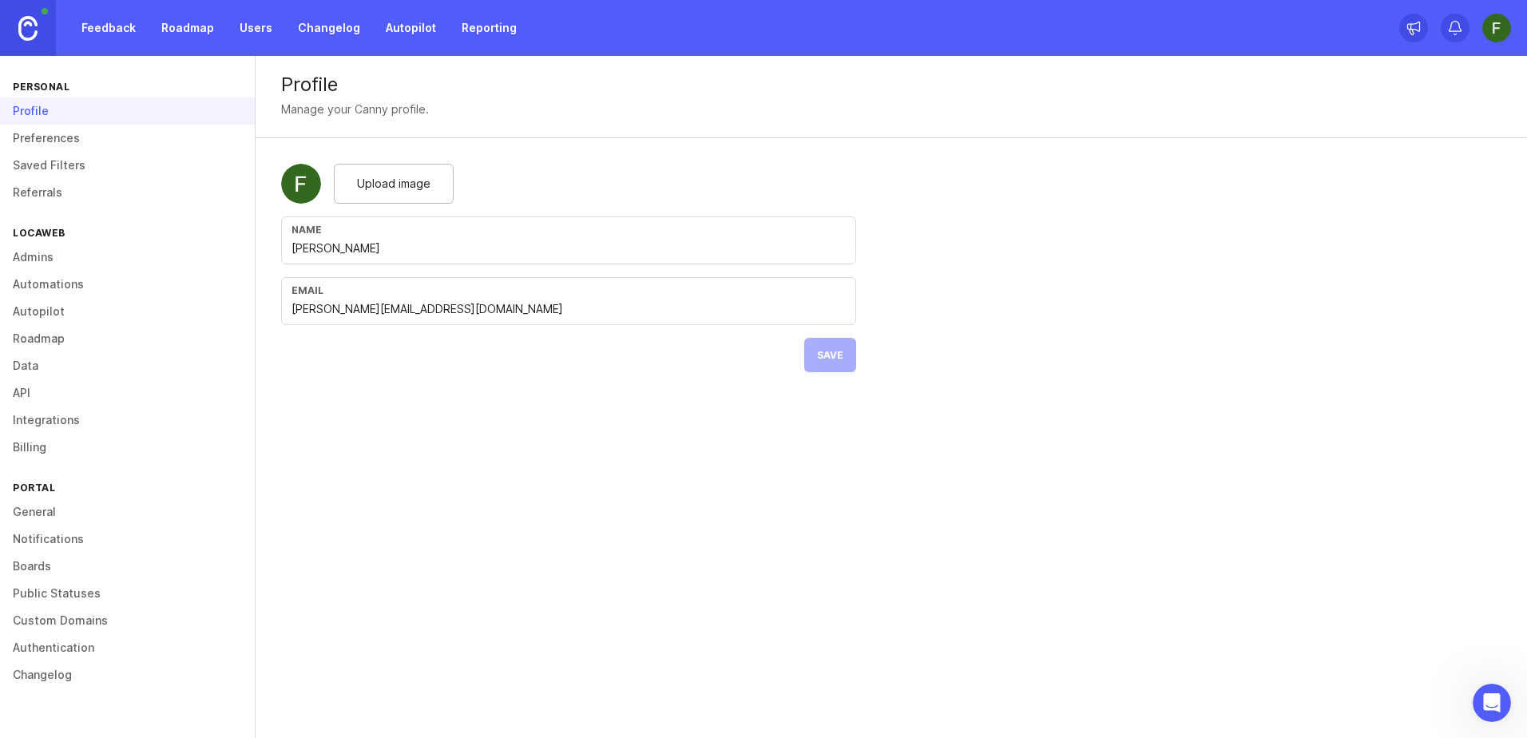
click at [68, 138] on link "Preferences" at bounding box center [127, 138] width 255 height 27
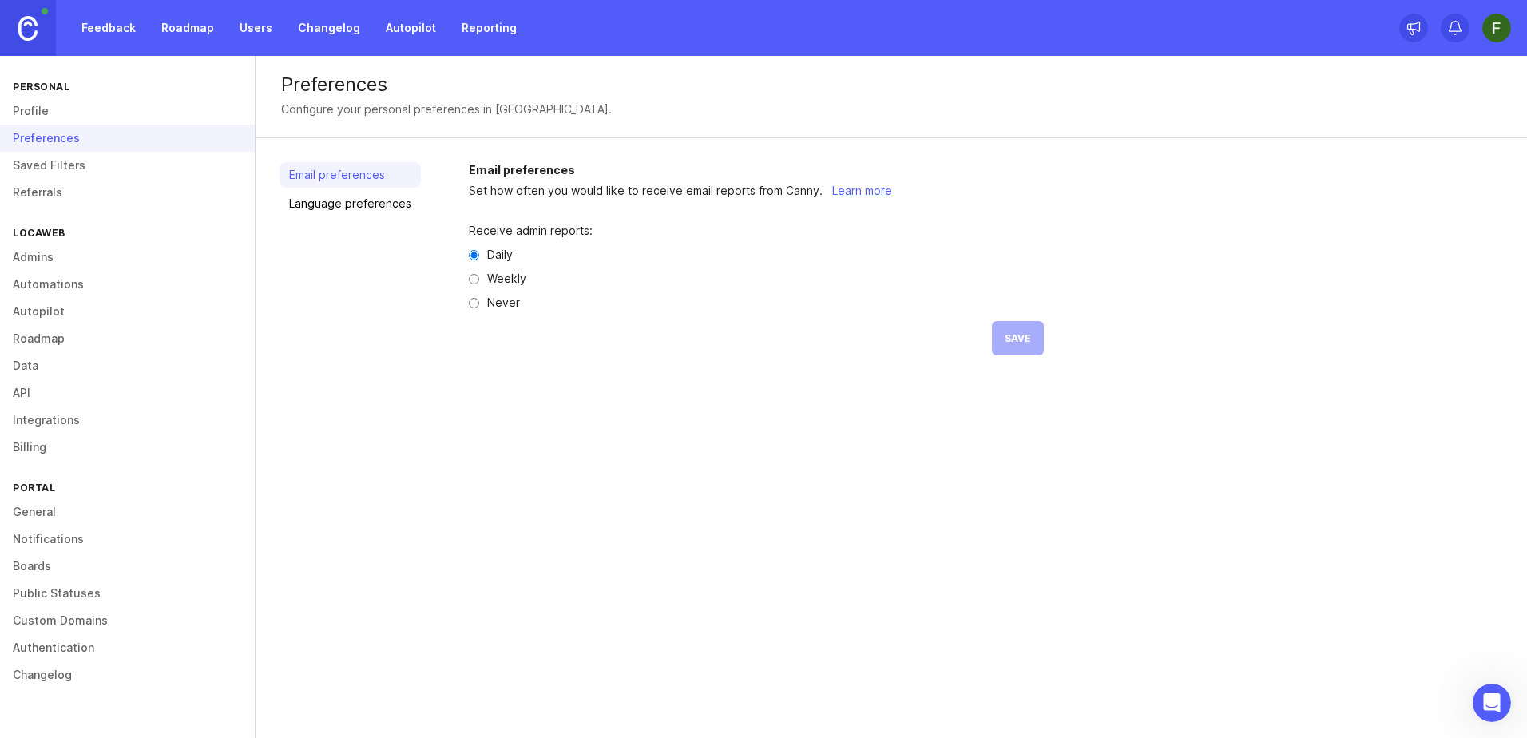
click at [65, 169] on link "Saved Filters" at bounding box center [127, 165] width 255 height 27
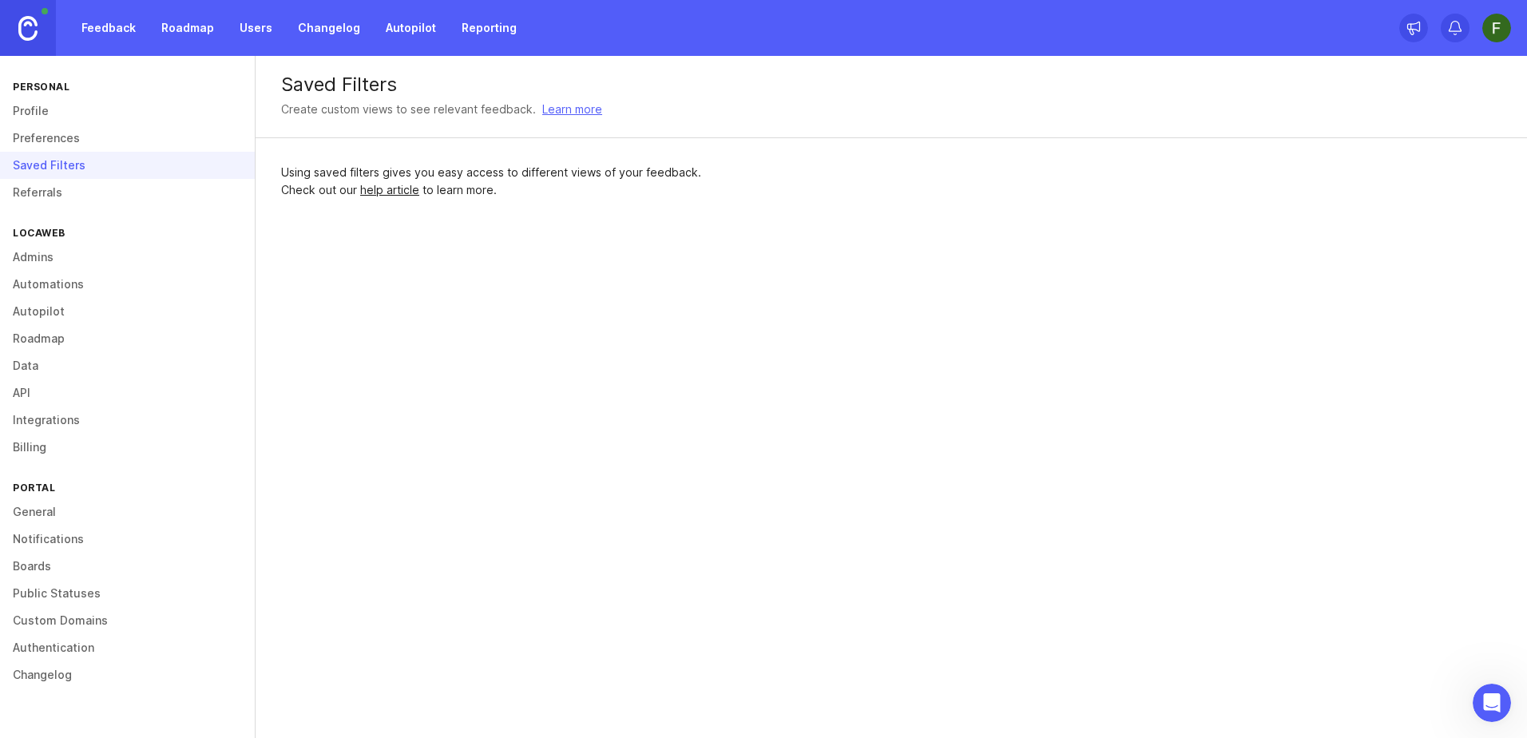
click at [58, 191] on link "Referrals" at bounding box center [127, 192] width 255 height 27
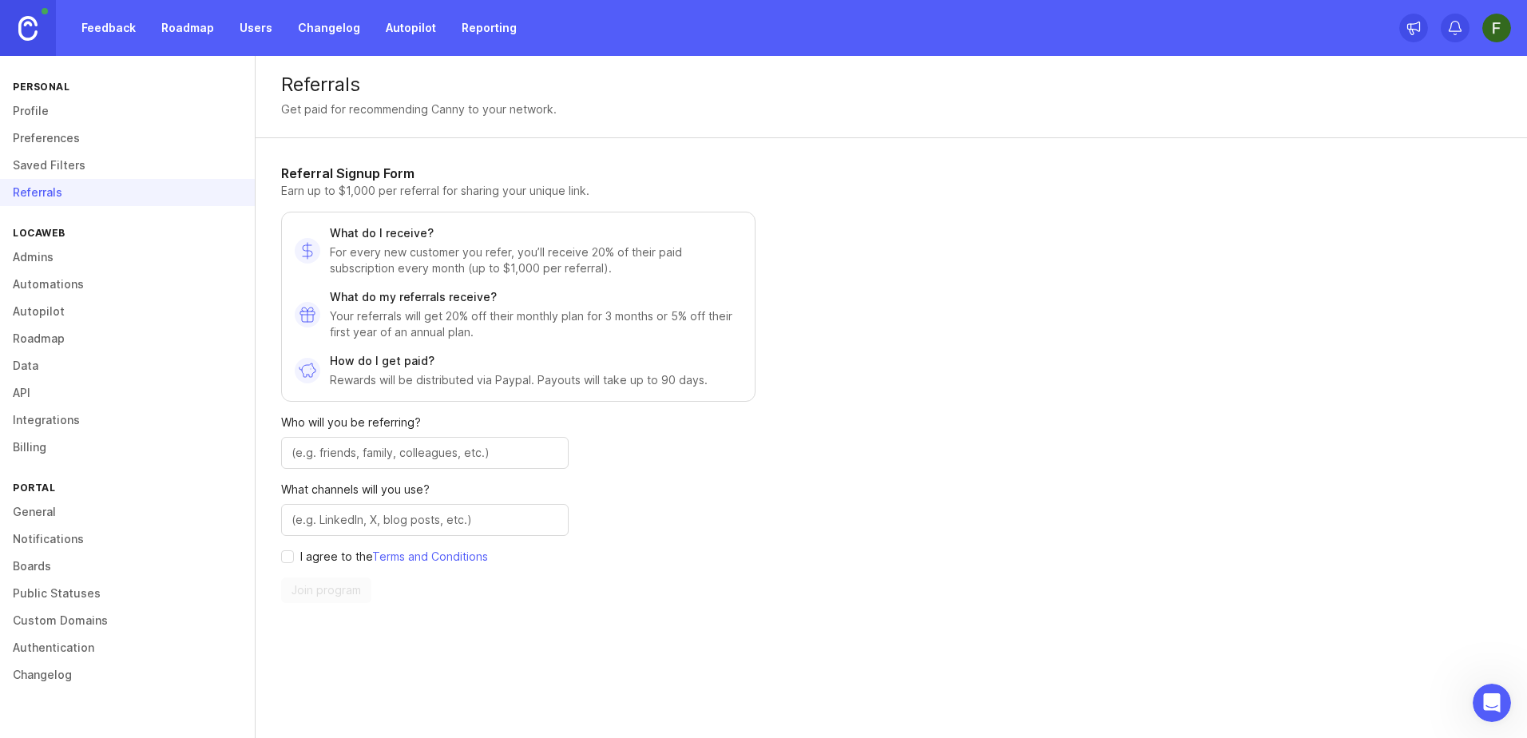
click at [44, 255] on link "Admins" at bounding box center [127, 257] width 255 height 27
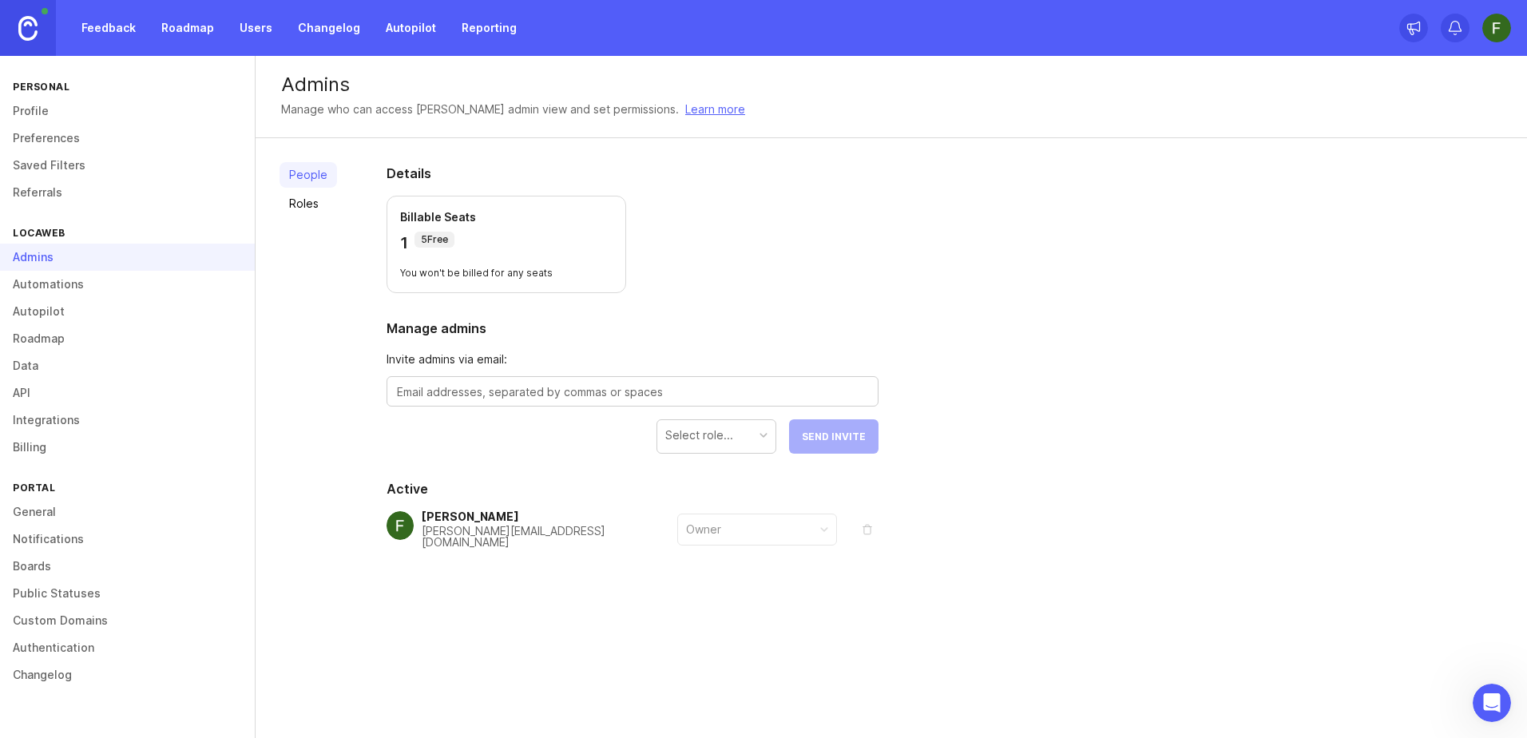
click at [41, 276] on link "Automations" at bounding box center [127, 284] width 255 height 27
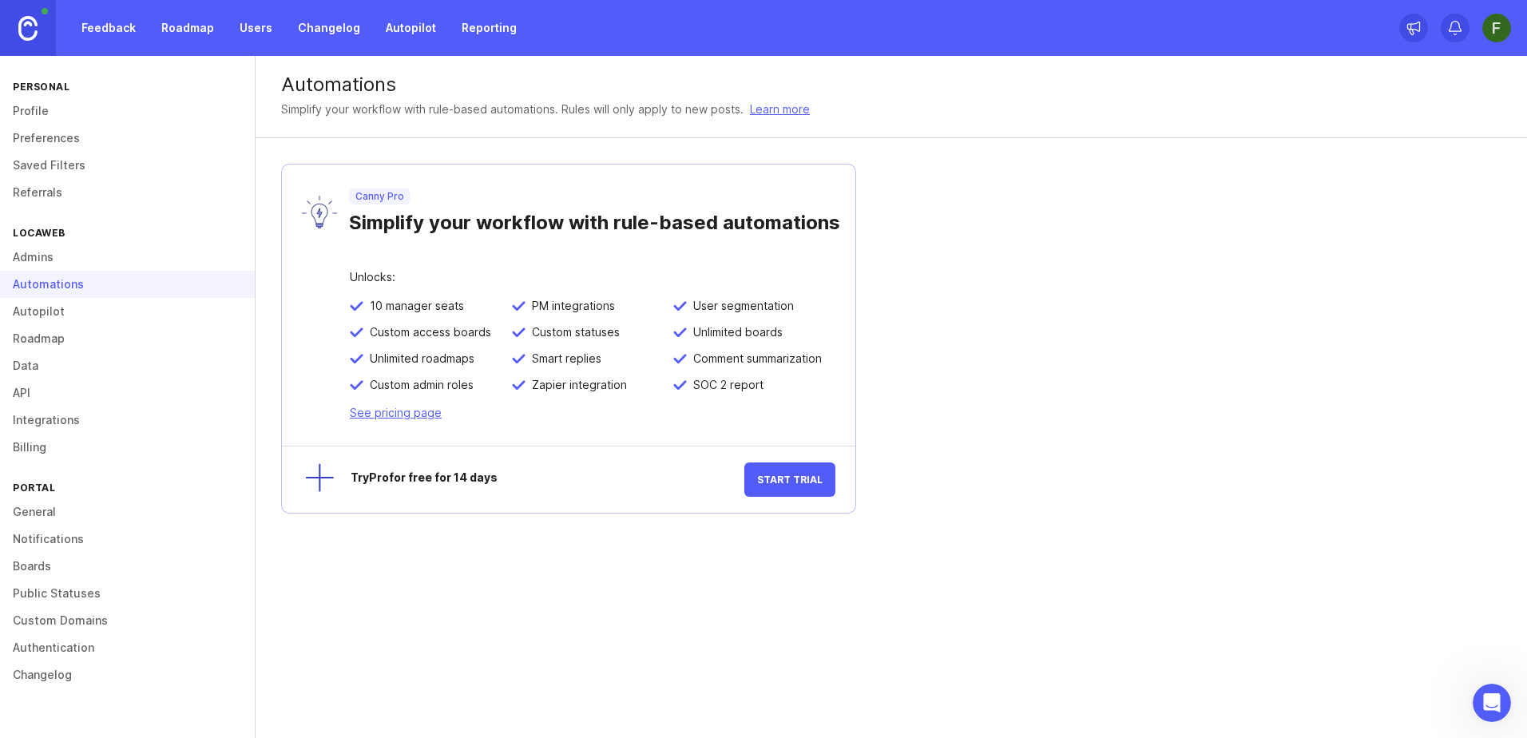
click at [38, 318] on link "Autopilot" at bounding box center [127, 311] width 255 height 27
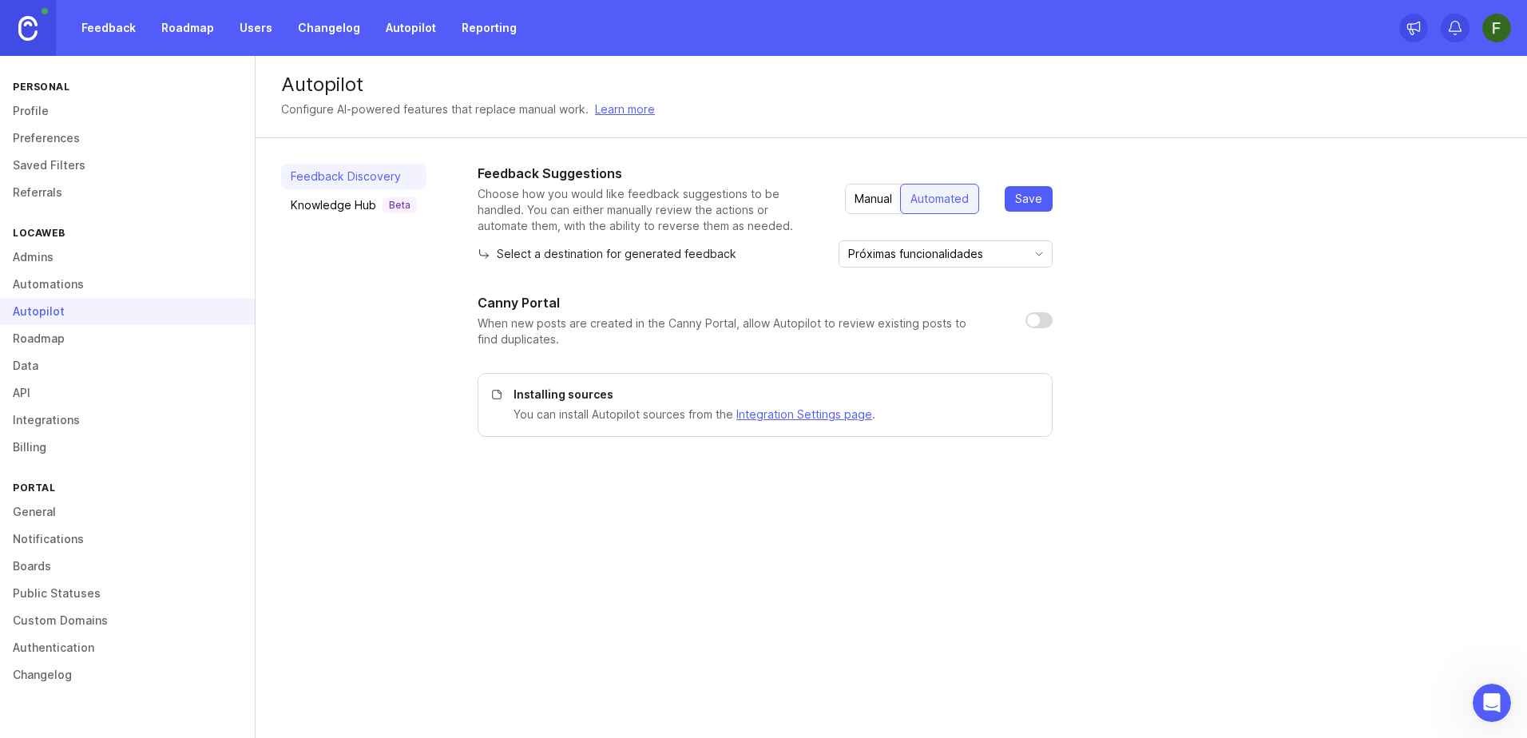
click at [45, 335] on link "Roadmap" at bounding box center [127, 338] width 255 height 27
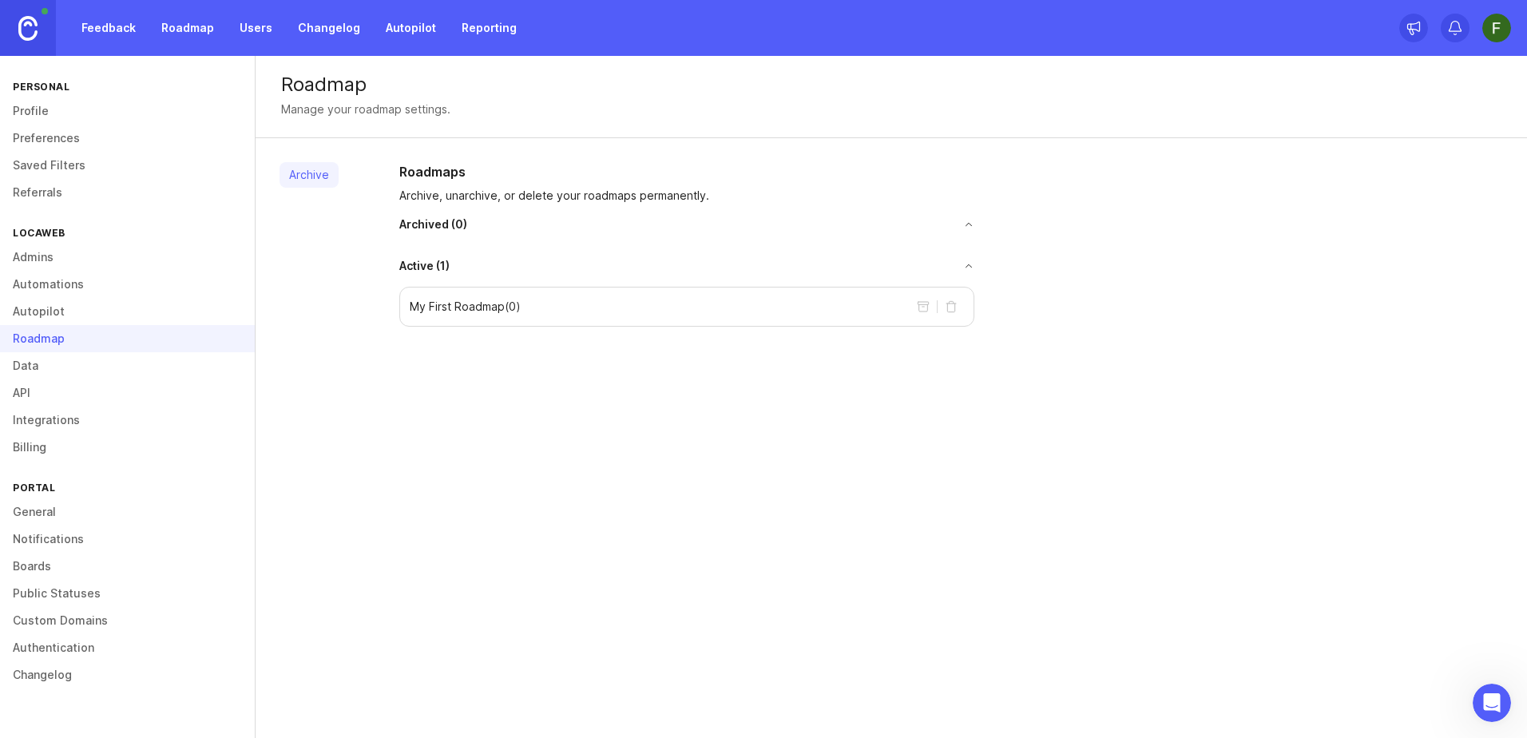
click at [43, 356] on link "Data" at bounding box center [127, 365] width 255 height 27
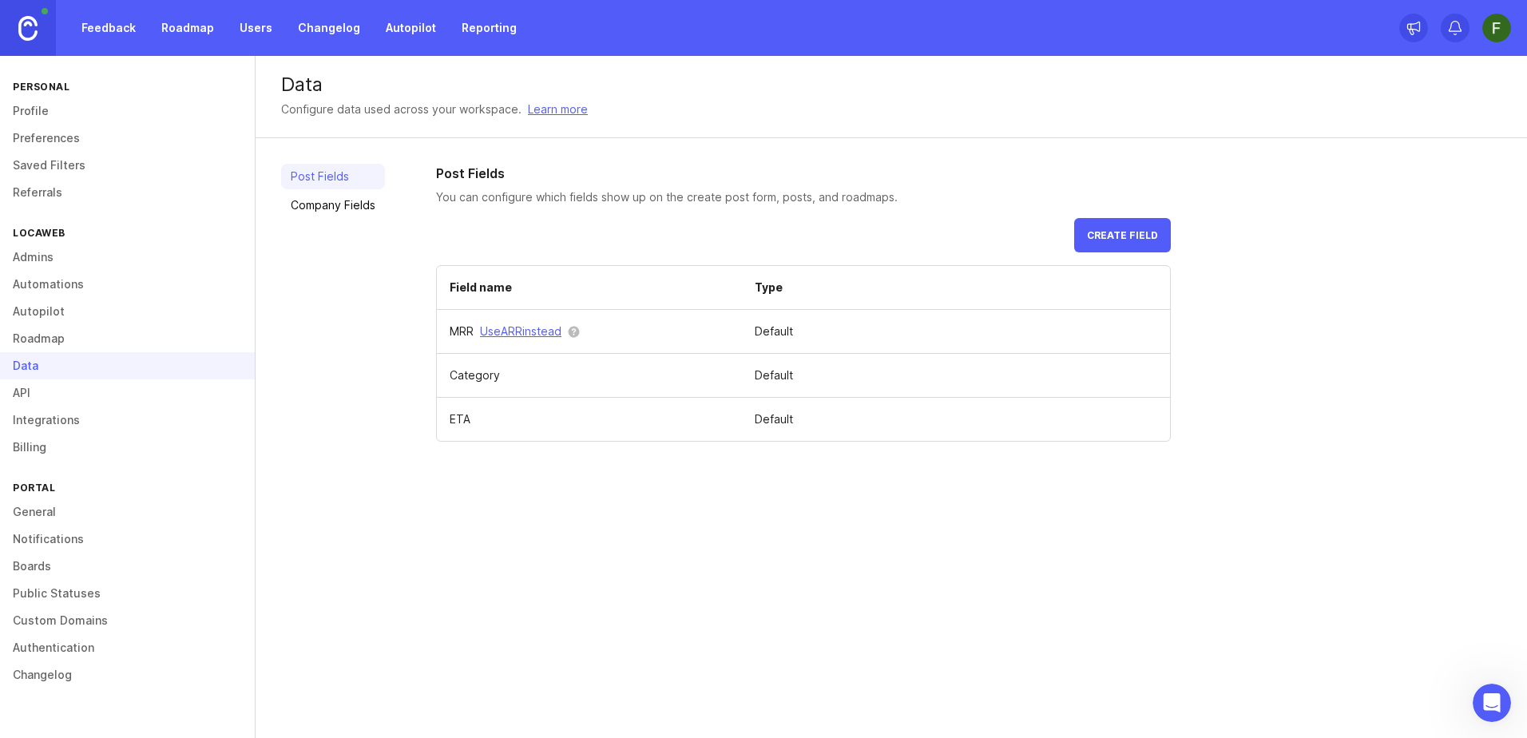
click at [34, 393] on link "API" at bounding box center [127, 392] width 255 height 27
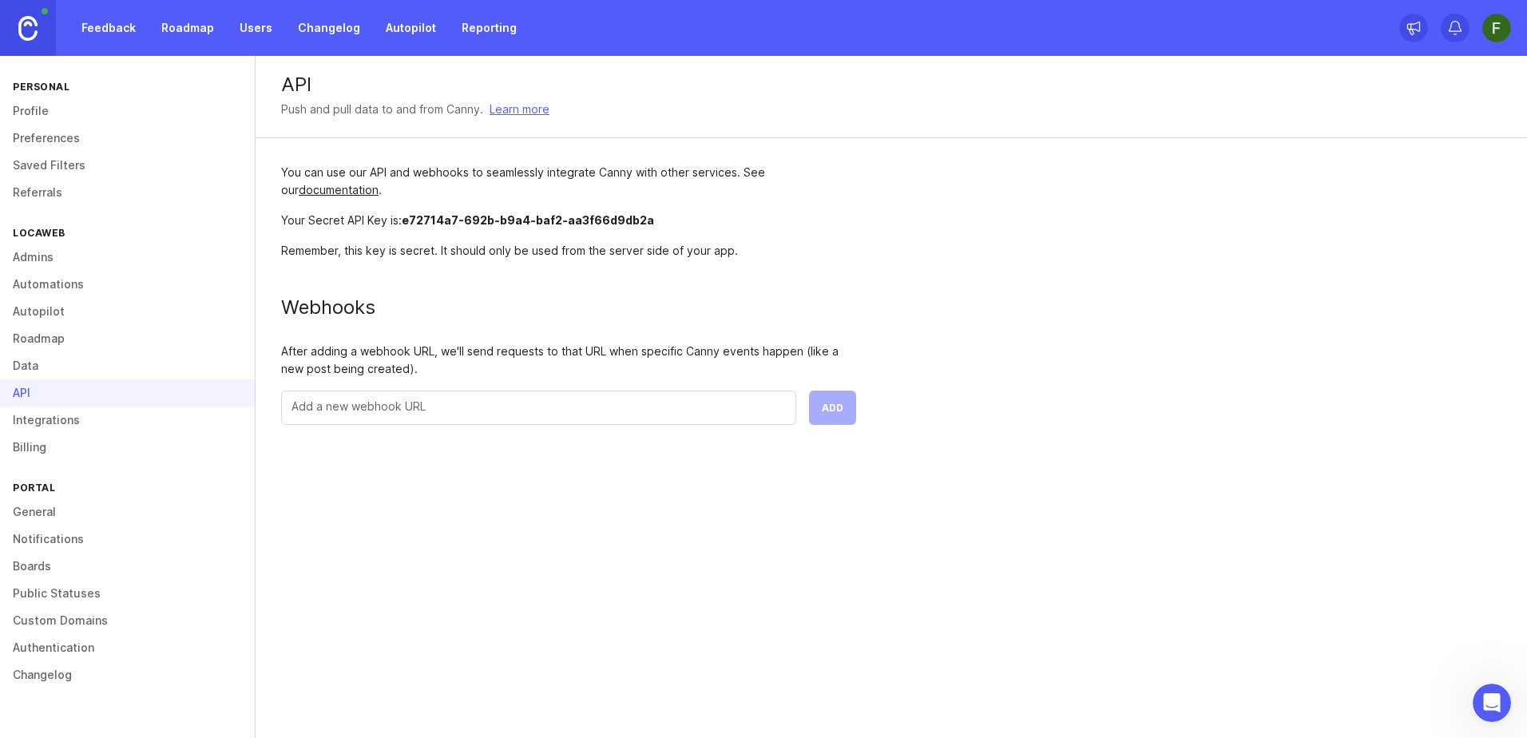
click at [369, 417] on div at bounding box center [538, 408] width 515 height 34
click at [387, 548] on div "API Push and pull data to and from Canny. Learn more You can use our API and we…" at bounding box center [891, 397] width 1271 height 682
drag, startPoint x: 336, startPoint y: 373, endPoint x: 352, endPoint y: 371, distance: 16.2
click at [352, 371] on div "After adding a webhook URL, we'll send requests to that URL when specific Canny…" at bounding box center [568, 360] width 575 height 35
drag, startPoint x: 352, startPoint y: 371, endPoint x: 447, endPoint y: 553, distance: 206.1
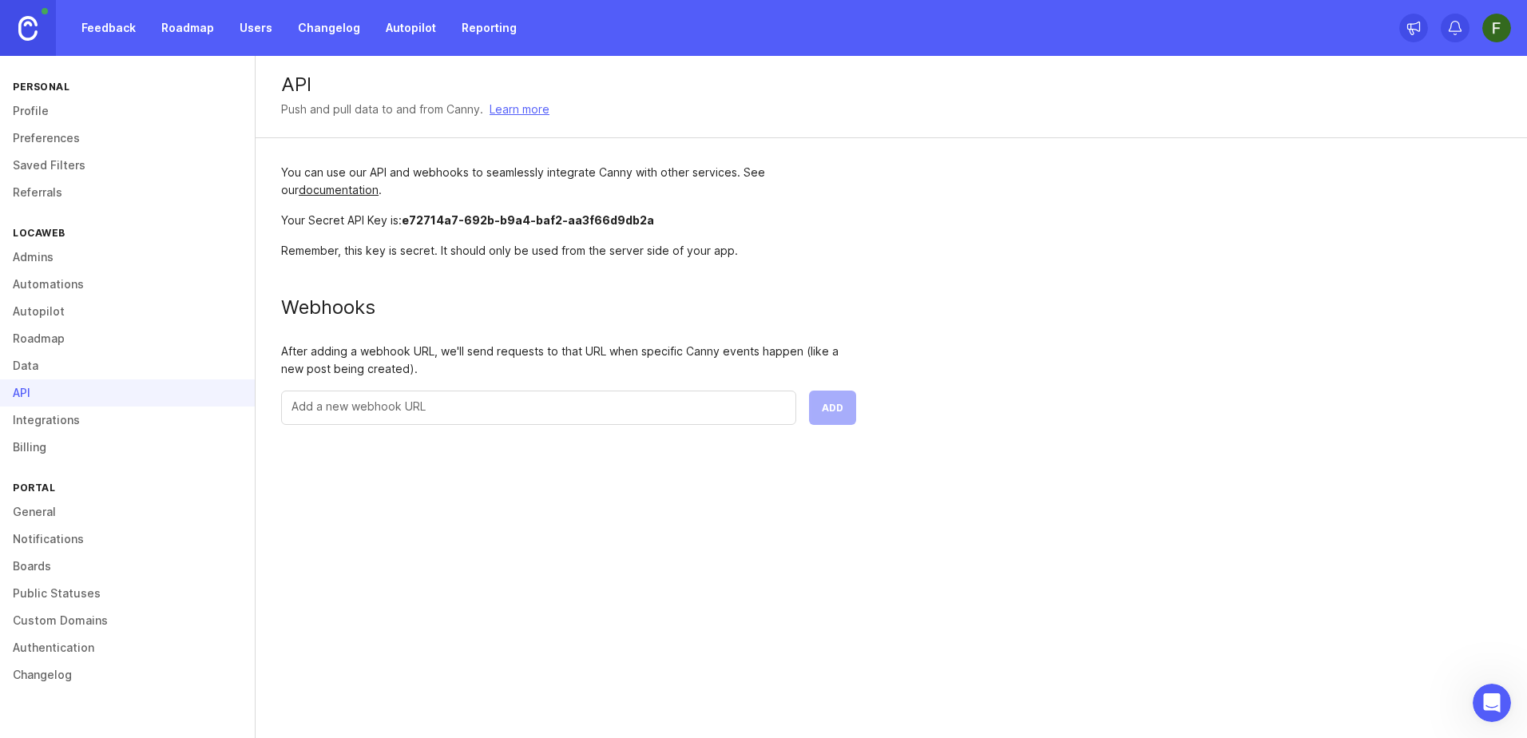
click at [447, 553] on div "API Push and pull data to and from Canny. Learn more You can use our API and we…" at bounding box center [891, 397] width 1271 height 682
drag, startPoint x: 566, startPoint y: 351, endPoint x: 720, endPoint y: 359, distance: 154.4
click at [720, 359] on div "After adding a webhook URL, we'll send requests to that URL when specific Canny…" at bounding box center [568, 360] width 575 height 35
drag, startPoint x: 720, startPoint y: 359, endPoint x: 635, endPoint y: 549, distance: 207.7
click at [635, 549] on div "API Push and pull data to and from Canny. Learn more You can use our API and we…" at bounding box center [891, 397] width 1271 height 682
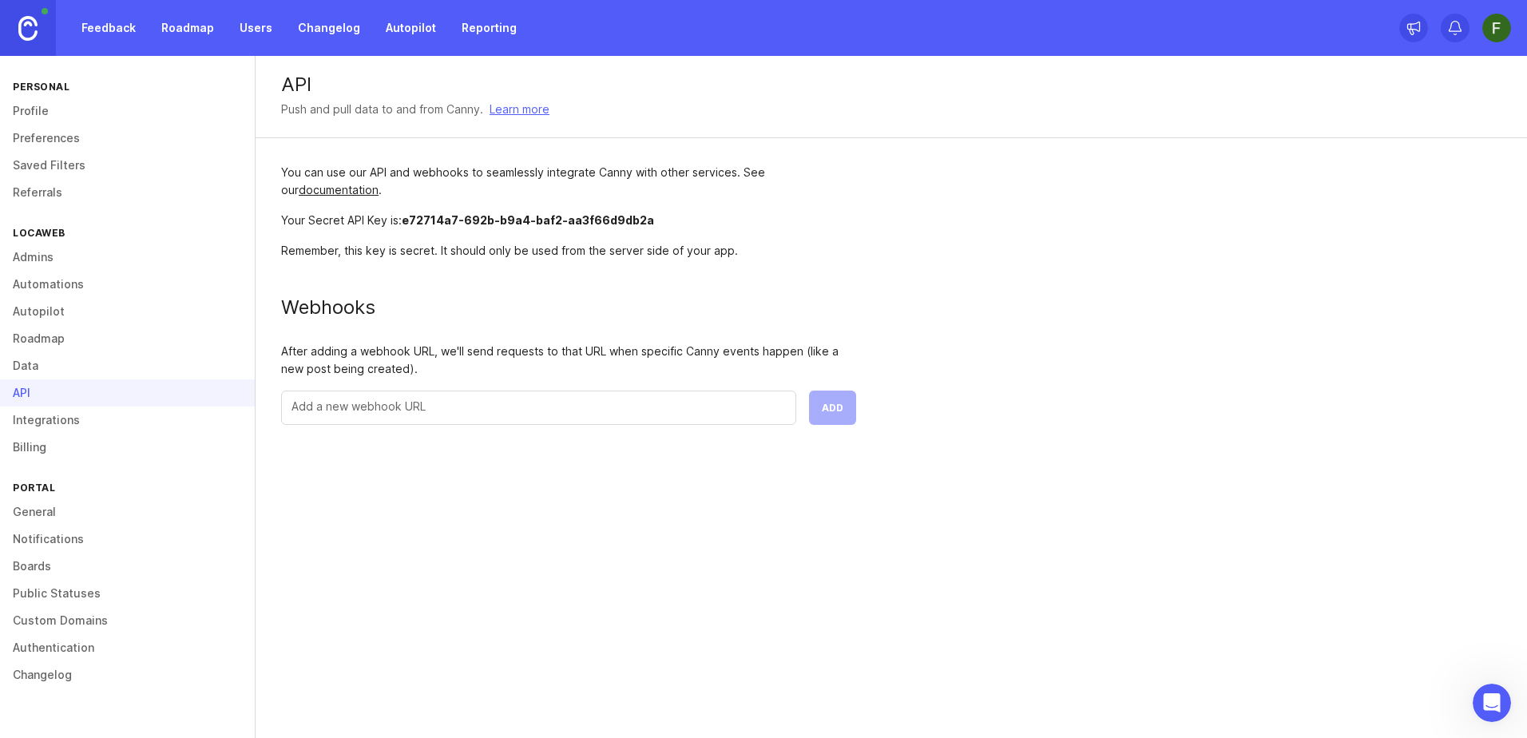
click at [38, 105] on link "Profile" at bounding box center [127, 110] width 255 height 27
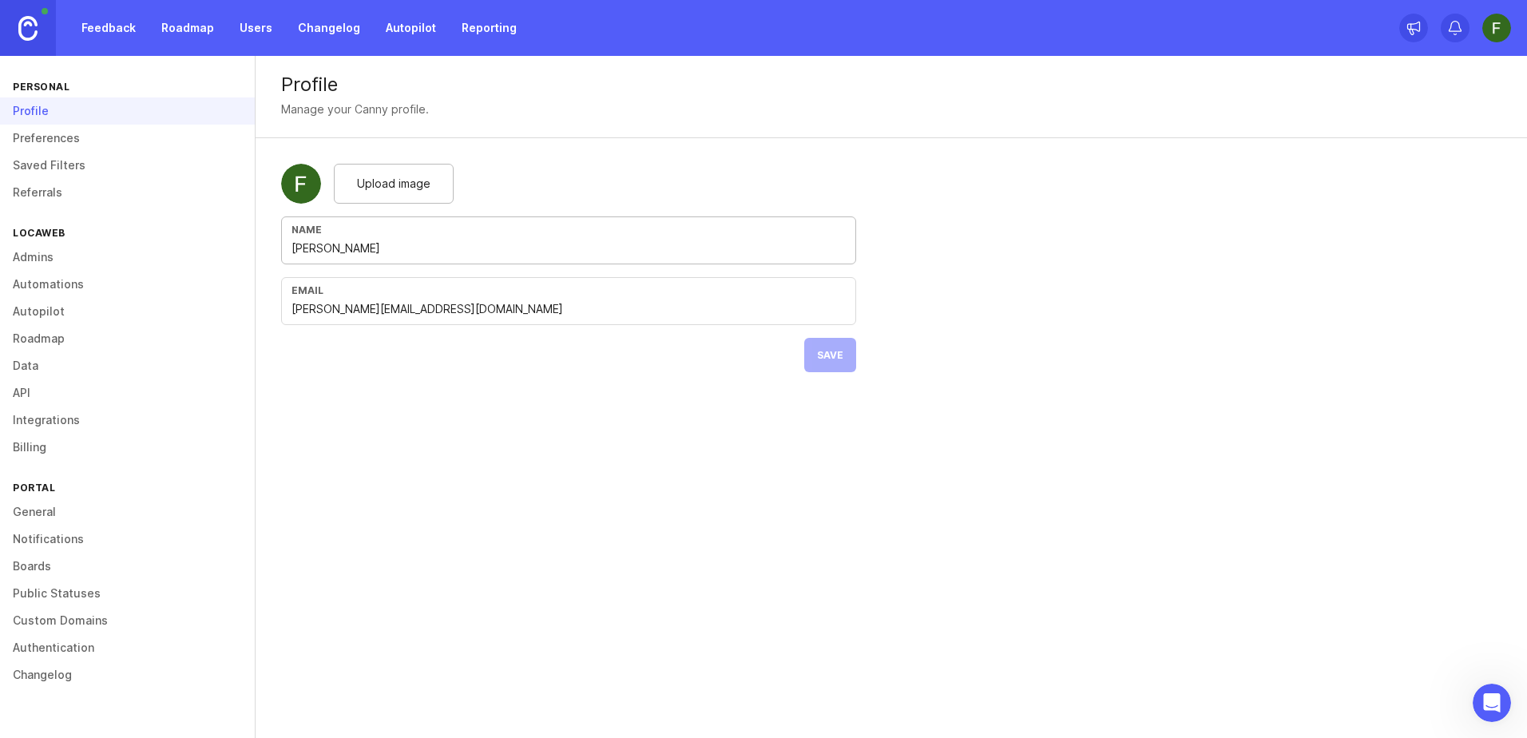
click at [347, 252] on input "Filipe Stanguini" at bounding box center [569, 249] width 554 height 18
drag, startPoint x: 408, startPoint y: 253, endPoint x: 249, endPoint y: 244, distance: 159.2
click at [249, 244] on div "Personal Profile Preferences Saved Filters Referrals Locaweb Admins Automations…" at bounding box center [763, 397] width 1527 height 682
type input "LWSA"
click at [834, 362] on button "Save" at bounding box center [830, 355] width 52 height 34
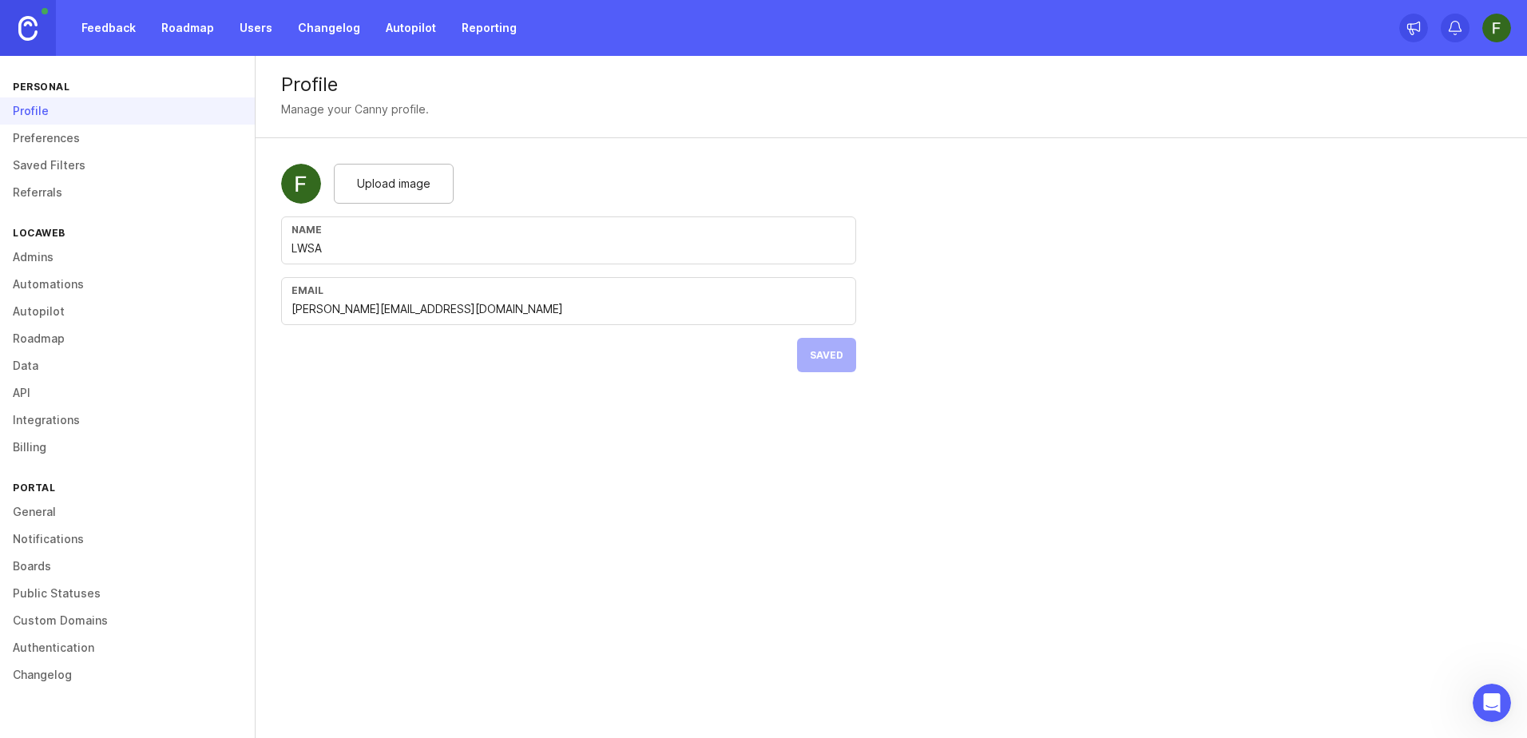
click at [311, 181] on img at bounding box center [301, 184] width 40 height 40
click at [303, 187] on img at bounding box center [301, 184] width 40 height 40
click at [392, 188] on span "Upload image" at bounding box center [393, 184] width 73 height 18
click at [392, 195] on div "Upload image" at bounding box center [394, 184] width 120 height 40
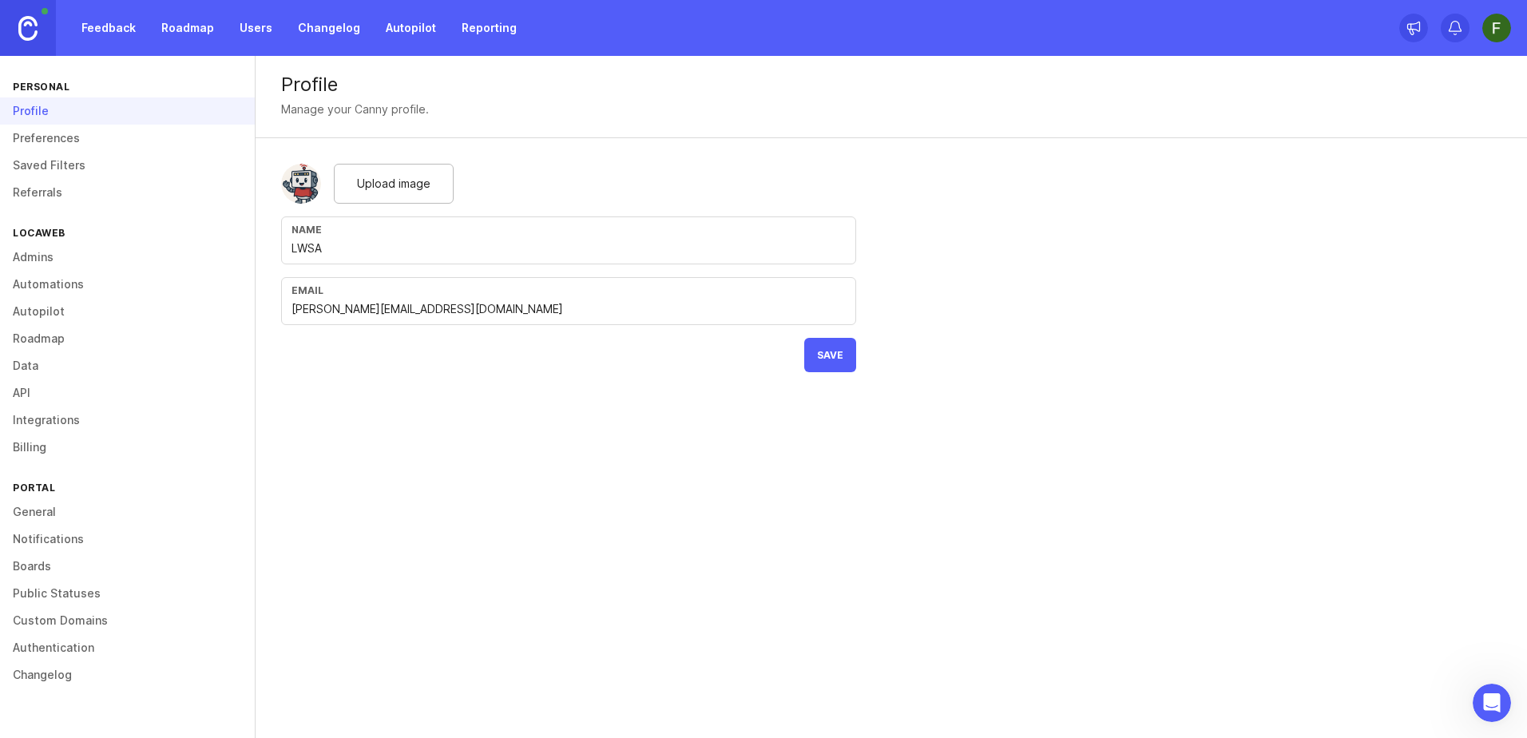
click at [820, 351] on span "Save" at bounding box center [830, 355] width 26 height 12
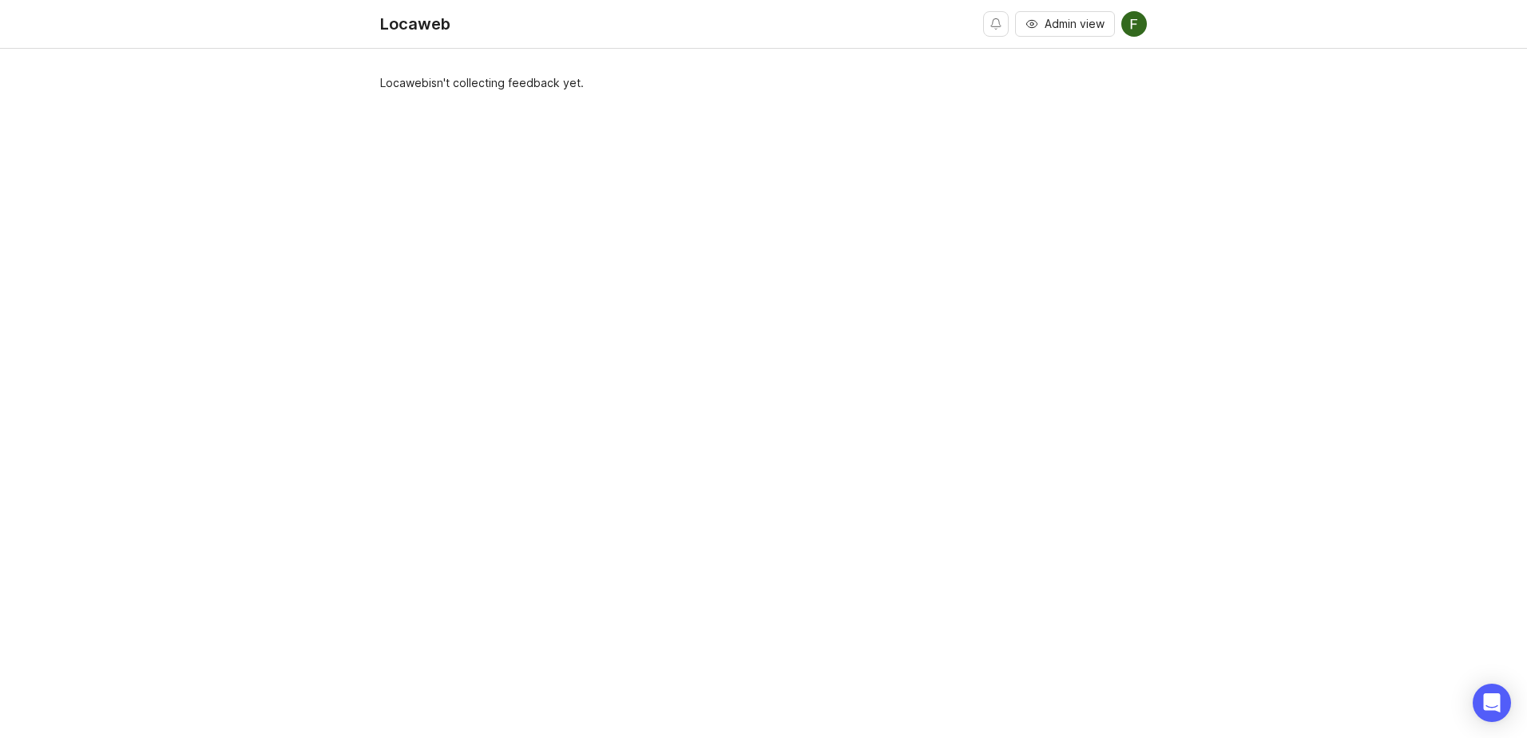
drag, startPoint x: 376, startPoint y: 88, endPoint x: 725, endPoint y: 105, distance: 349.5
click at [725, 105] on div "Locaweb isn't collecting feedback yet." at bounding box center [763, 402] width 1527 height 656
click at [660, 292] on div "Locaweb isn't collecting feedback yet." at bounding box center [763, 402] width 767 height 656
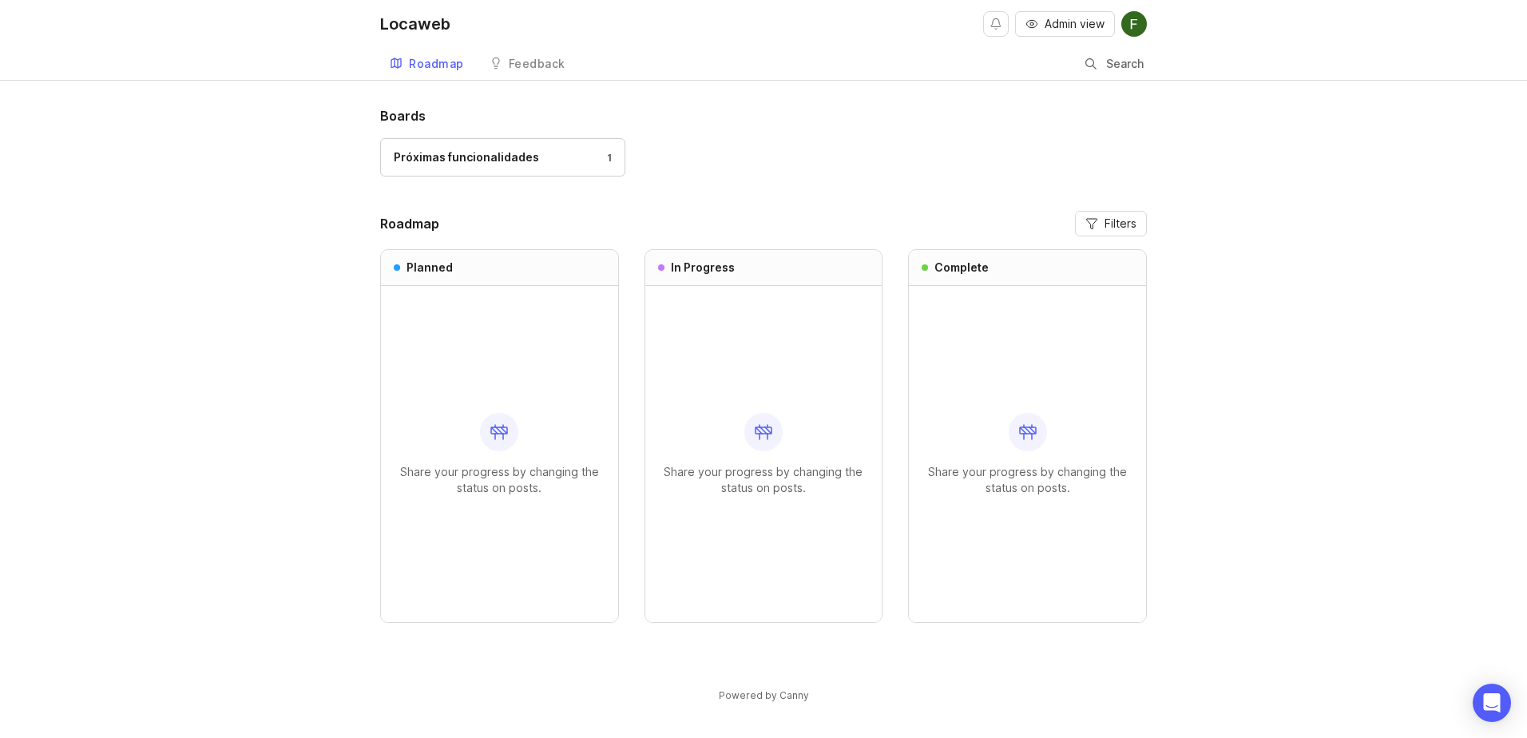
click at [1123, 22] on img at bounding box center [1134, 24] width 26 height 26
click at [1336, 240] on div "Boards Próximas funcionalidades 1 Roadmap Filters Planned Share your progress b…" at bounding box center [763, 418] width 1527 height 624
click at [484, 160] on div "Próximas funcionalidades" at bounding box center [466, 158] width 145 height 18
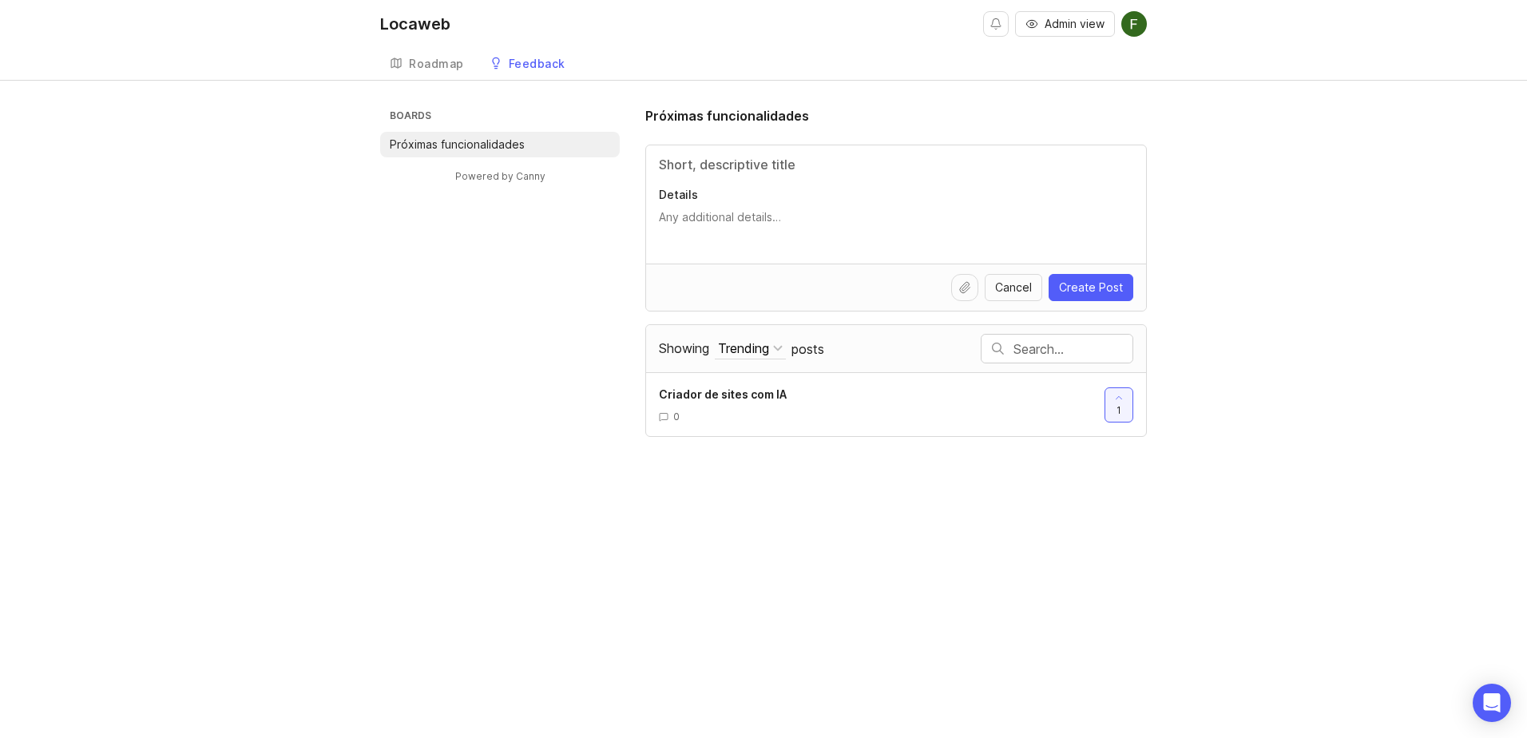
click at [295, 264] on div "Boards Próximas funcionalidades Powered by Canny Próximas funcionalidades Detai…" at bounding box center [763, 271] width 1527 height 331
click at [447, 69] on div "Roadmap" at bounding box center [436, 63] width 55 height 11
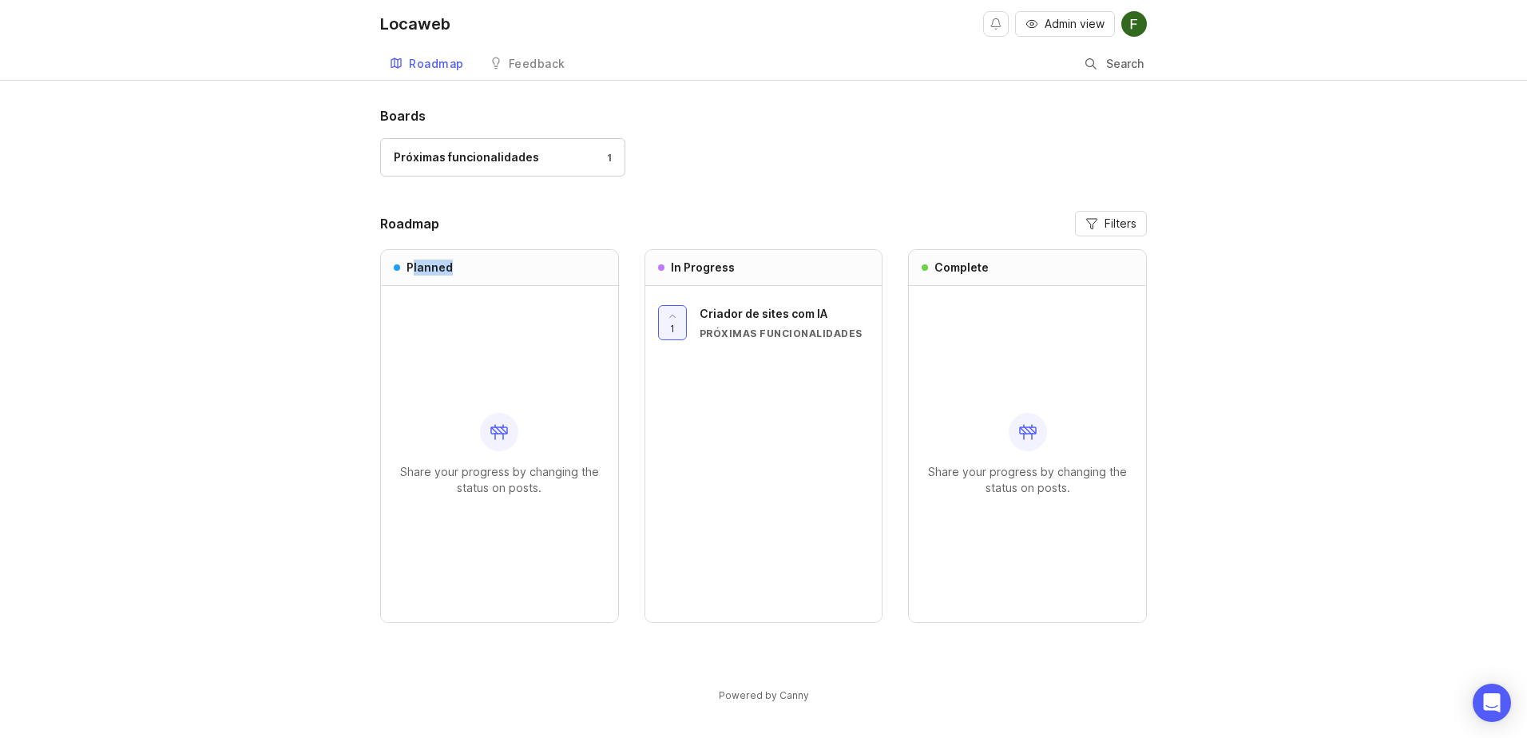
drag, startPoint x: 411, startPoint y: 268, endPoint x: 464, endPoint y: 269, distance: 52.7
click at [464, 269] on div "Planned" at bounding box center [499, 268] width 237 height 36
drag, startPoint x: 464, startPoint y: 269, endPoint x: 265, endPoint y: 431, distance: 256.6
click at [265, 431] on div "Boards Próximas funcionalidades 1 Roadmap Filters Planned Share your progress b…" at bounding box center [763, 418] width 1527 height 624
click at [729, 330] on div "Próximas funcionalidades" at bounding box center [785, 334] width 170 height 14
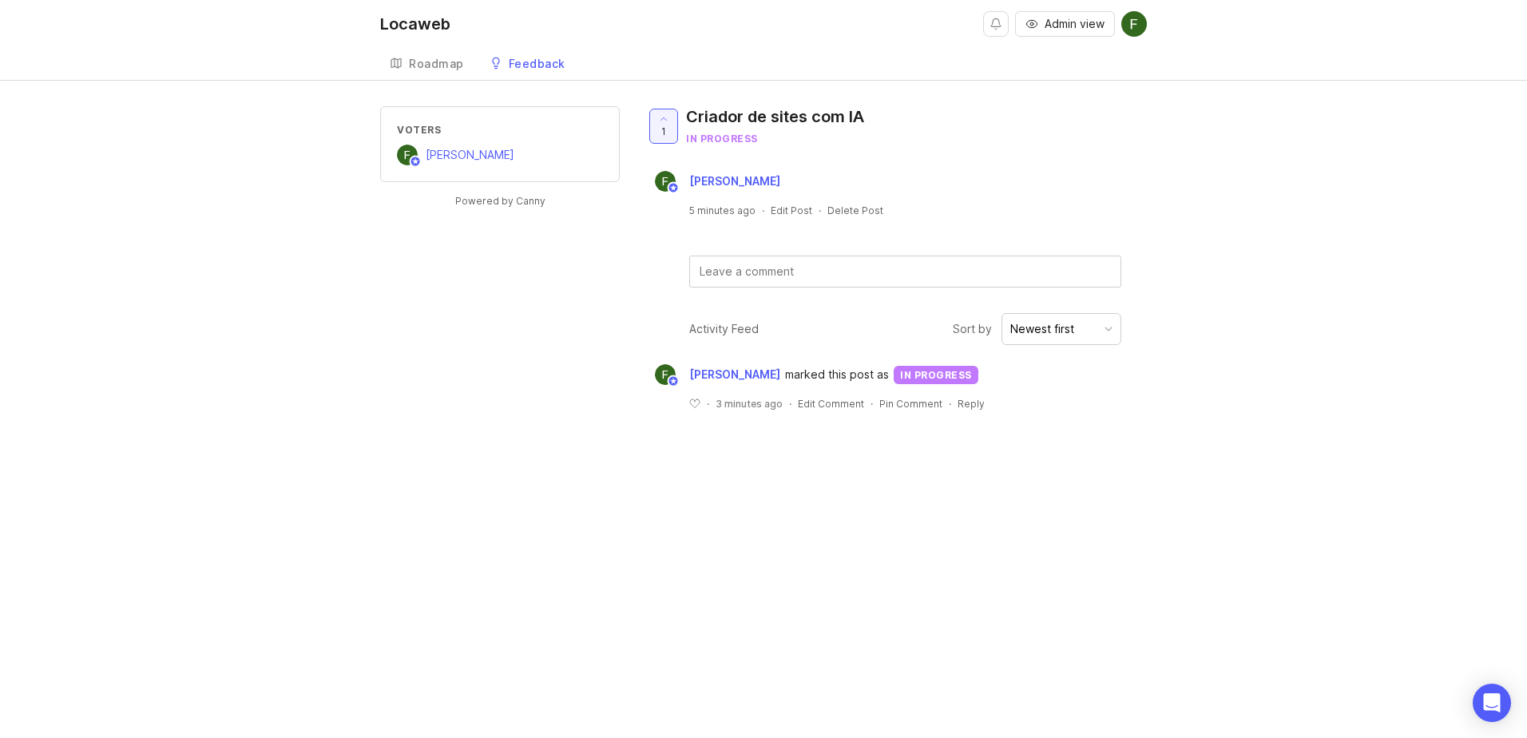
click at [1142, 600] on div "Locaweb Admin view Create Roadmap Feedback Próximas funcionalidades Voters Fili…" at bounding box center [763, 369] width 1527 height 738
click at [436, 69] on link "Roadmap" at bounding box center [426, 64] width 93 height 33
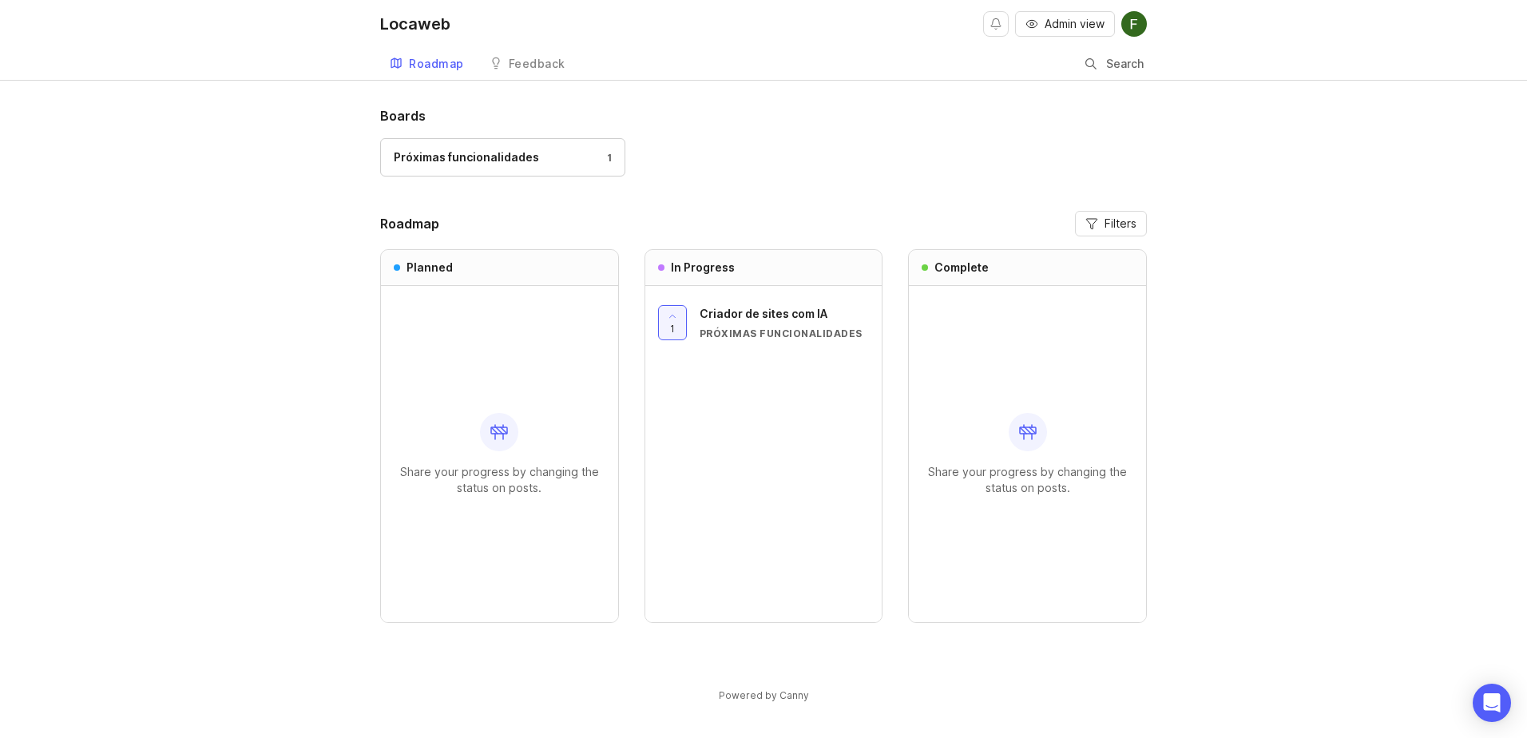
click at [1140, 35] on button at bounding box center [1134, 24] width 26 height 26
click at [1268, 151] on div "Boards Próximas funcionalidades 1 Roadmap Filters Planned Share your progress b…" at bounding box center [763, 418] width 1527 height 624
click at [1136, 30] on img at bounding box center [1134, 24] width 26 height 26
click at [1233, 173] on div "Boards Próximas funcionalidades 1 Roadmap Filters Planned Share your progress b…" at bounding box center [763, 418] width 1527 height 624
click at [748, 345] on div "1 Criador de sites com IA Próximas funcionalidades" at bounding box center [763, 454] width 237 height 336
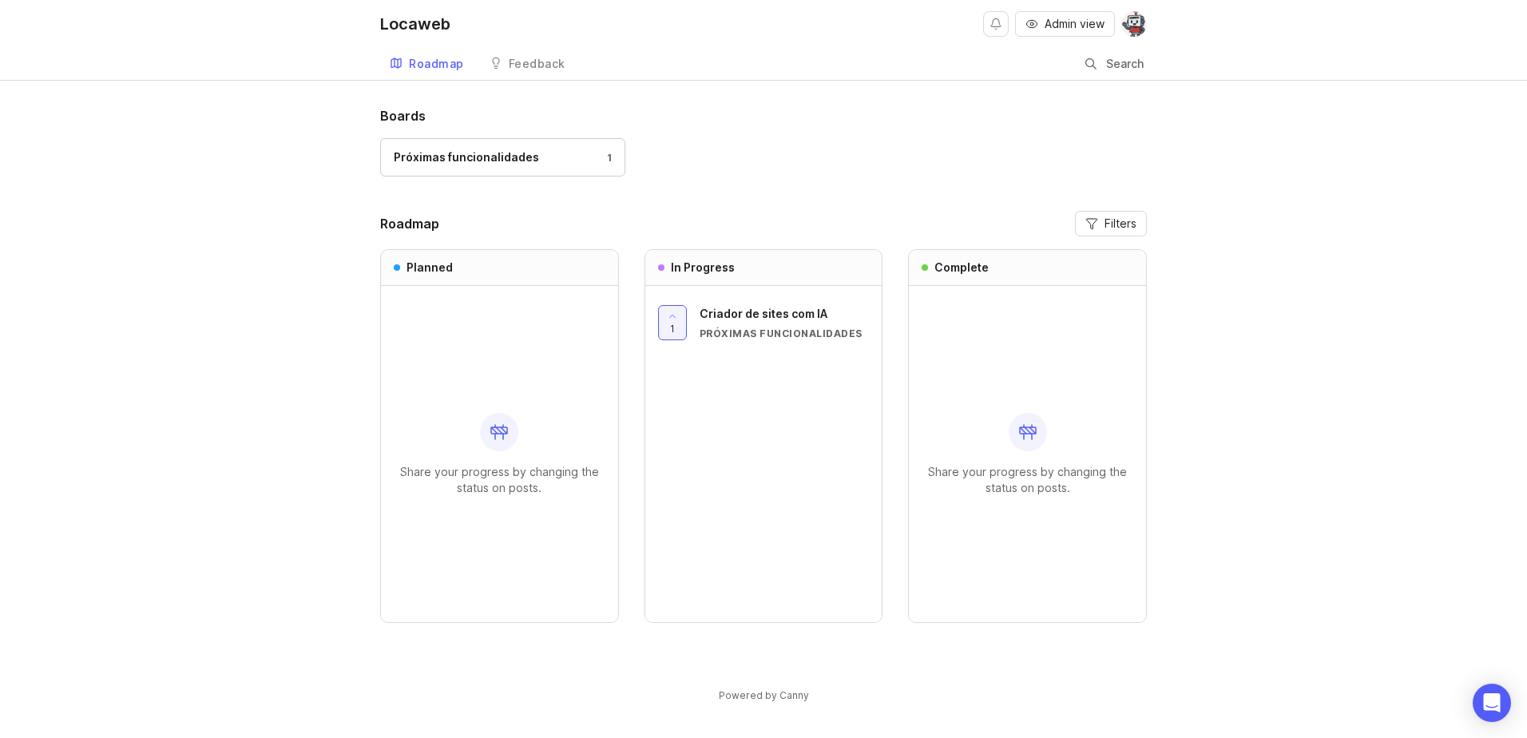
click at [749, 326] on div "Criador de sites com IA Próximas funcionalidades" at bounding box center [785, 322] width 170 height 35
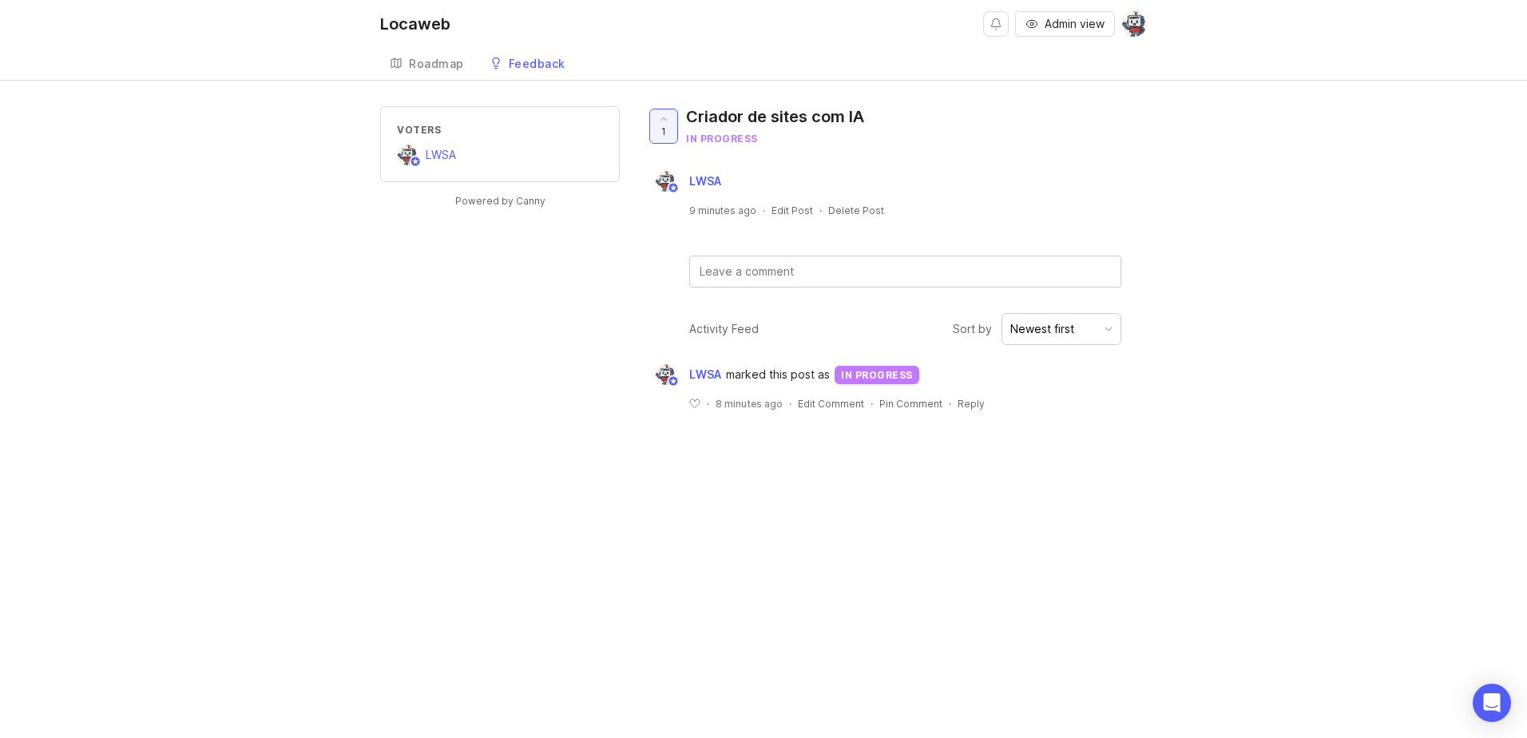
click at [316, 426] on div "Voters LWSA Powered by Canny 1 Criador de sites com IA in progress LWSA 9 minut…" at bounding box center [763, 271] width 1527 height 330
